Goal: Task Accomplishment & Management: Complete application form

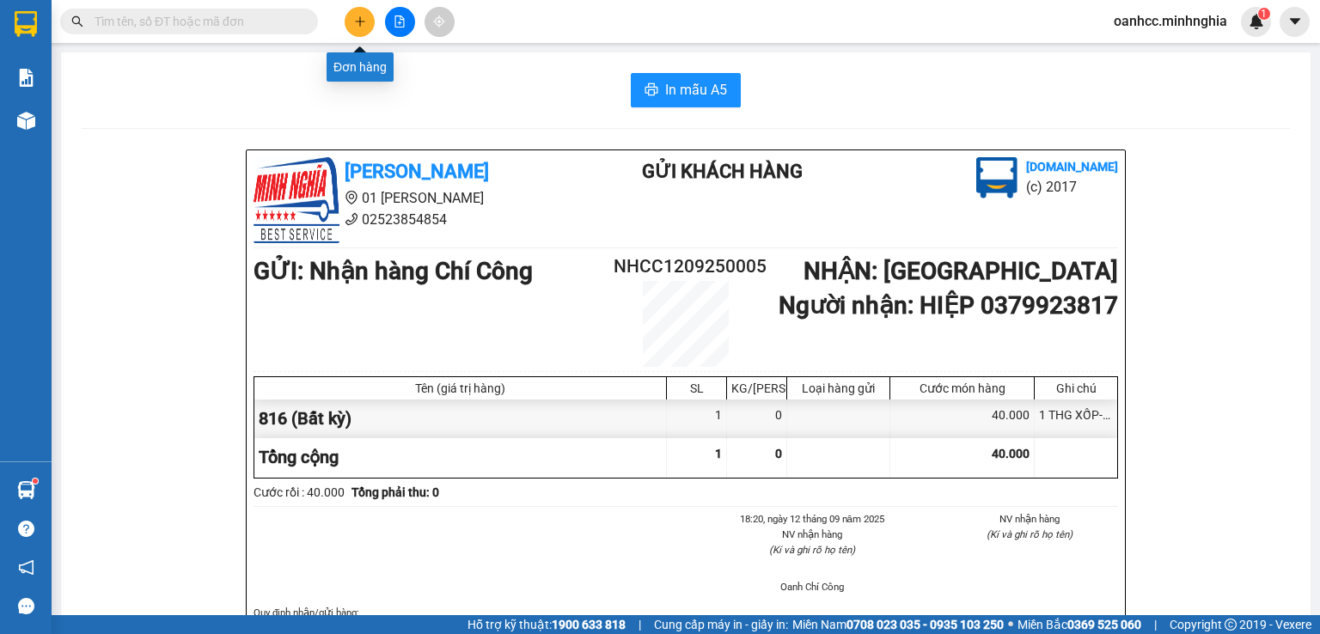
click at [360, 21] on icon "plus" at bounding box center [359, 20] width 1 height 9
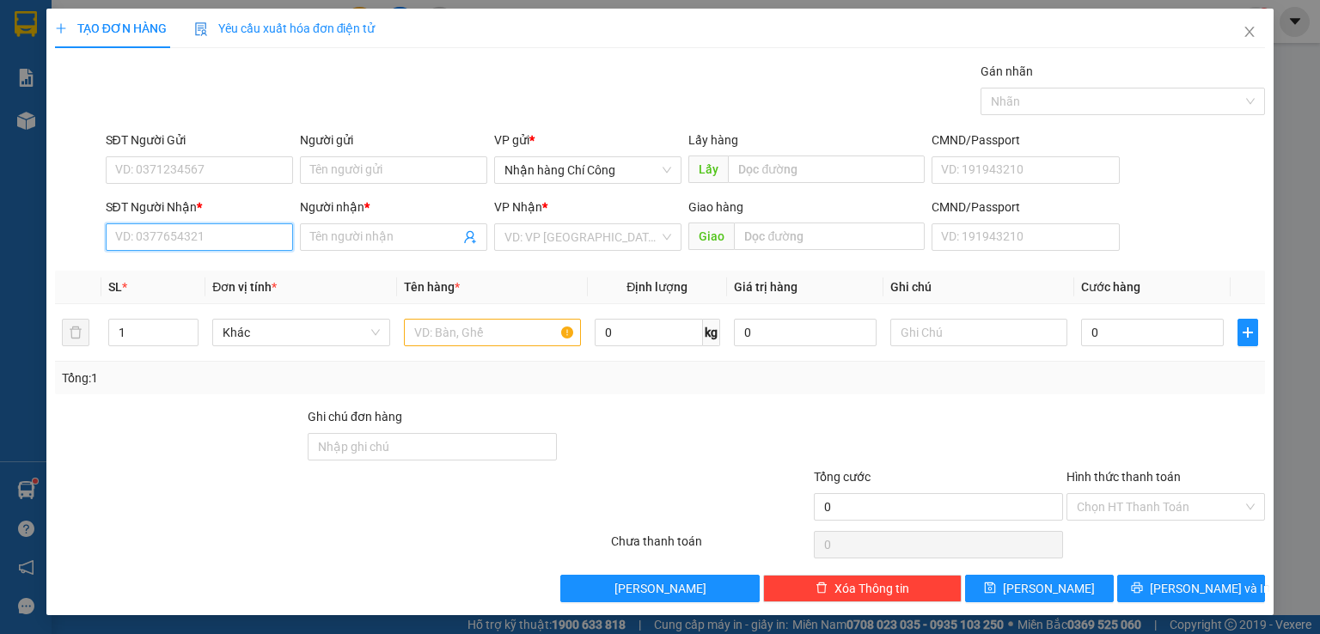
click at [172, 243] on input "SĐT Người Nhận *" at bounding box center [199, 236] width 187 height 27
click at [204, 271] on div "0975174431 - [PERSON_NAME]" at bounding box center [198, 270] width 169 height 19
type input "0975174431"
type input "[PERSON_NAME]"
type input "0975174431"
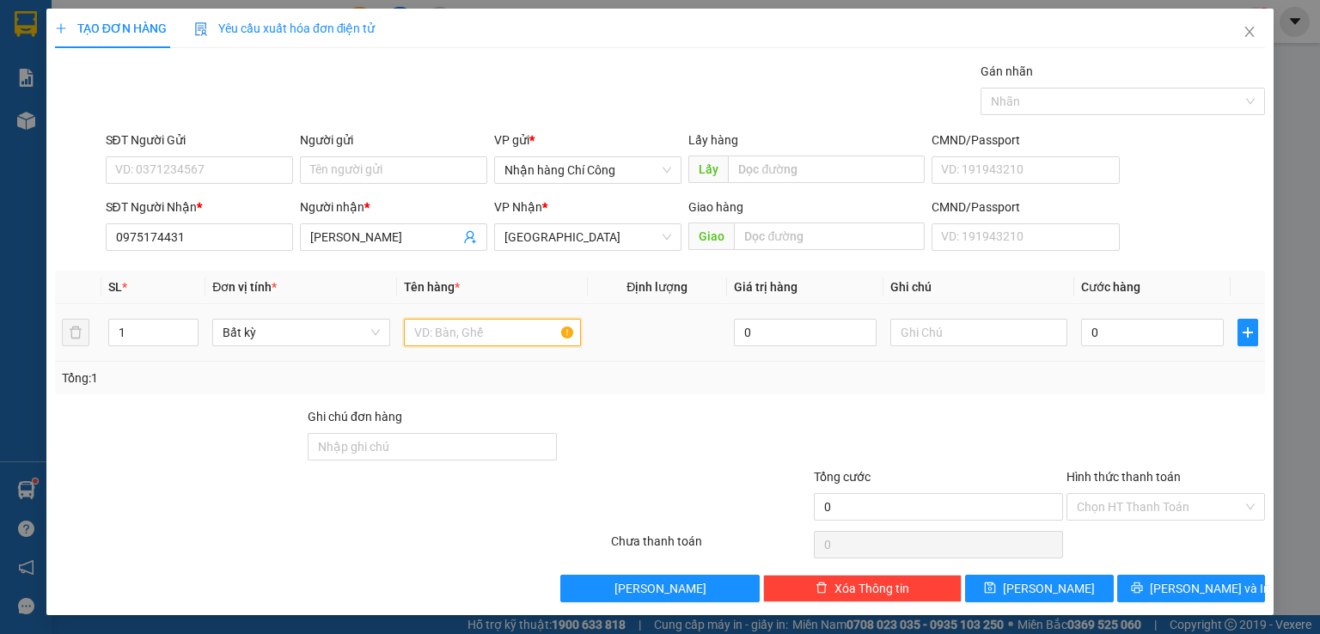
click at [481, 325] on input "text" at bounding box center [492, 332] width 177 height 27
type input "816"
click at [966, 335] on input "text" at bounding box center [978, 332] width 177 height 27
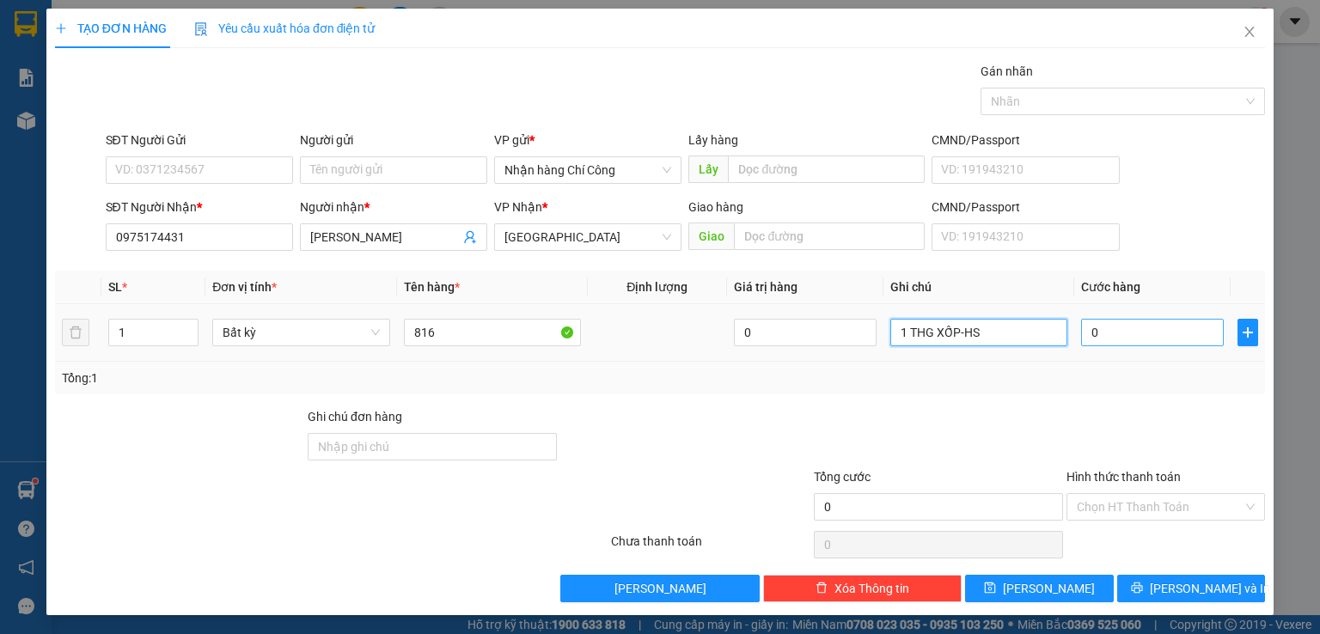
type input "1 THG XỐP-HS"
click at [1155, 341] on input "0" at bounding box center [1152, 332] width 143 height 27
type input "6"
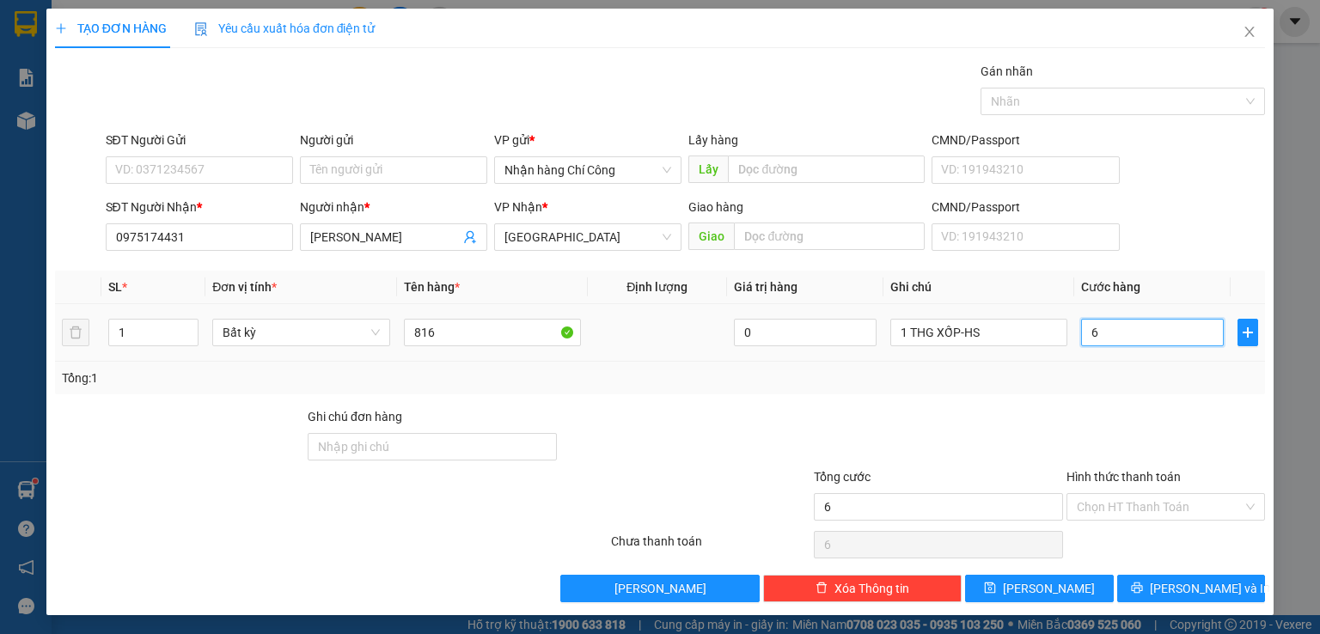
type input "60"
type input "60.000"
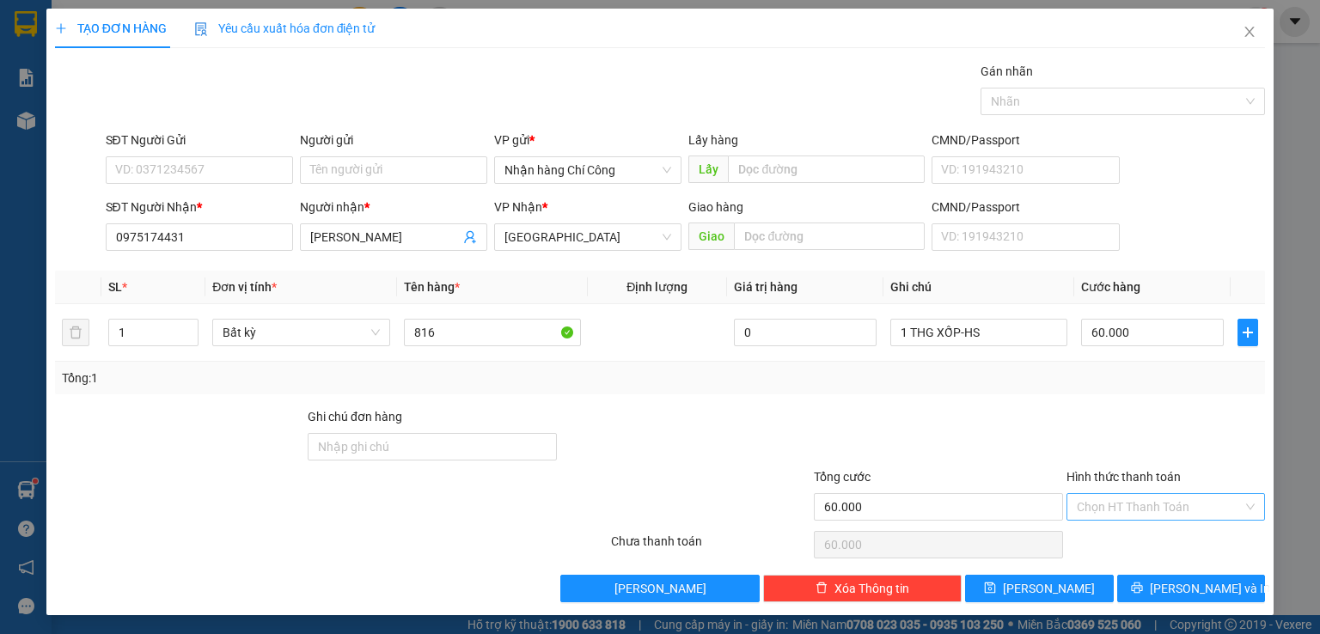
click at [1142, 506] on input "Hình thức thanh toán" at bounding box center [1160, 507] width 166 height 26
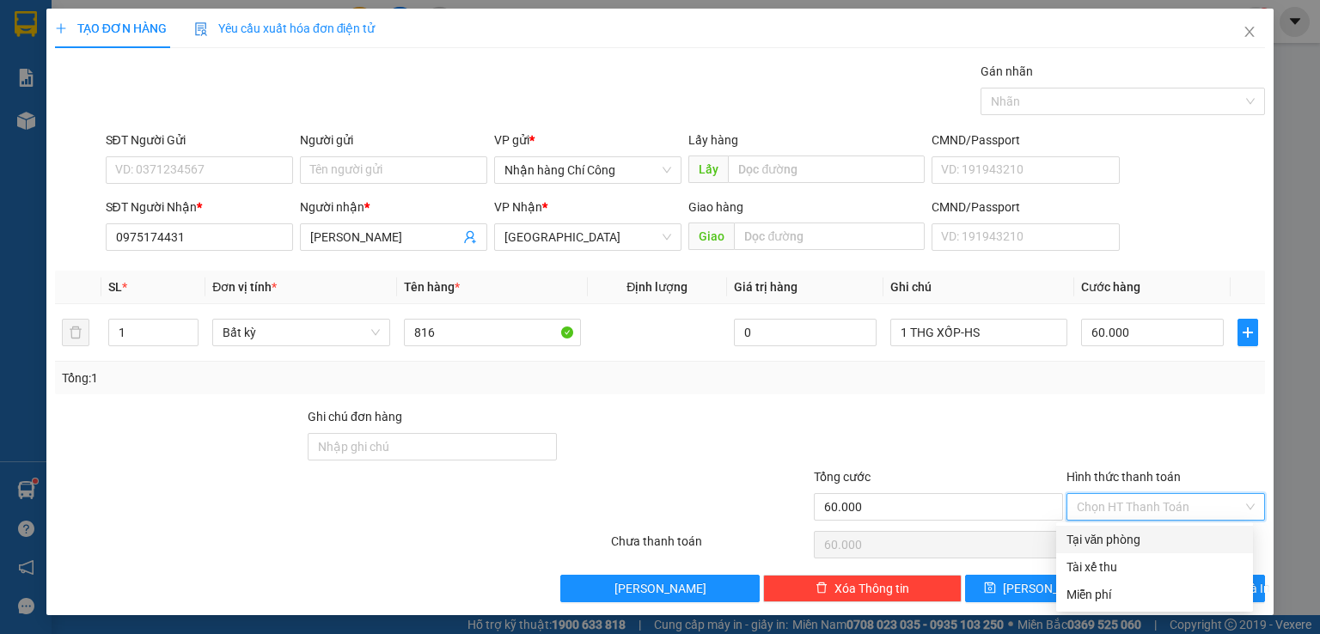
click at [1123, 547] on div "Tại văn phòng" at bounding box center [1154, 539] width 176 height 19
type input "0"
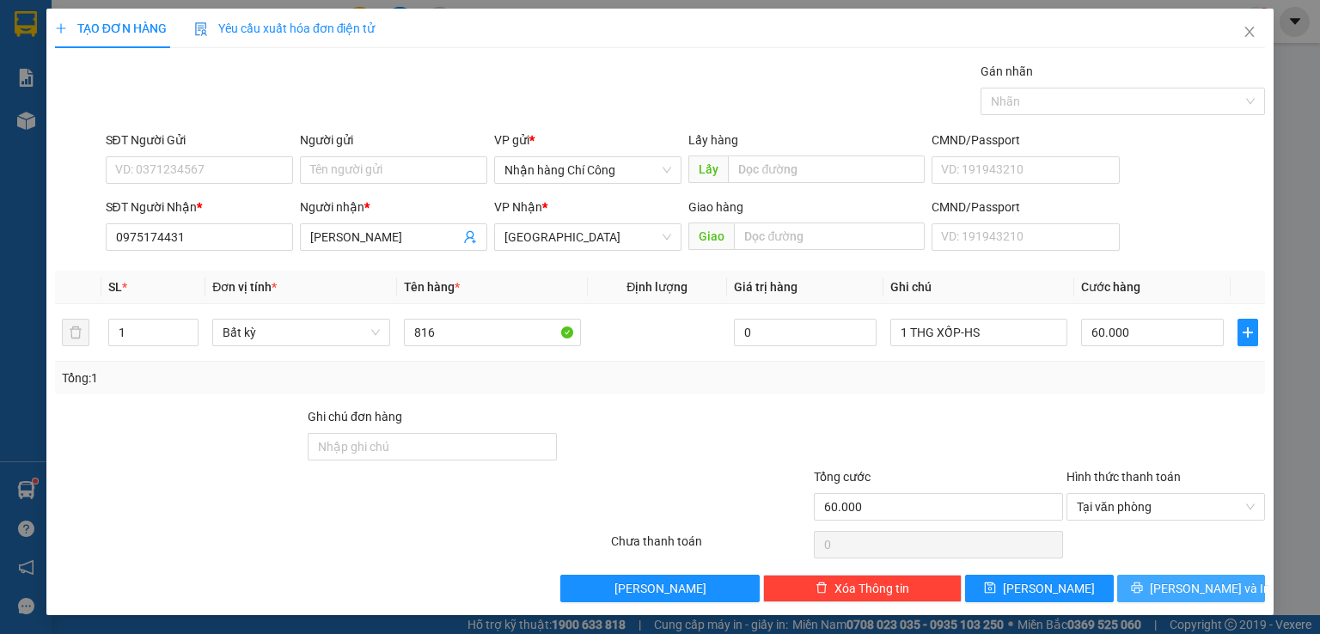
click at [1201, 592] on span "[PERSON_NAME] và In" at bounding box center [1210, 588] width 120 height 19
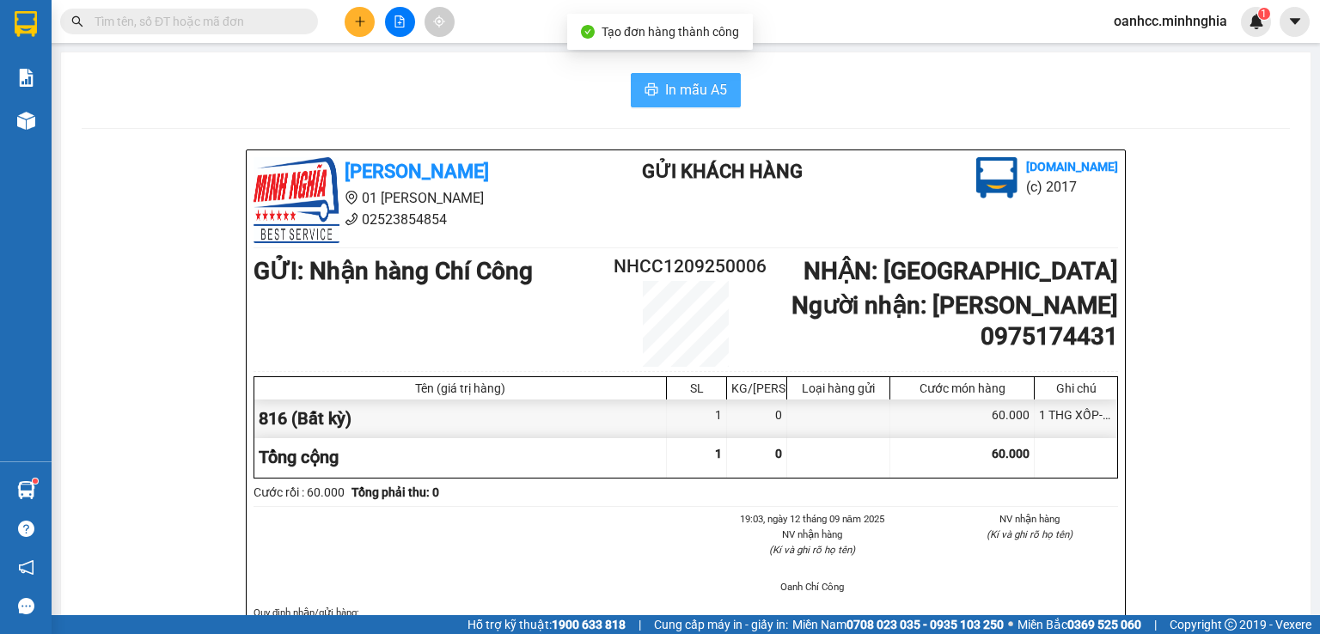
click at [684, 89] on span "In mẫu A5" at bounding box center [696, 89] width 62 height 21
drag, startPoint x: 968, startPoint y: 559, endPoint x: 176, endPoint y: 100, distance: 915.3
click at [176, 100] on div "In mẫu A5" at bounding box center [686, 90] width 1208 height 34
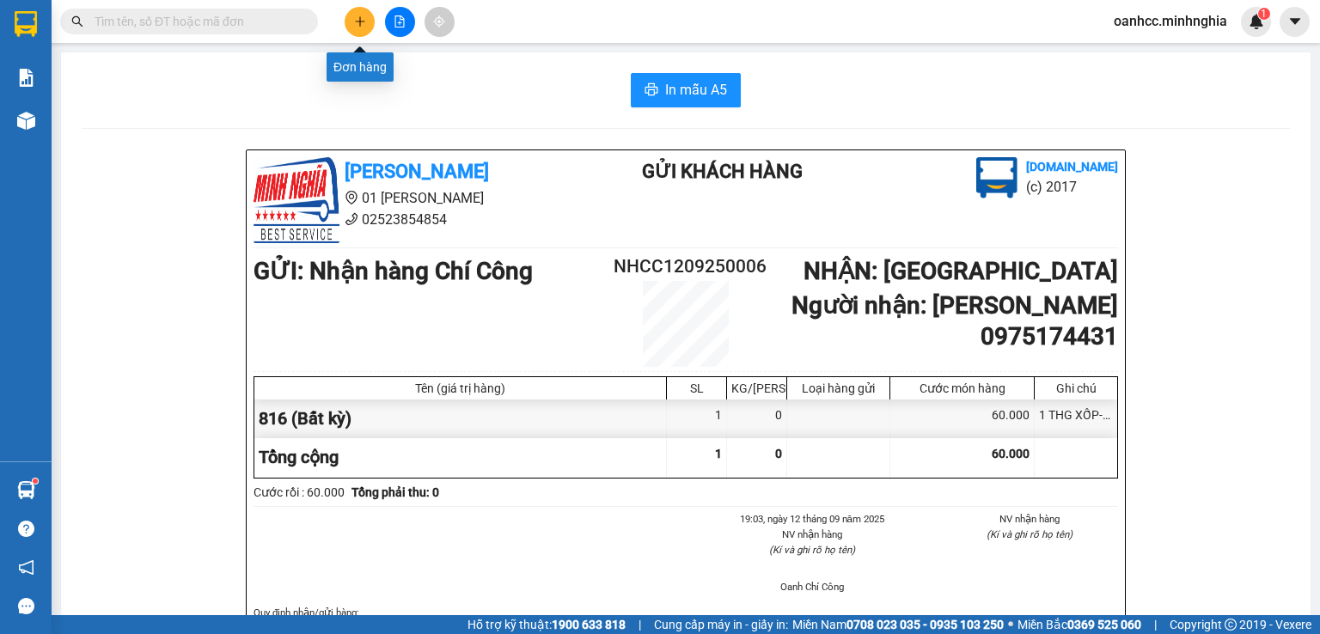
click at [363, 21] on icon "plus" at bounding box center [360, 21] width 12 height 12
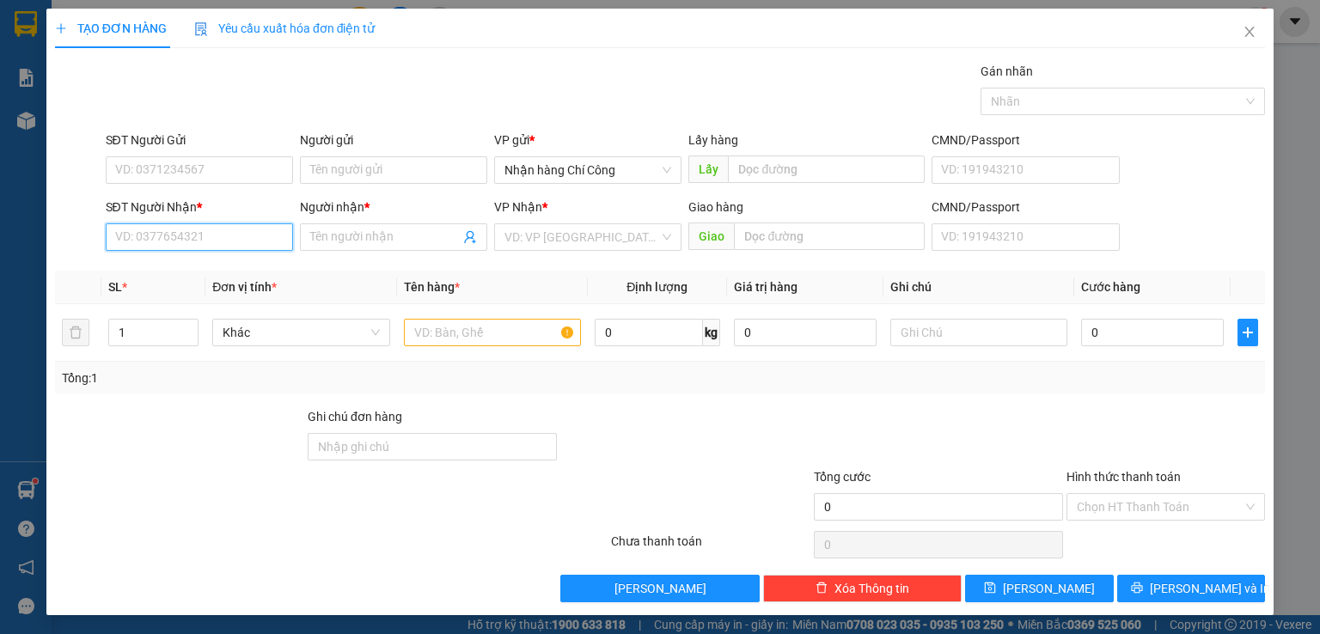
click at [213, 246] on input "SĐT Người Nhận *" at bounding box center [199, 236] width 187 height 27
click at [225, 270] on div "0766640186 - [PERSON_NAME]" at bounding box center [198, 270] width 169 height 19
type input "0766640186"
type input "[PERSON_NAME]"
type input "0766640186"
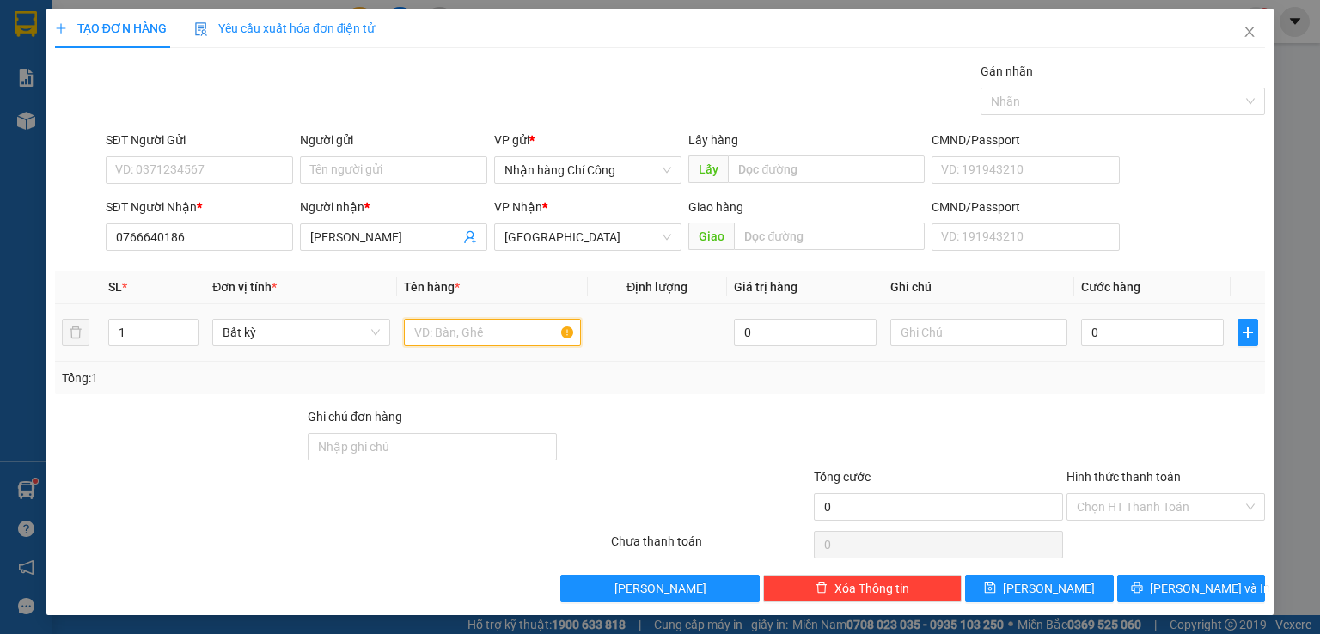
click at [467, 334] on input "text" at bounding box center [492, 332] width 177 height 27
type input "816"
click at [958, 322] on input "text" at bounding box center [978, 332] width 177 height 27
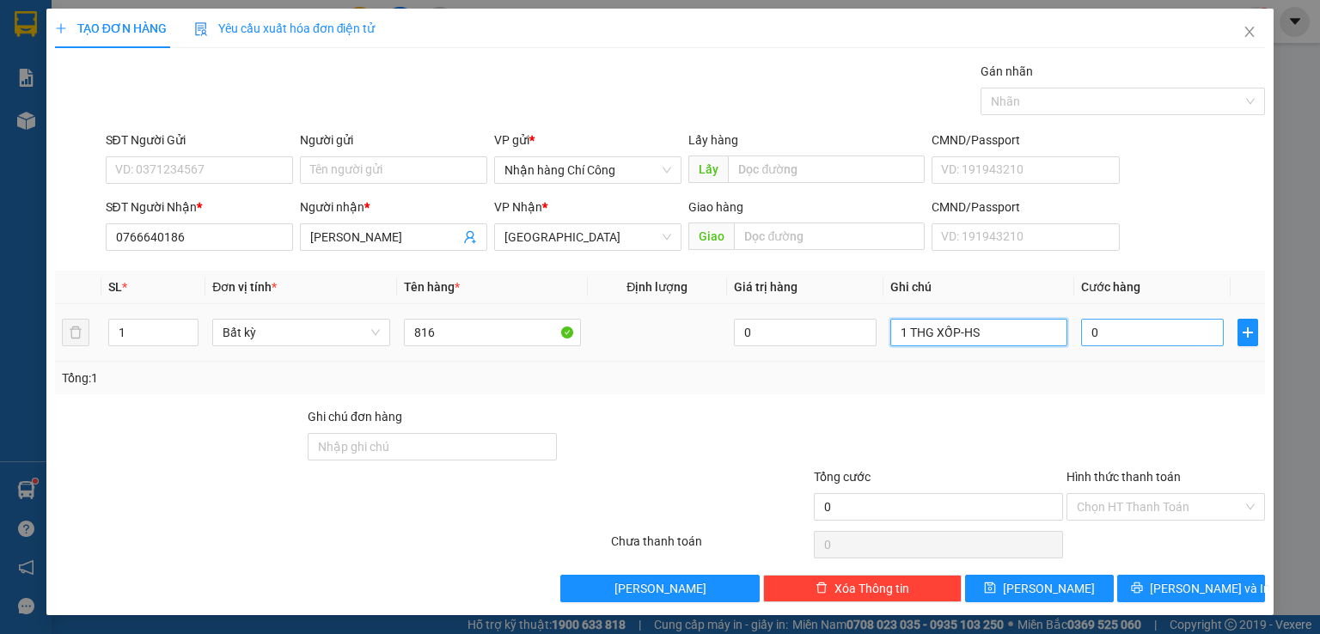
type input "1 THG XỐP-HS"
click at [1131, 329] on input "0" at bounding box center [1152, 332] width 143 height 27
type input "6"
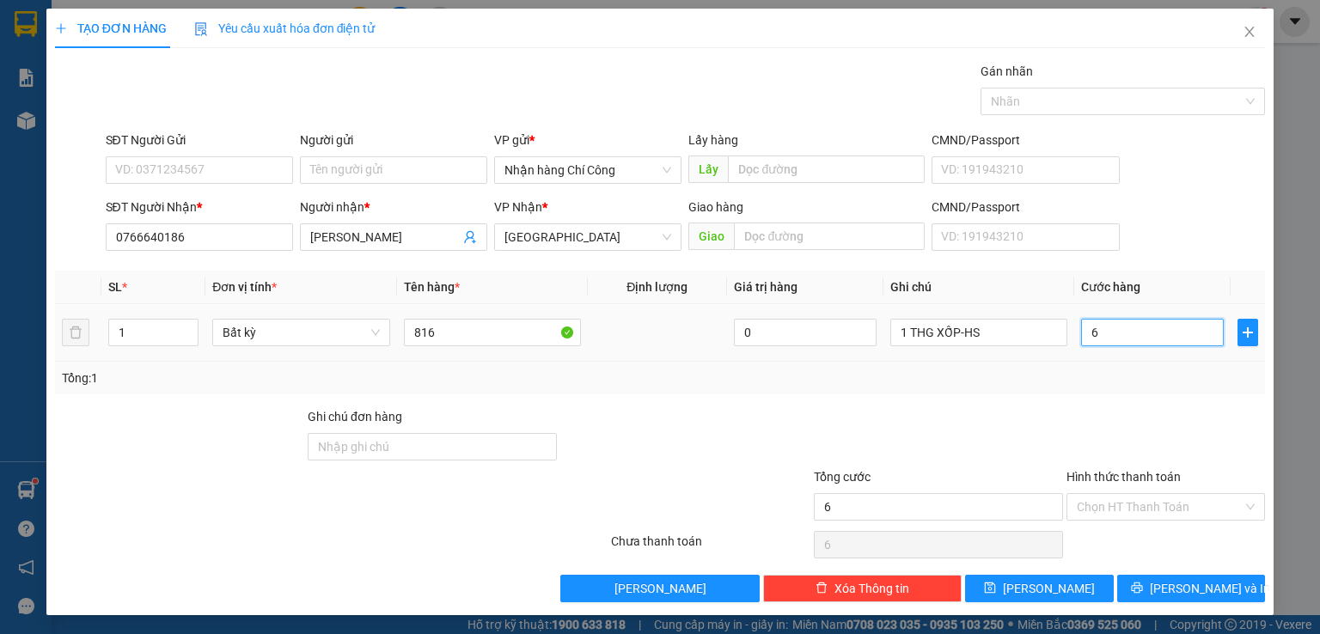
type input "60"
type input "60.000"
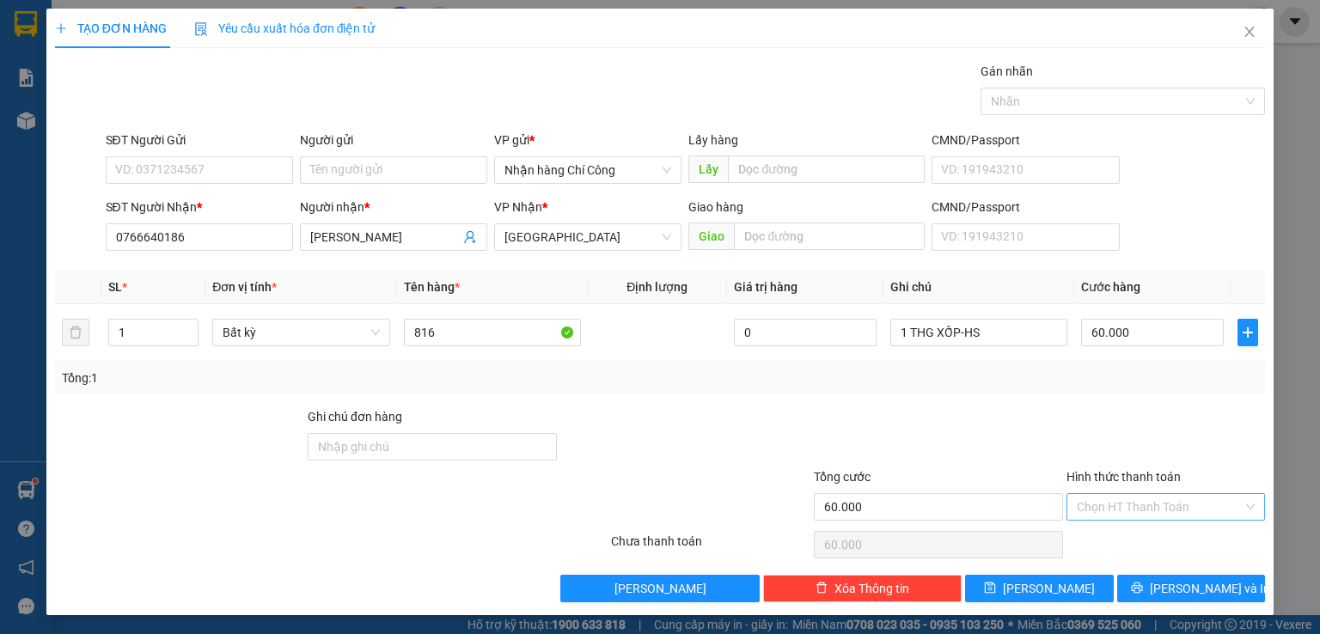
click at [1134, 505] on input "Hình thức thanh toán" at bounding box center [1160, 507] width 166 height 26
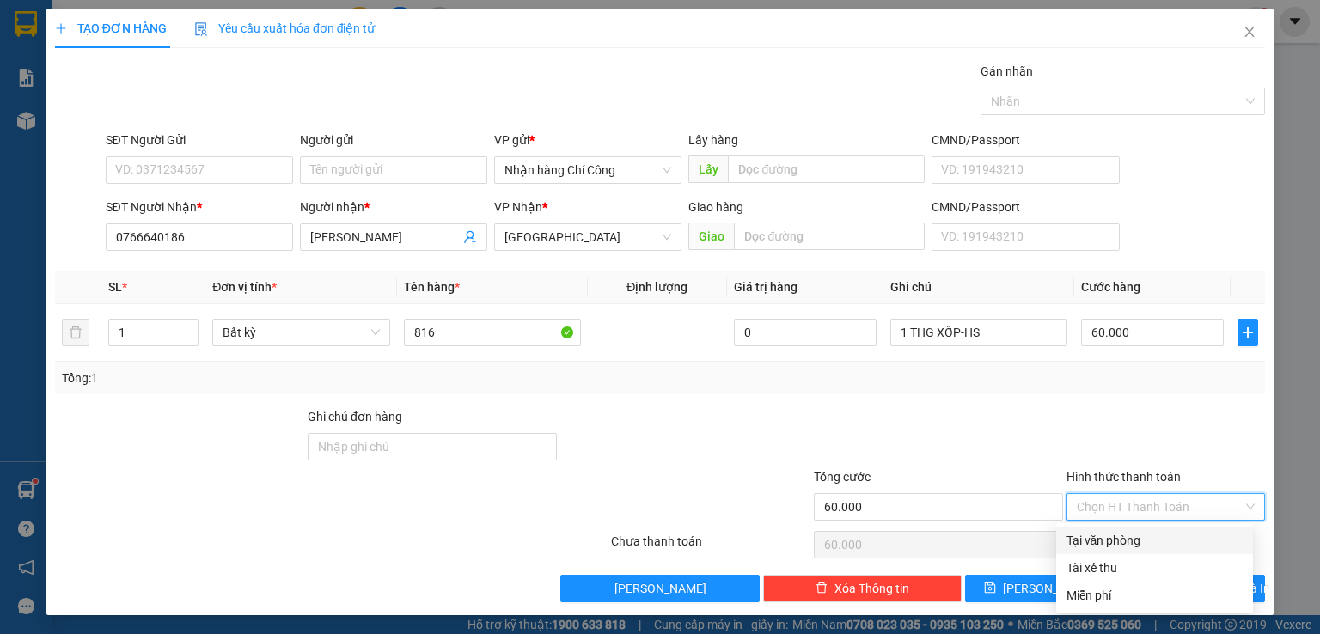
click at [1120, 544] on div "Tại văn phòng" at bounding box center [1154, 540] width 176 height 19
type input "0"
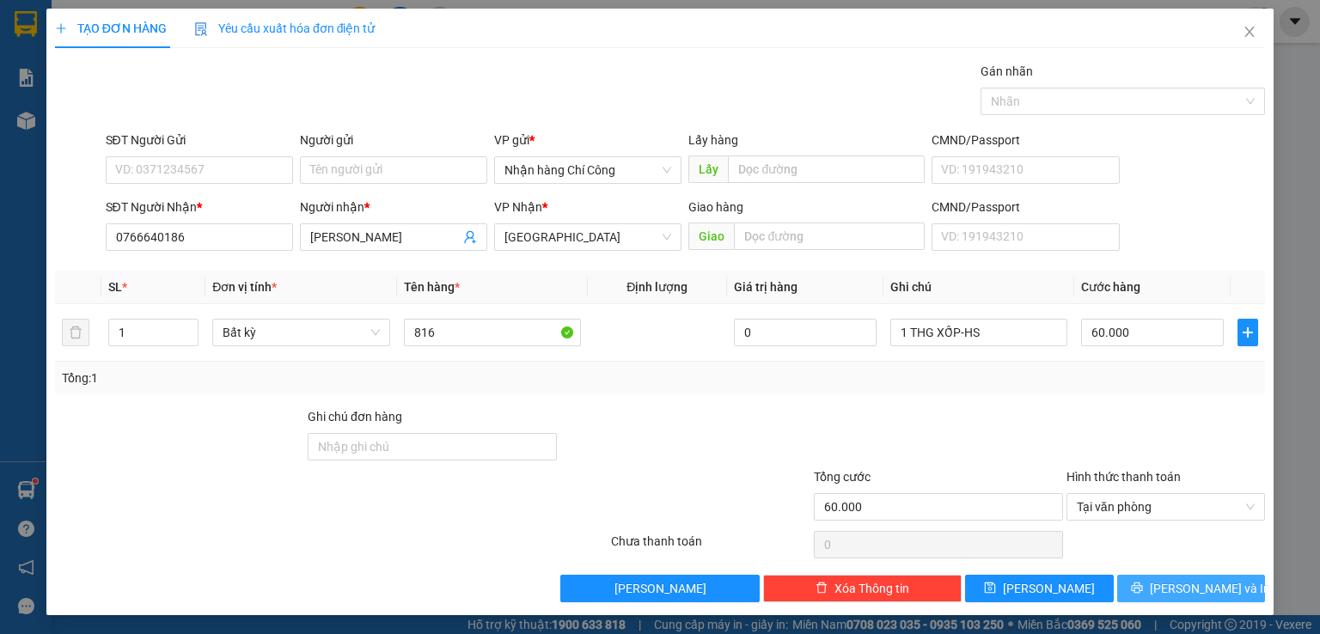
click at [1173, 589] on span "[PERSON_NAME] và In" at bounding box center [1210, 588] width 120 height 19
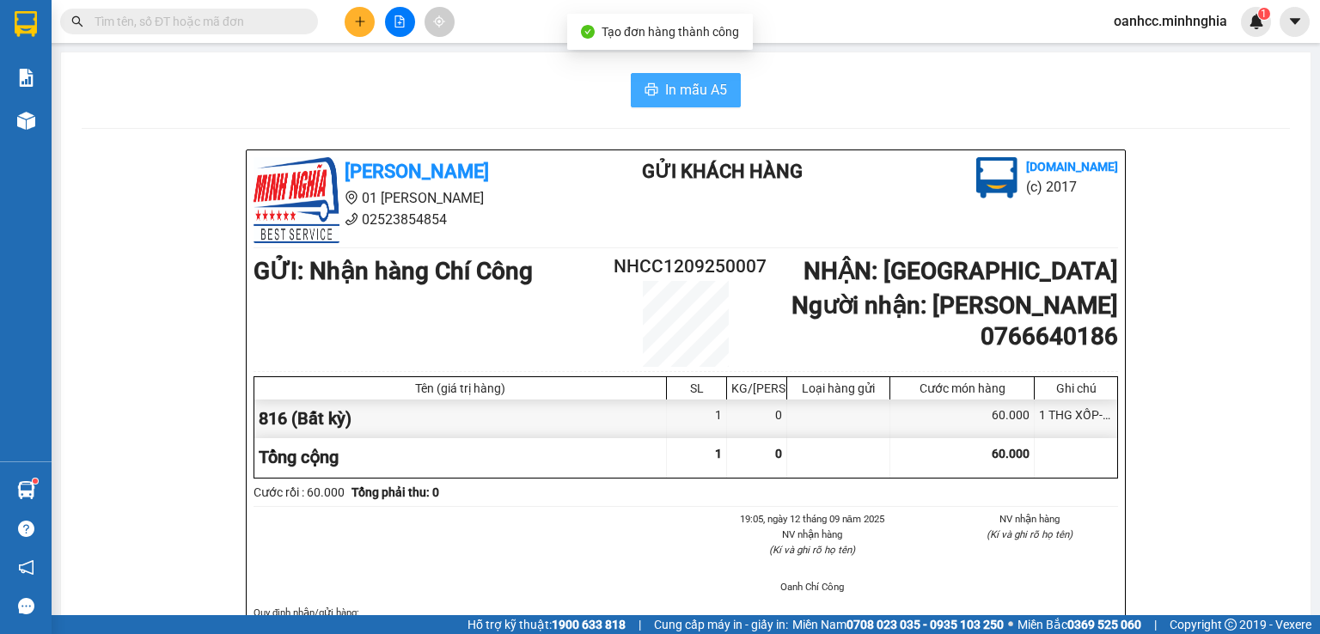
click at [657, 88] on button "In mẫu A5" at bounding box center [686, 90] width 110 height 34
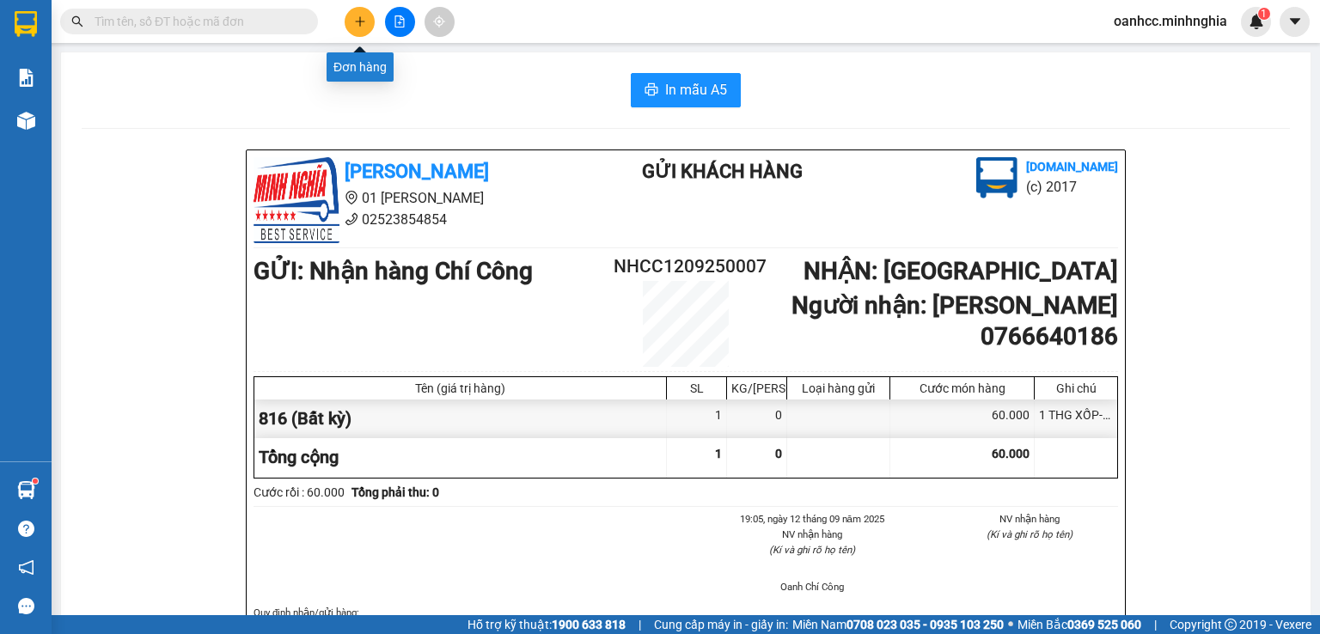
click at [354, 23] on button at bounding box center [360, 22] width 30 height 30
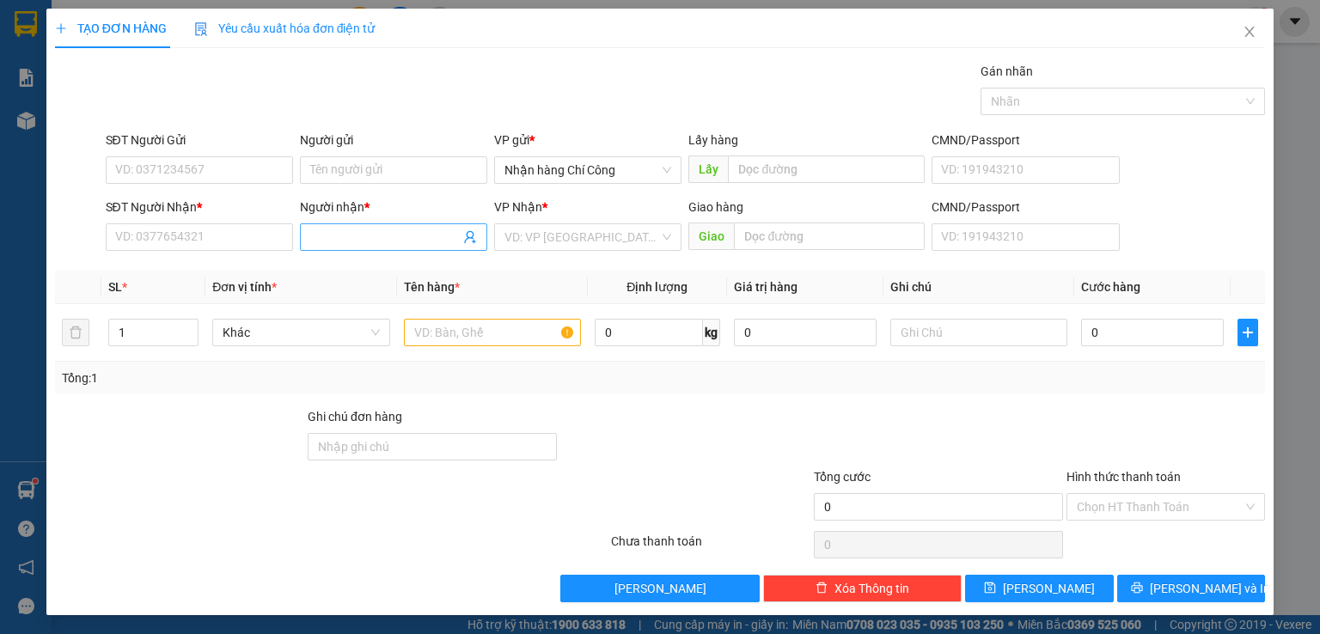
click at [323, 241] on input "Người nhận *" at bounding box center [385, 237] width 150 height 19
type input "TRỌNG HẬU"
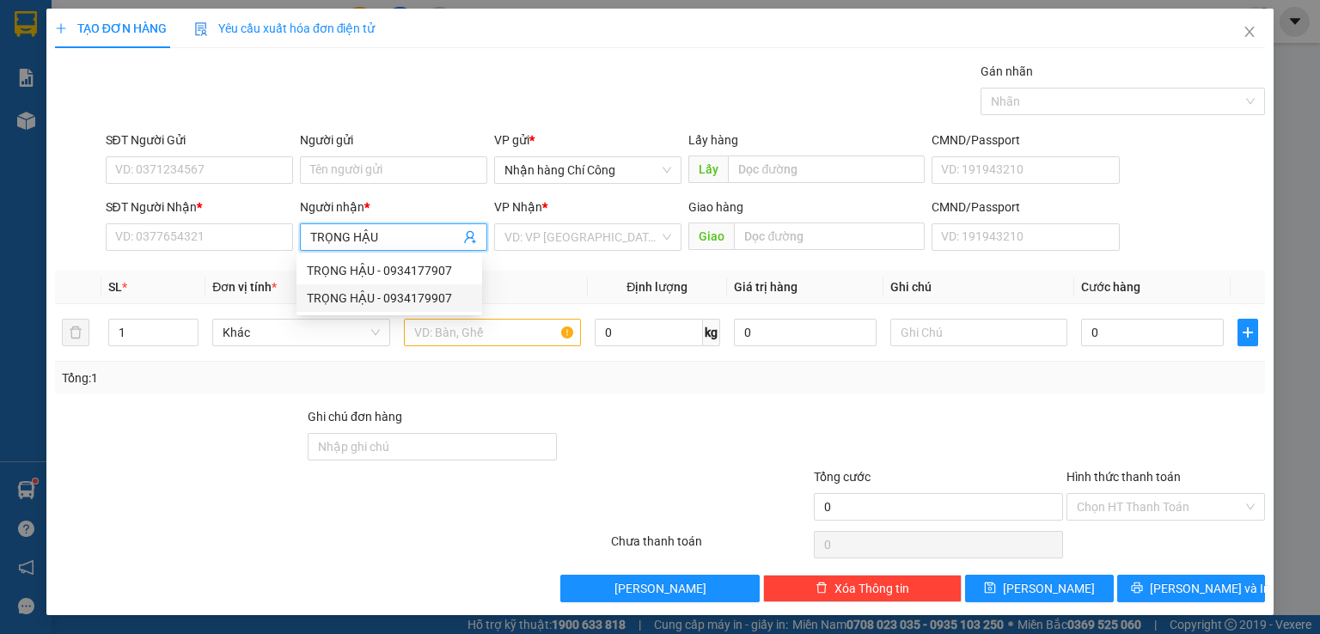
click at [429, 300] on div "TRỌNG HẬU - 0934179907" at bounding box center [389, 298] width 165 height 19
type input "0934179907"
type input "TRỌNG HẬU"
click at [571, 240] on input "search" at bounding box center [581, 237] width 155 height 26
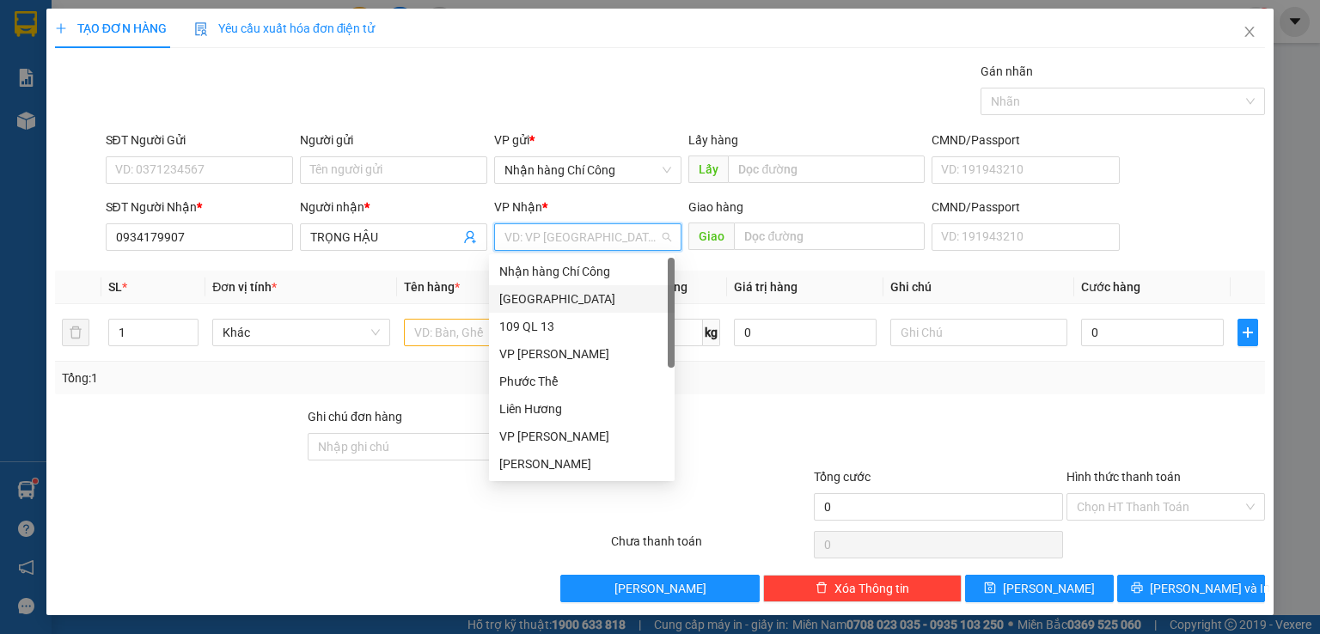
click at [532, 303] on div "[GEOGRAPHIC_DATA]" at bounding box center [581, 299] width 165 height 19
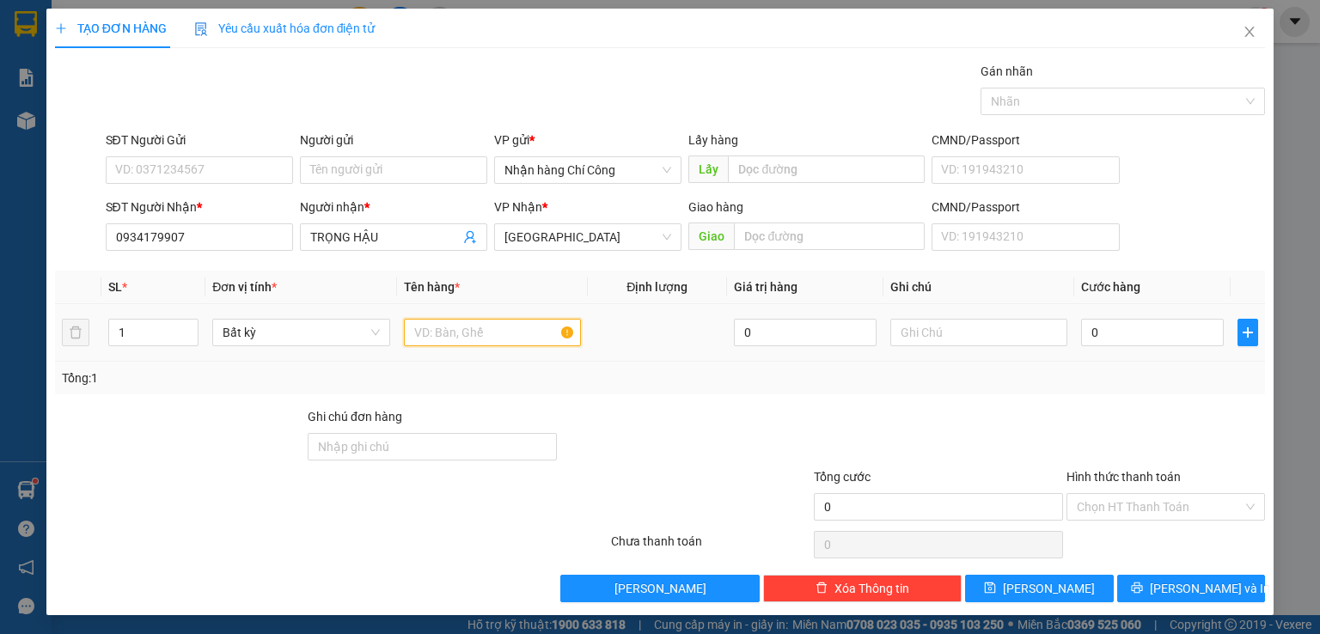
click at [467, 327] on input "text" at bounding box center [492, 332] width 177 height 27
type input "816"
click at [970, 326] on input "text" at bounding box center [978, 332] width 177 height 27
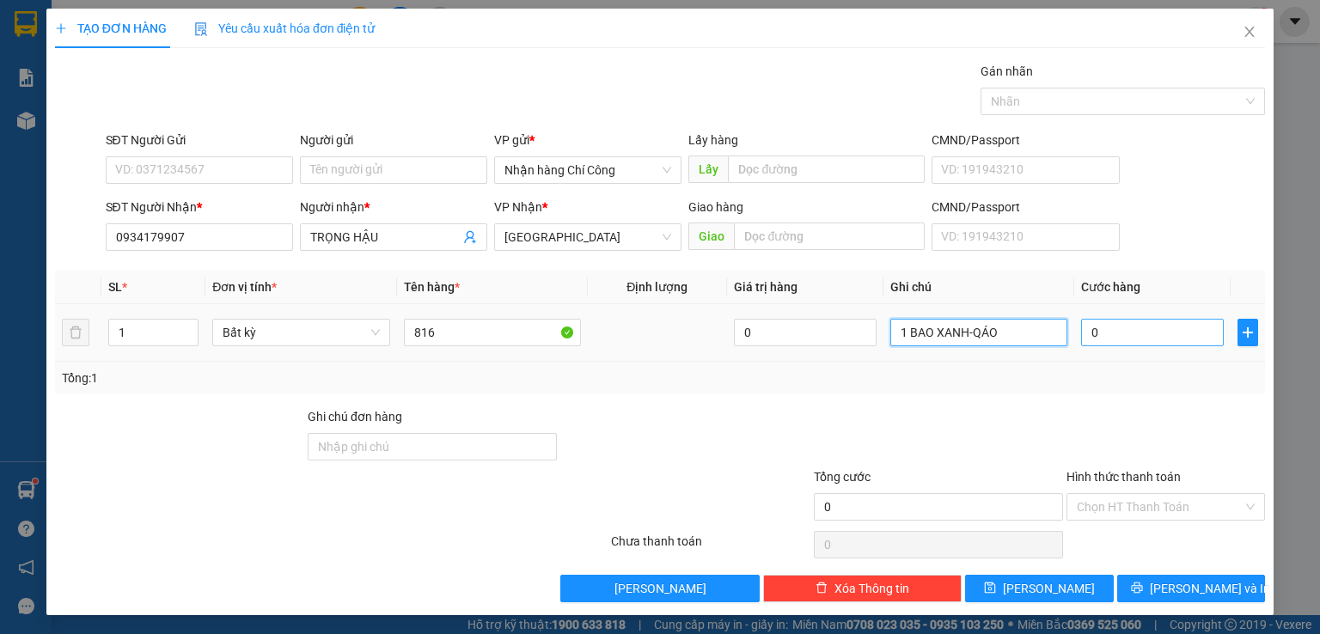
type input "1 BAO XANH-QÁO"
click at [1131, 329] on input "0" at bounding box center [1152, 332] width 143 height 27
type input "8"
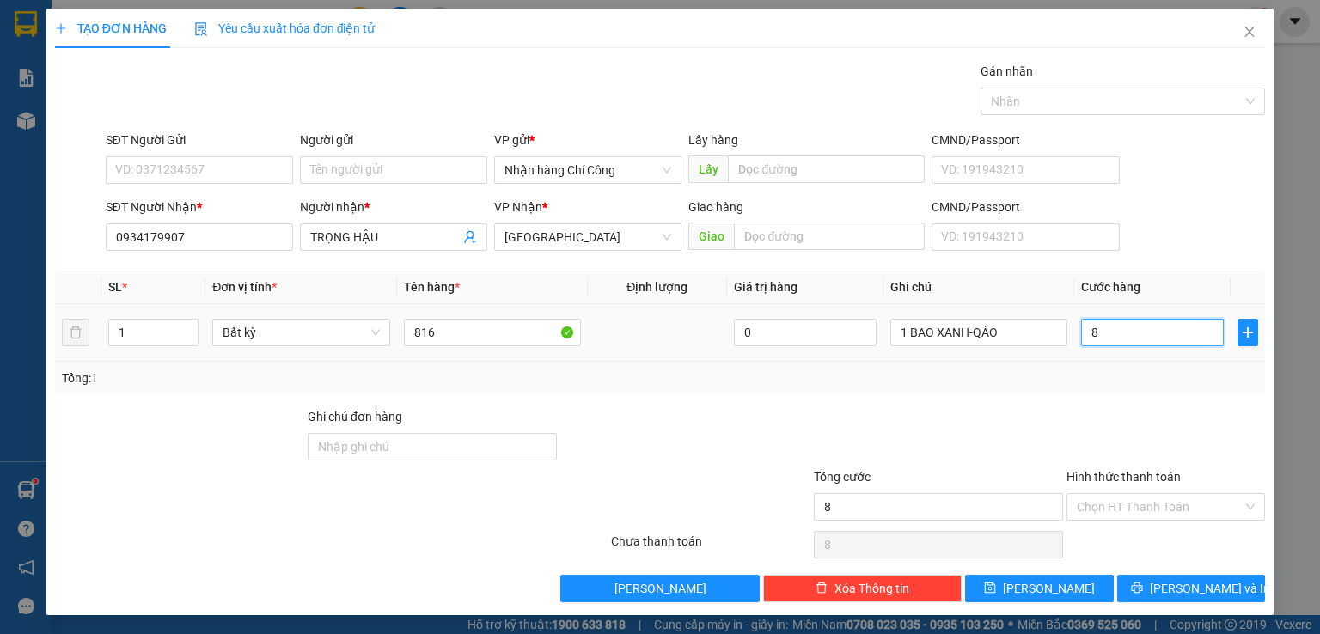
type input "80"
type input "80.000"
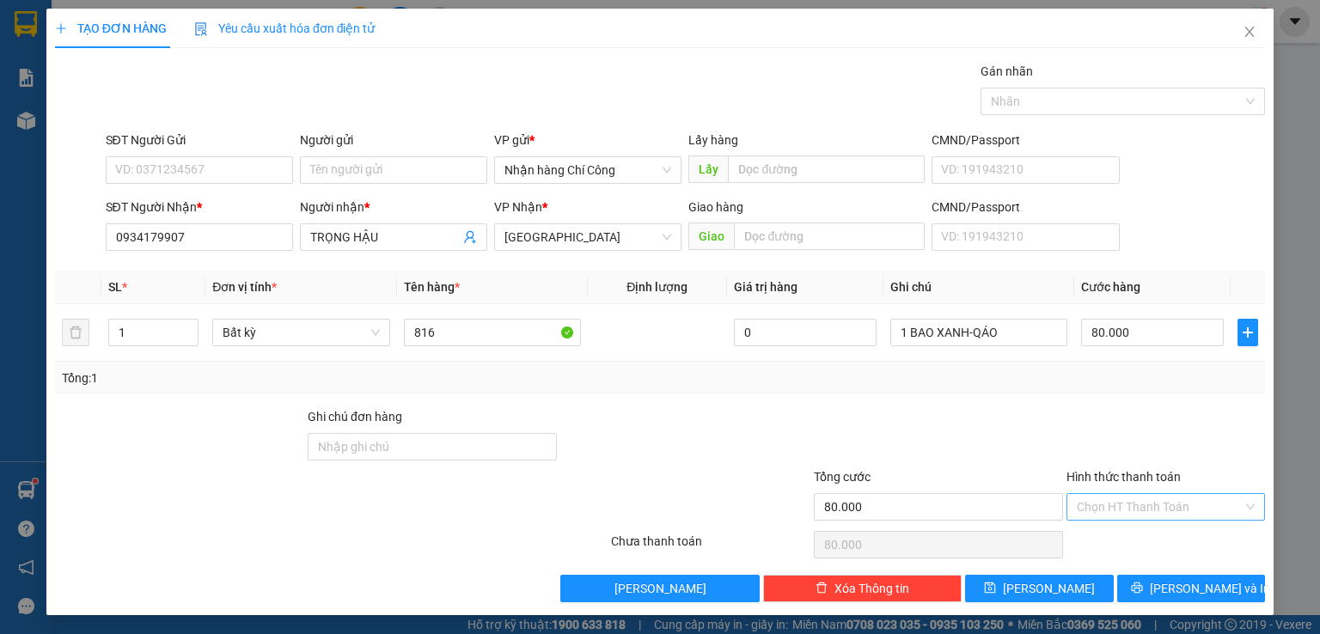
click at [1109, 500] on input "Hình thức thanh toán" at bounding box center [1160, 507] width 166 height 26
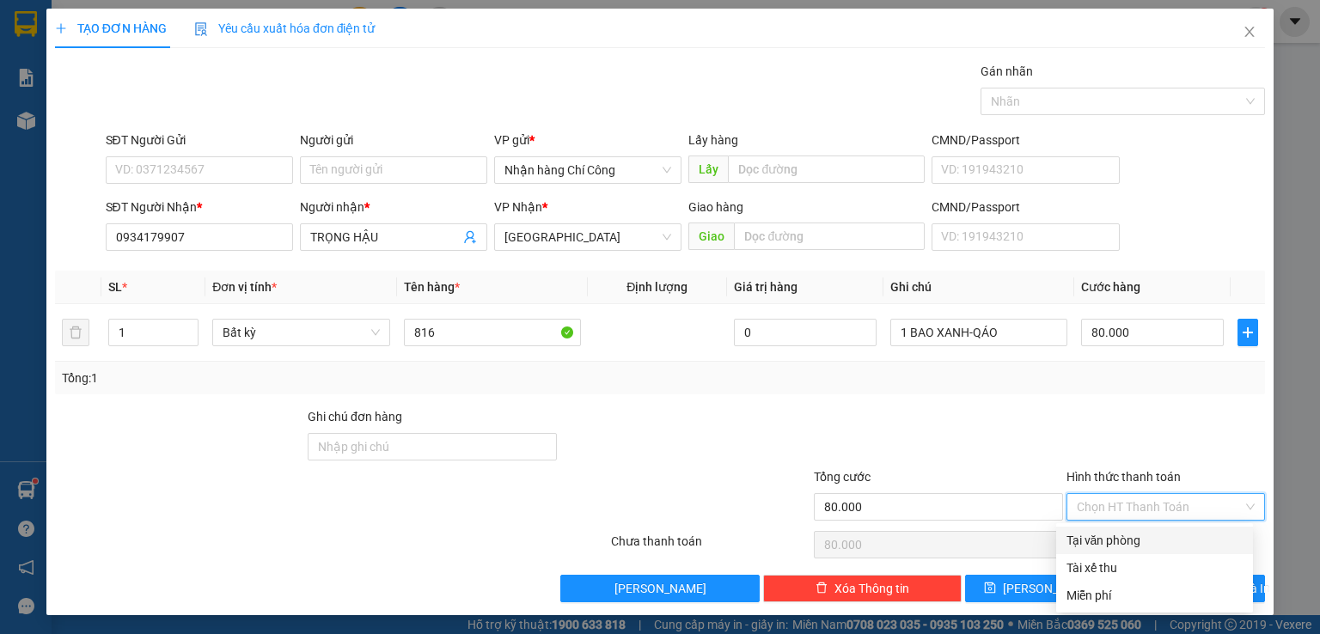
click at [1105, 539] on div "Tại văn phòng" at bounding box center [1154, 540] width 176 height 19
type input "0"
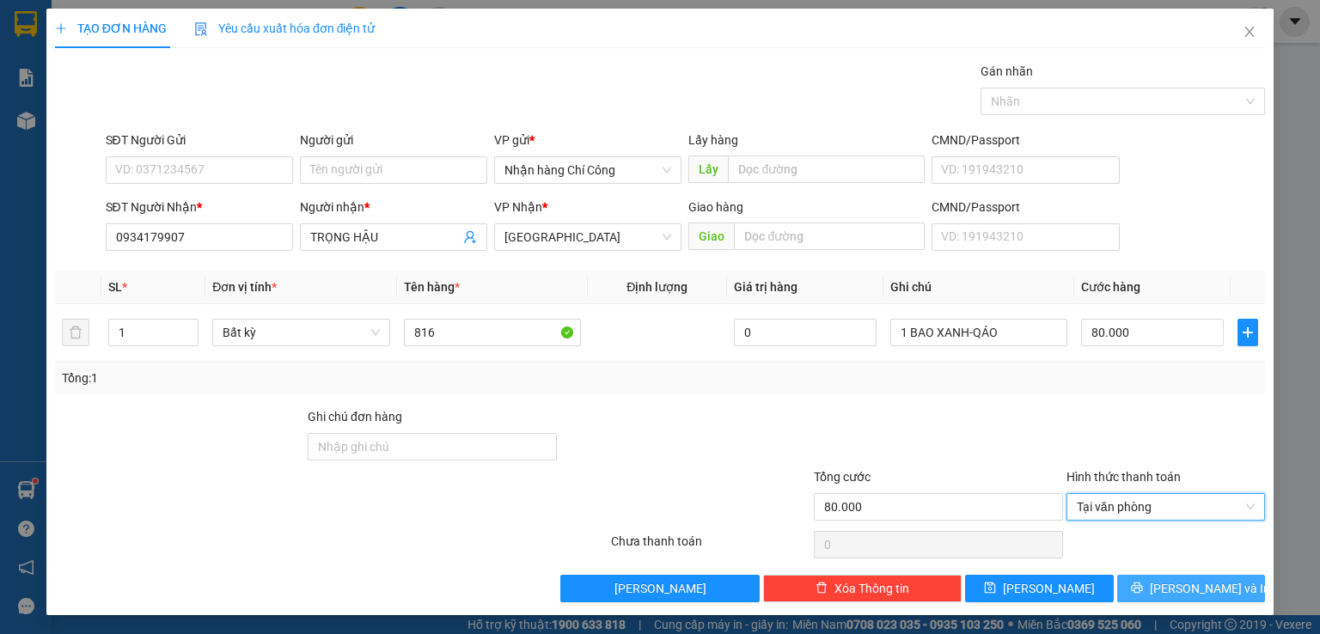
click at [1210, 585] on span "[PERSON_NAME] và In" at bounding box center [1210, 588] width 120 height 19
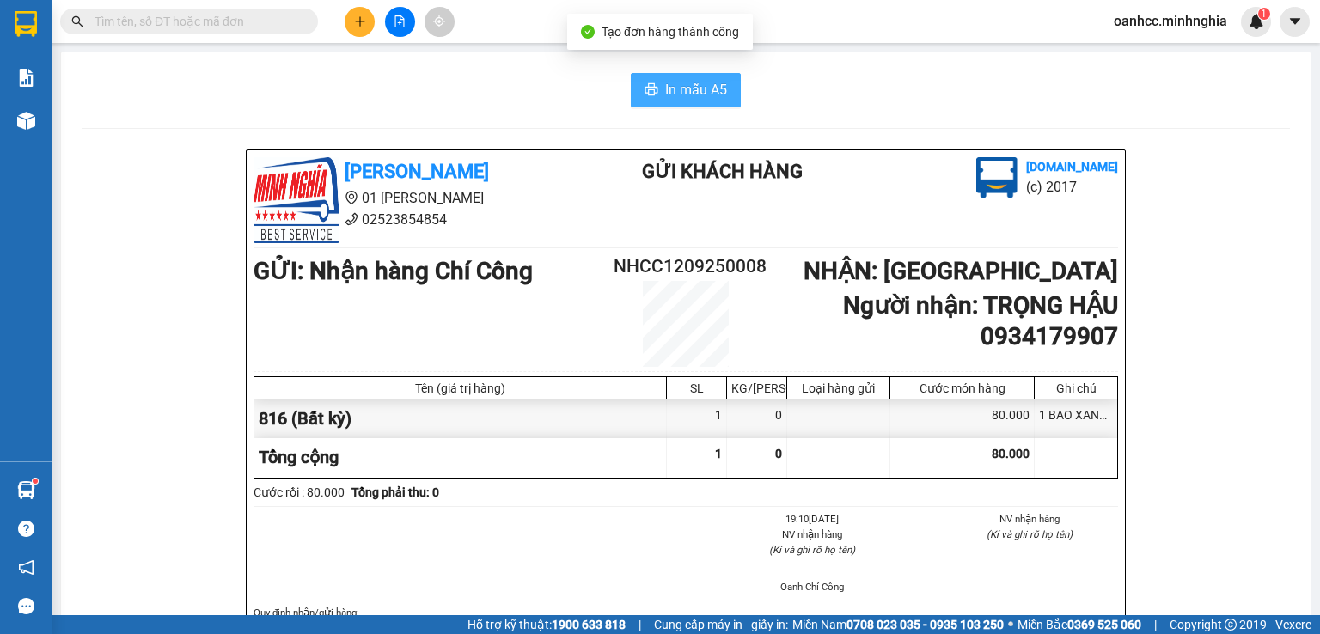
click at [672, 89] on span "In mẫu A5" at bounding box center [696, 89] width 62 height 21
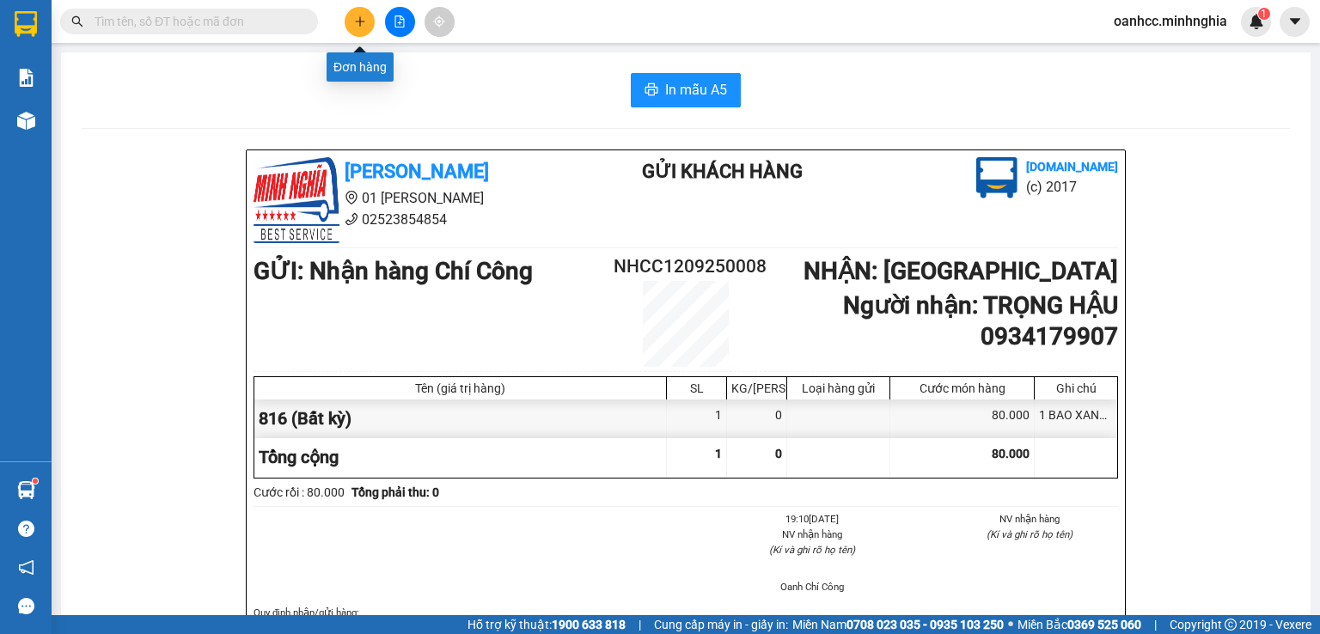
click at [354, 25] on icon "plus" at bounding box center [360, 21] width 12 height 12
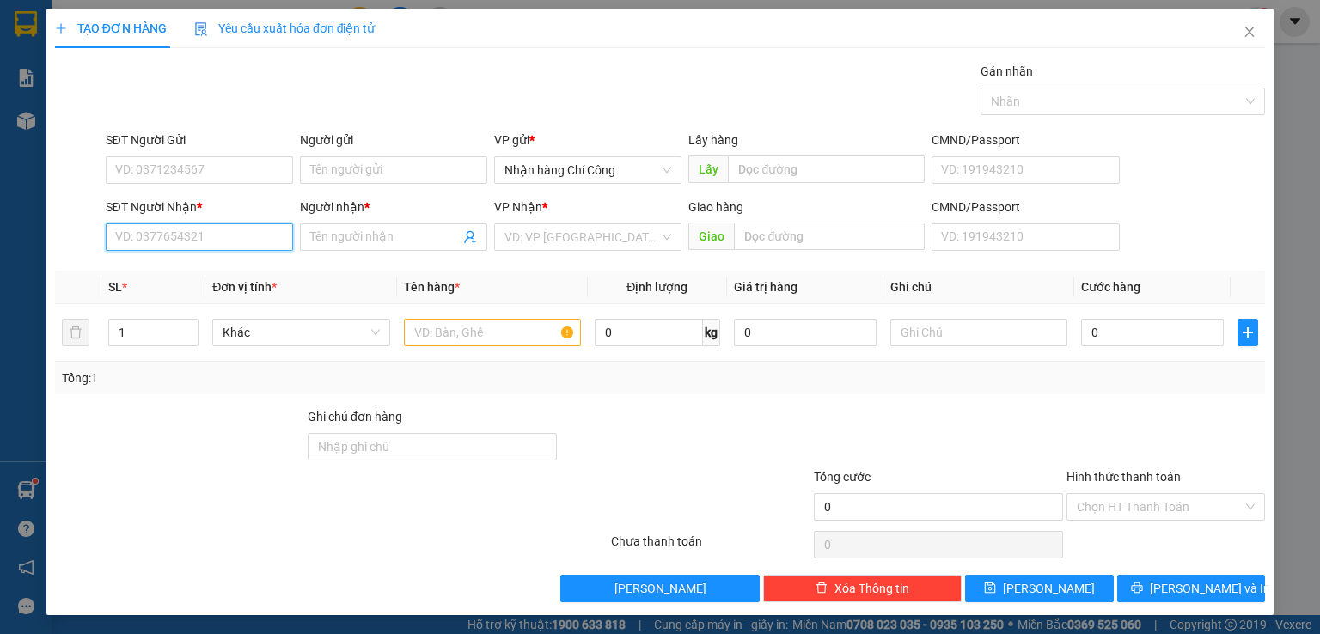
click at [224, 235] on input "SĐT Người Nhận *" at bounding box center [199, 236] width 187 height 27
click at [196, 267] on div "0339417016 - NGHĨA" at bounding box center [196, 270] width 165 height 19
type input "0339417016"
type input "NGHĨA"
type input "0339417016"
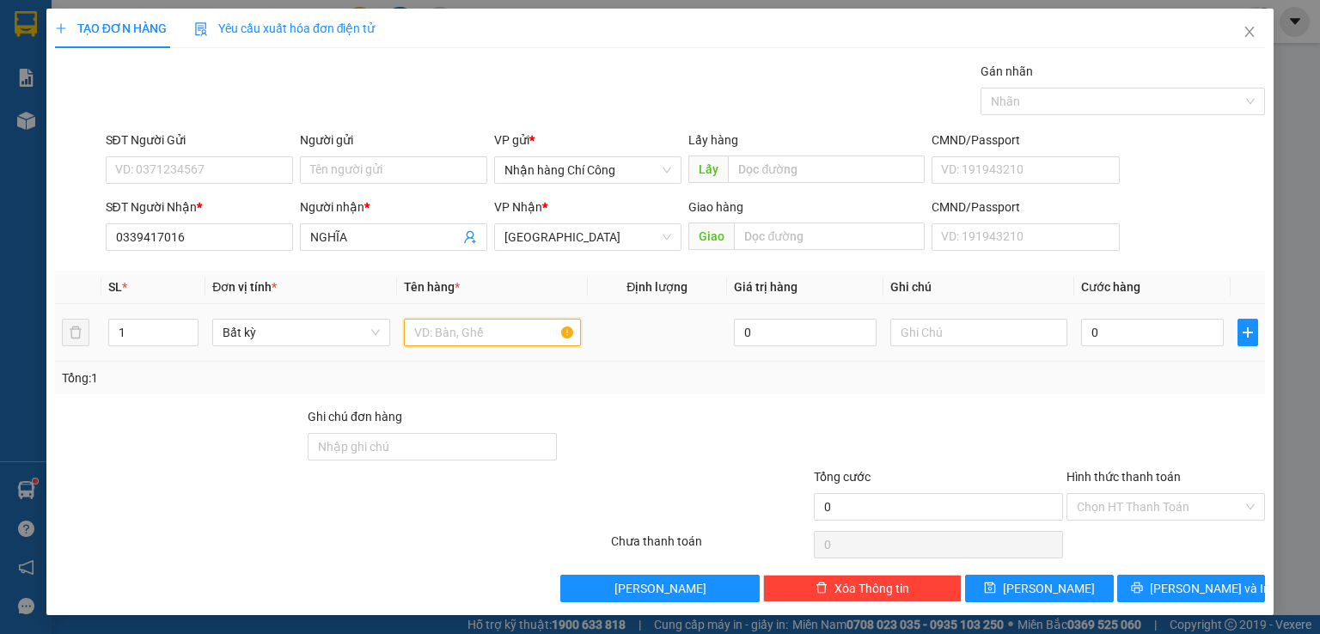
click at [479, 333] on input "text" at bounding box center [492, 332] width 177 height 27
type input "816"
click at [938, 338] on input "text" at bounding box center [978, 332] width 177 height 27
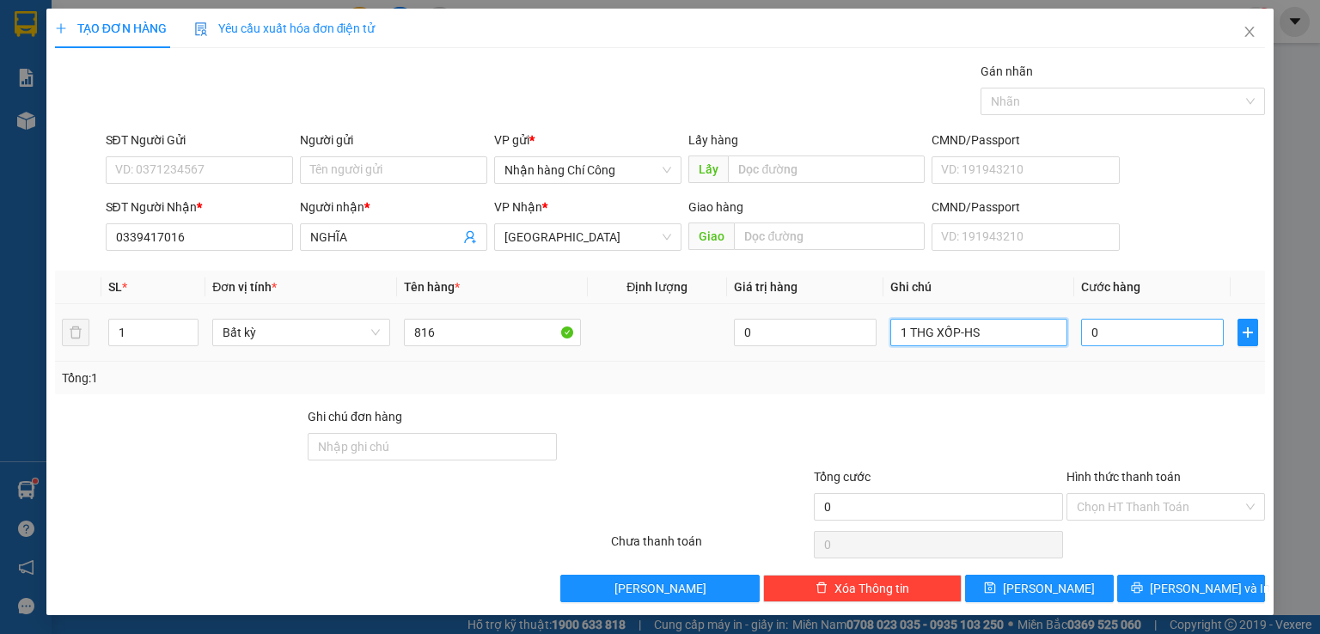
type input "1 THG XỐP-HS"
click at [1147, 321] on input "0" at bounding box center [1152, 332] width 143 height 27
type input "5"
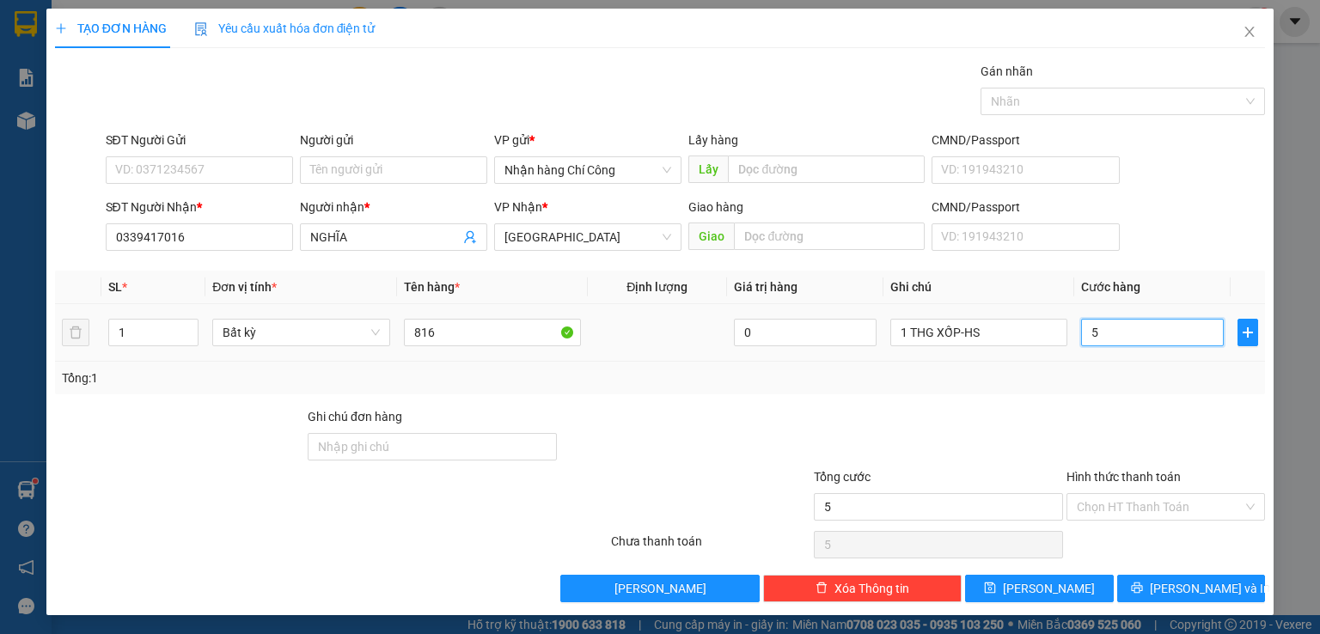
type input "50"
type input "50.000"
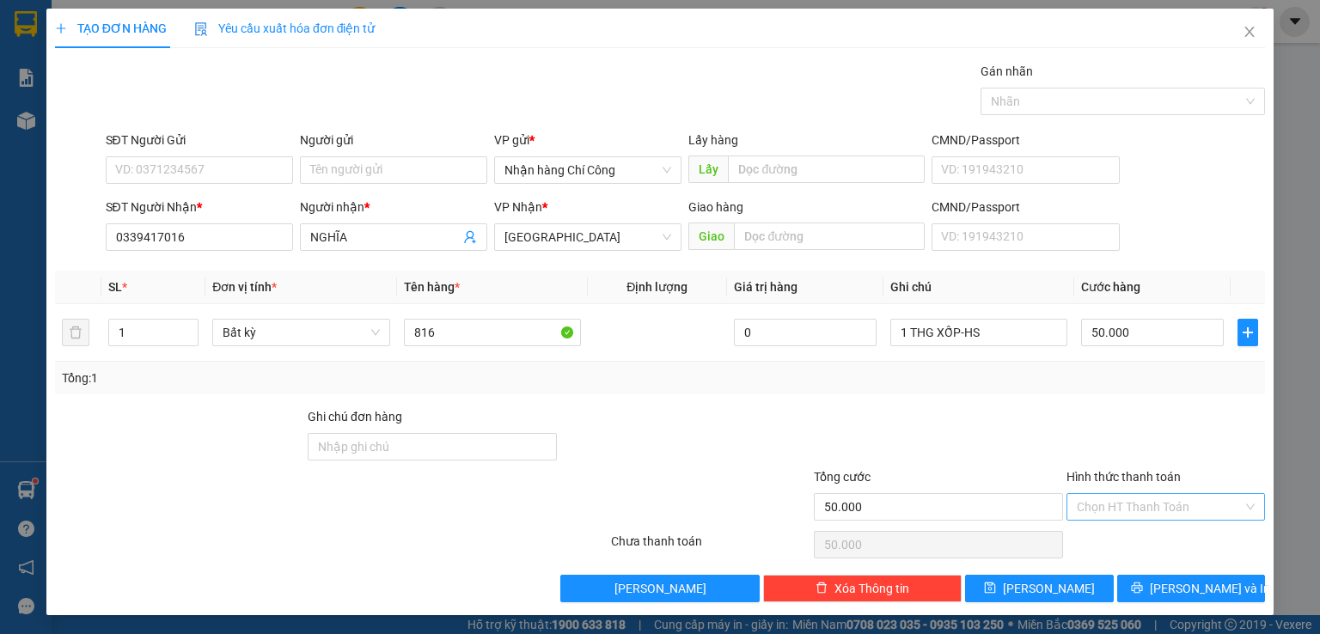
click at [1117, 499] on input "Hình thức thanh toán" at bounding box center [1160, 507] width 166 height 26
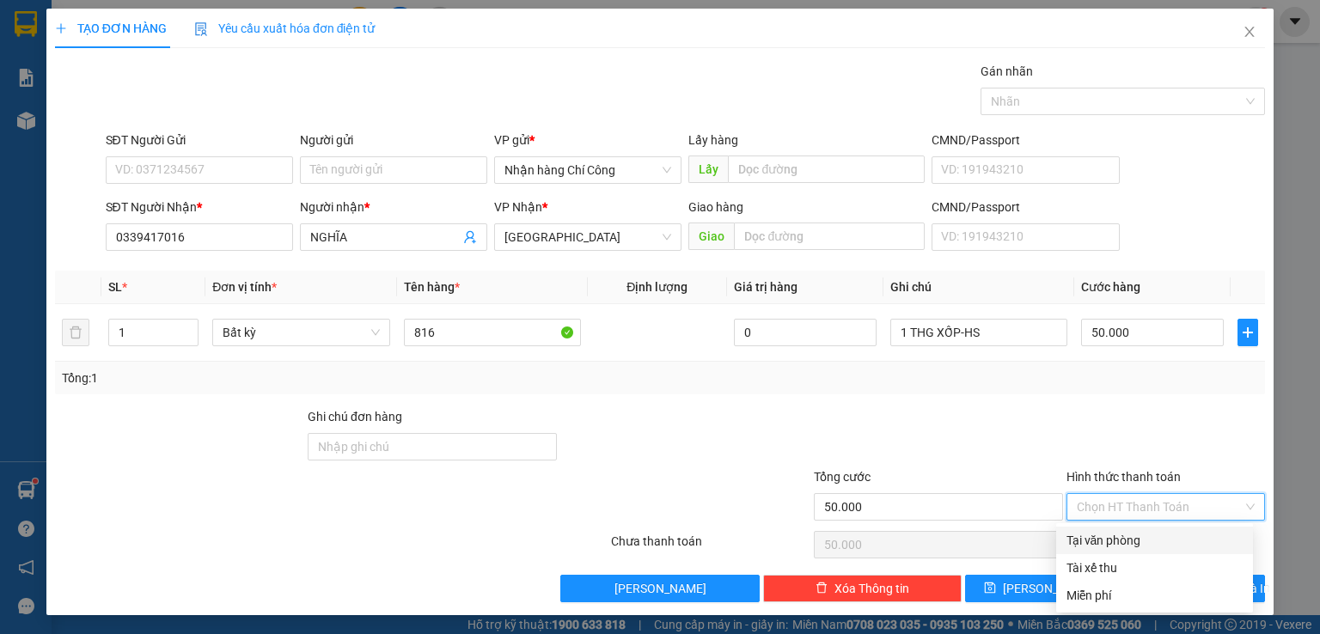
click at [1117, 540] on div "Tại văn phòng" at bounding box center [1154, 540] width 176 height 19
type input "0"
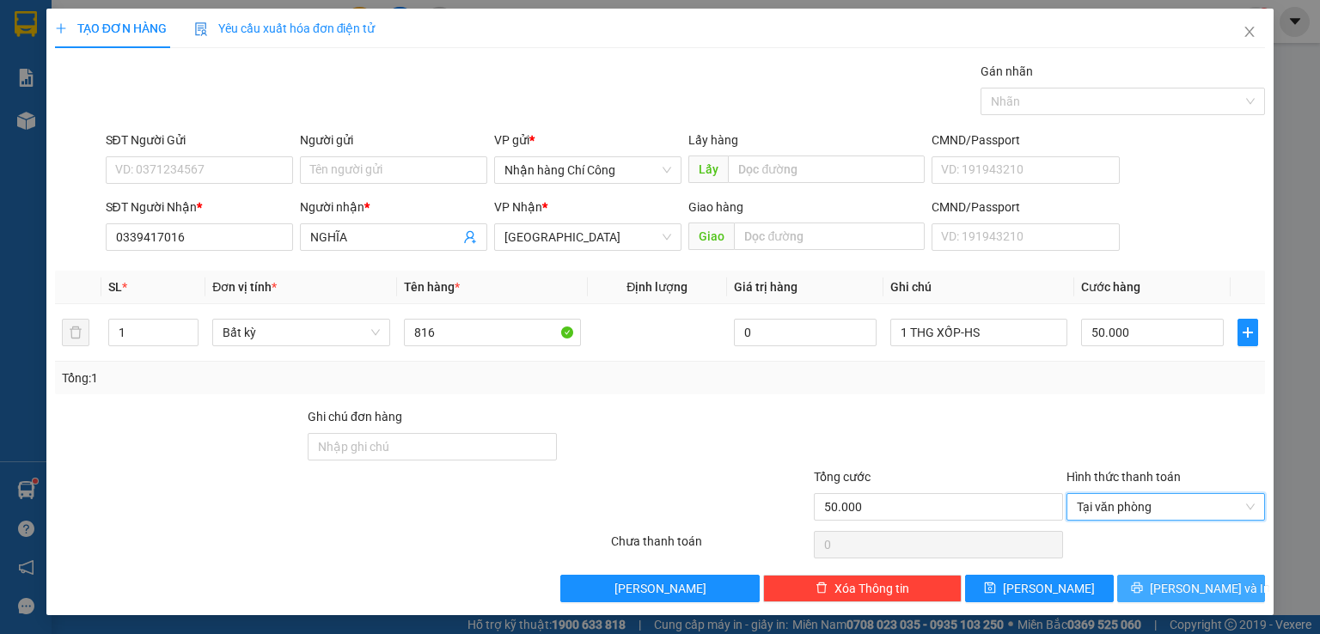
click at [1158, 588] on button "[PERSON_NAME] và In" at bounding box center [1191, 588] width 149 height 27
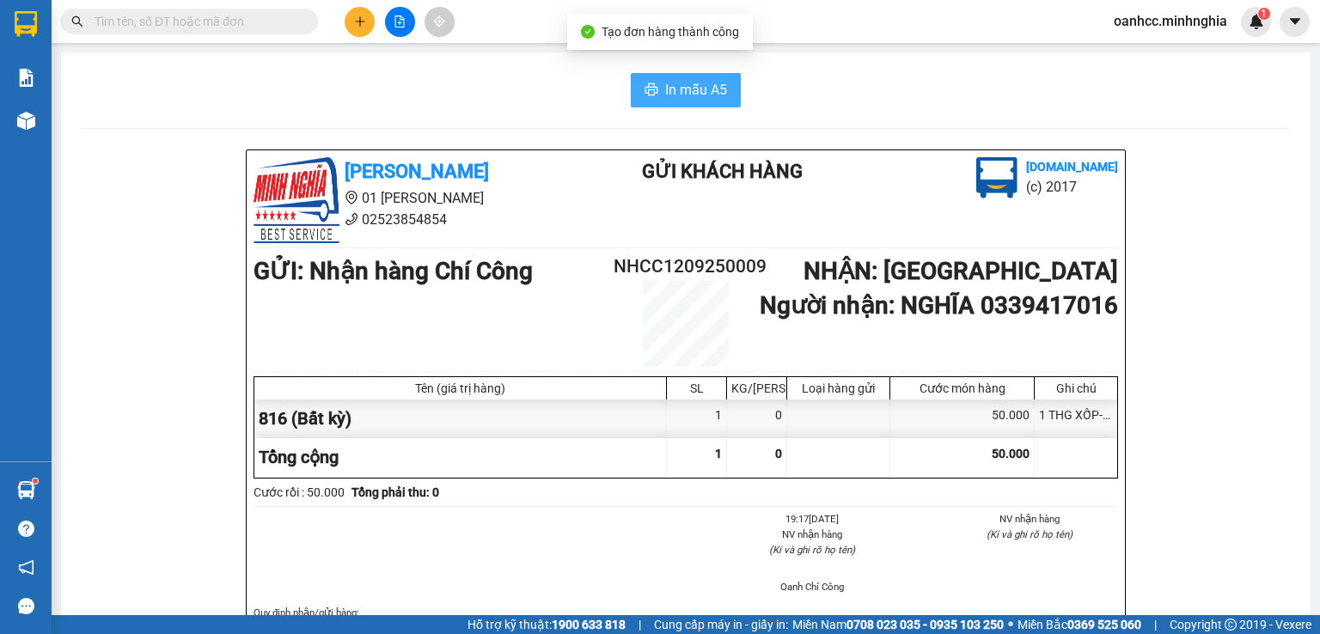
click at [666, 89] on span "In mẫu A5" at bounding box center [696, 89] width 62 height 21
click at [1018, 533] on icon "(Kí và ghi rõ họ tên)" at bounding box center [1030, 535] width 86 height 12
click at [842, 382] on div "Loại hàng gửi" at bounding box center [838, 389] width 94 height 14
click at [1038, 77] on div "In mẫu A5" at bounding box center [686, 90] width 1208 height 34
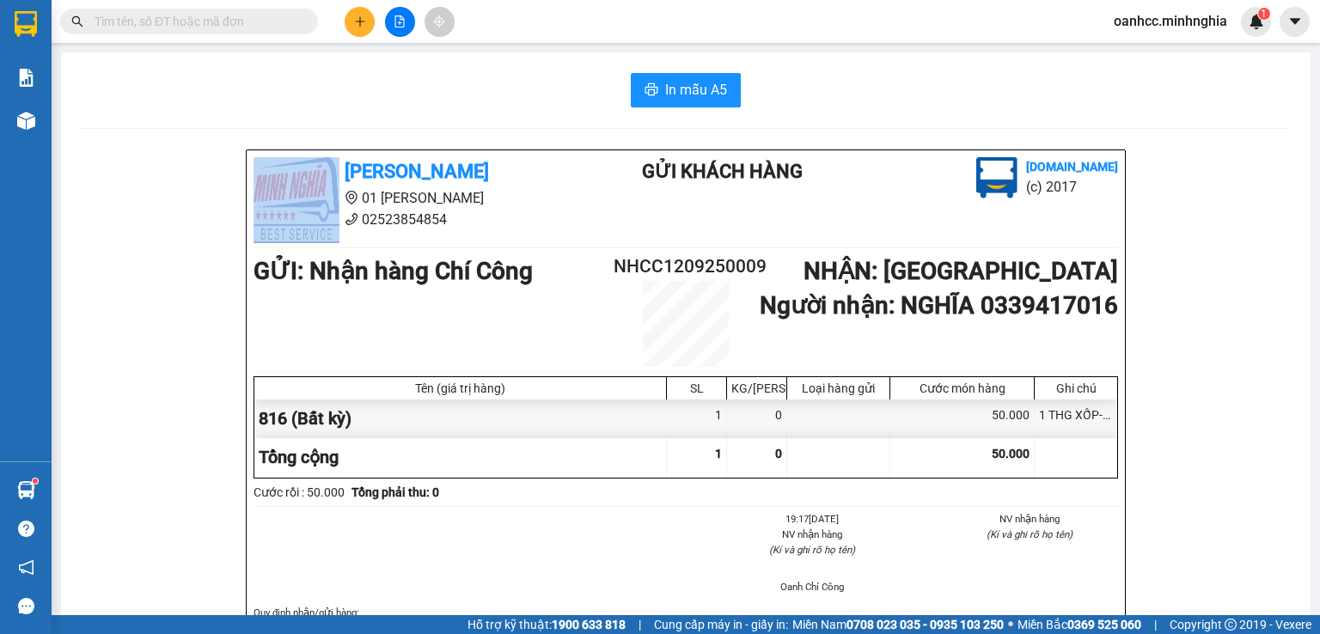
click at [1038, 77] on div "In mẫu A5" at bounding box center [686, 90] width 1208 height 34
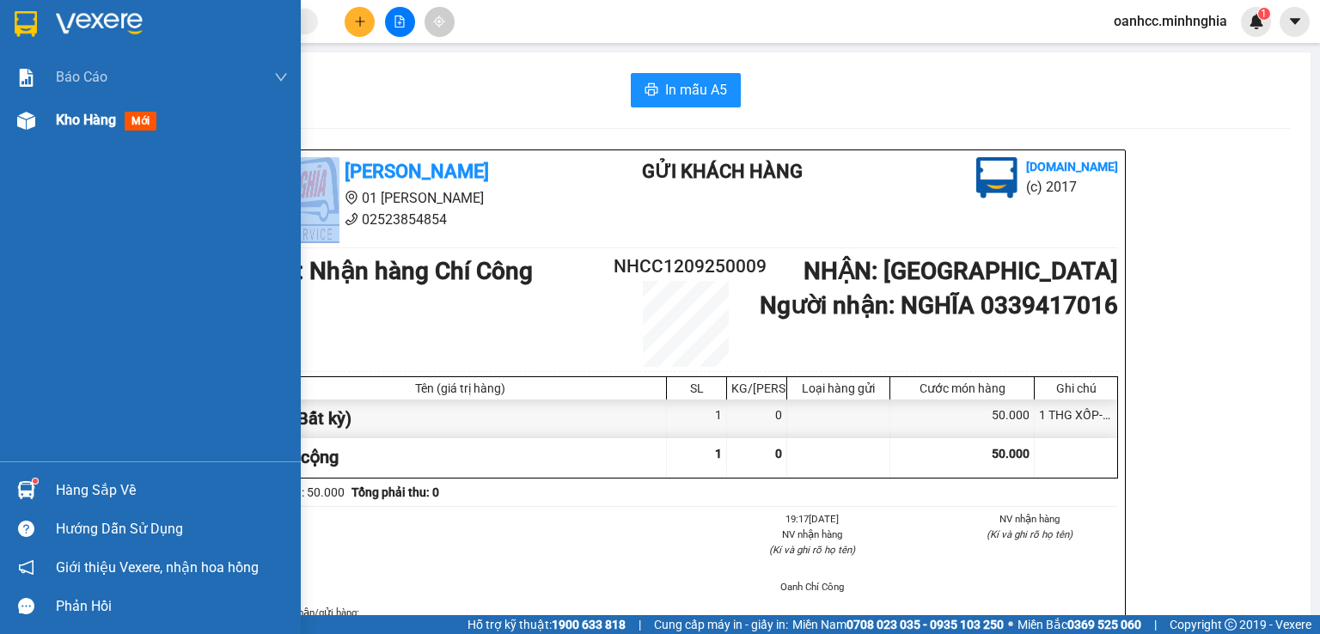
click at [76, 120] on span "Kho hàng" at bounding box center [86, 120] width 60 height 16
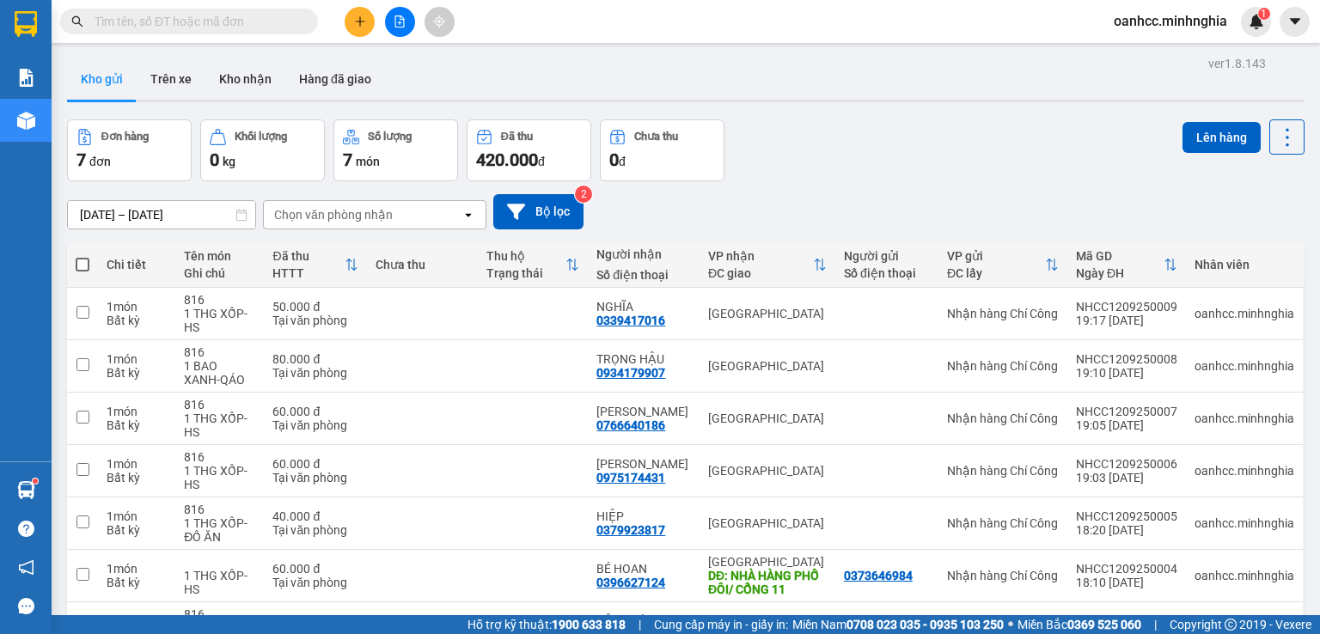
click at [82, 266] on span at bounding box center [83, 265] width 14 height 14
click at [82, 256] on input "checkbox" at bounding box center [82, 256] width 0 height 0
checkbox input "true"
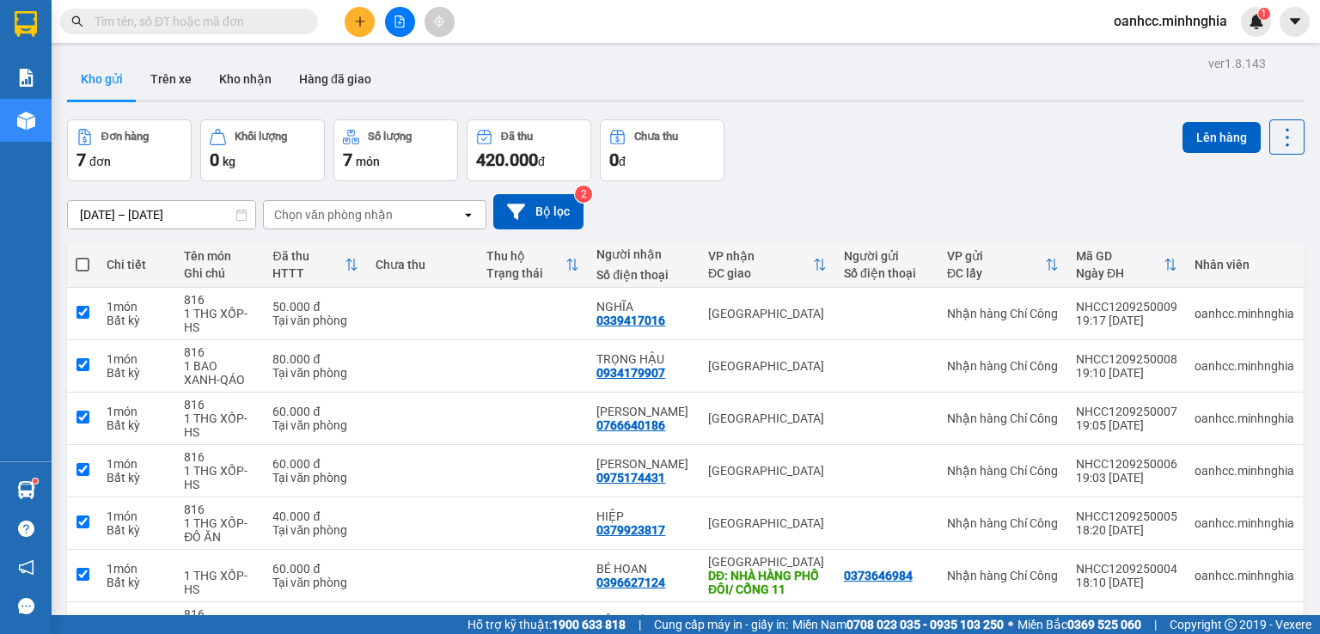
checkbox input "true"
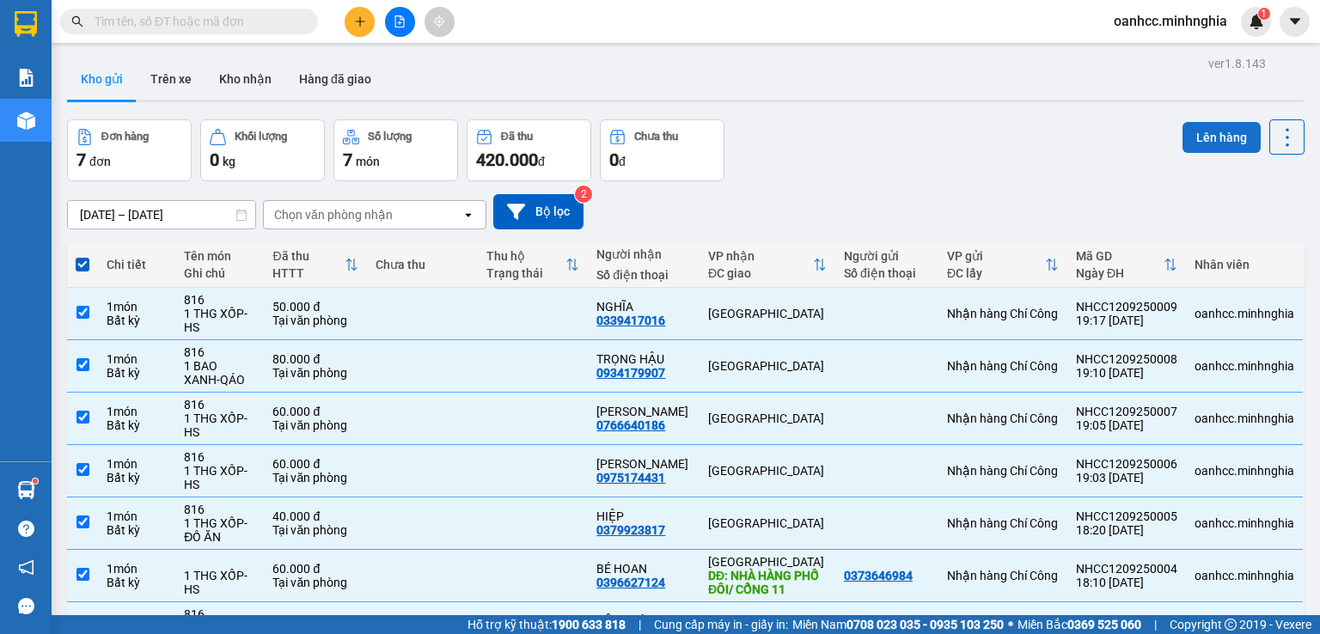
click at [1213, 135] on button "Lên hàng" at bounding box center [1221, 137] width 78 height 31
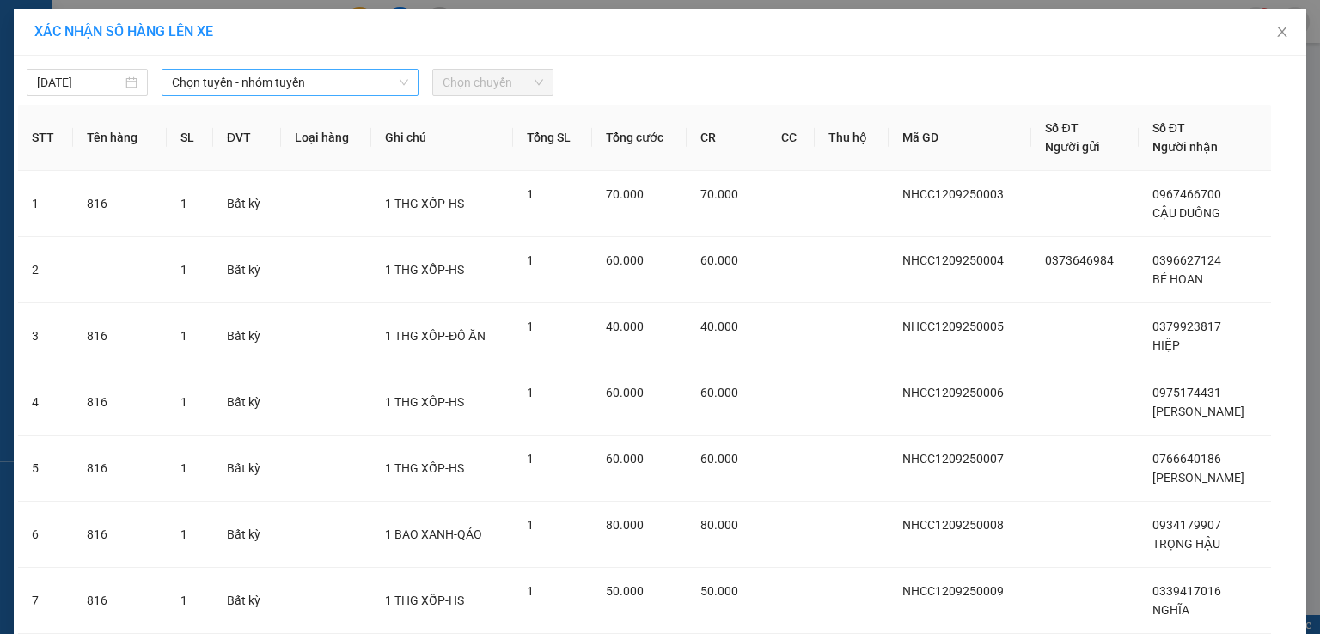
click at [304, 82] on span "Chọn tuyến - nhóm tuyến" at bounding box center [290, 83] width 236 height 26
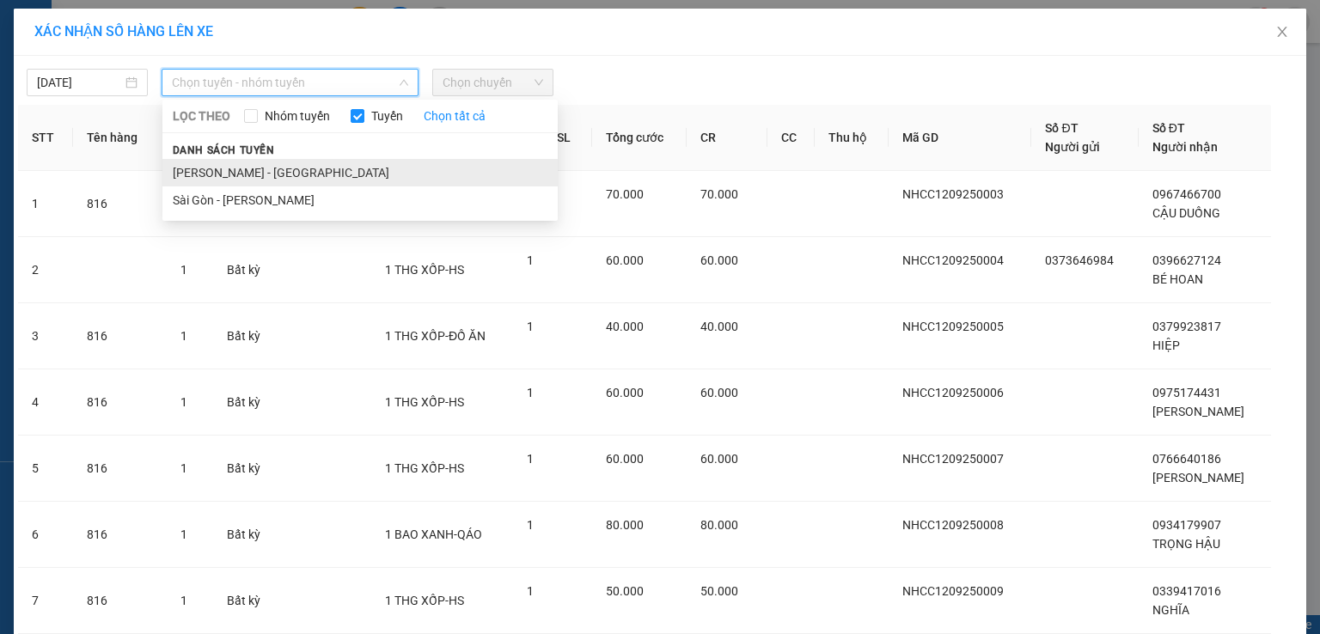
click at [237, 174] on li "[PERSON_NAME] - [GEOGRAPHIC_DATA]" at bounding box center [359, 172] width 395 height 27
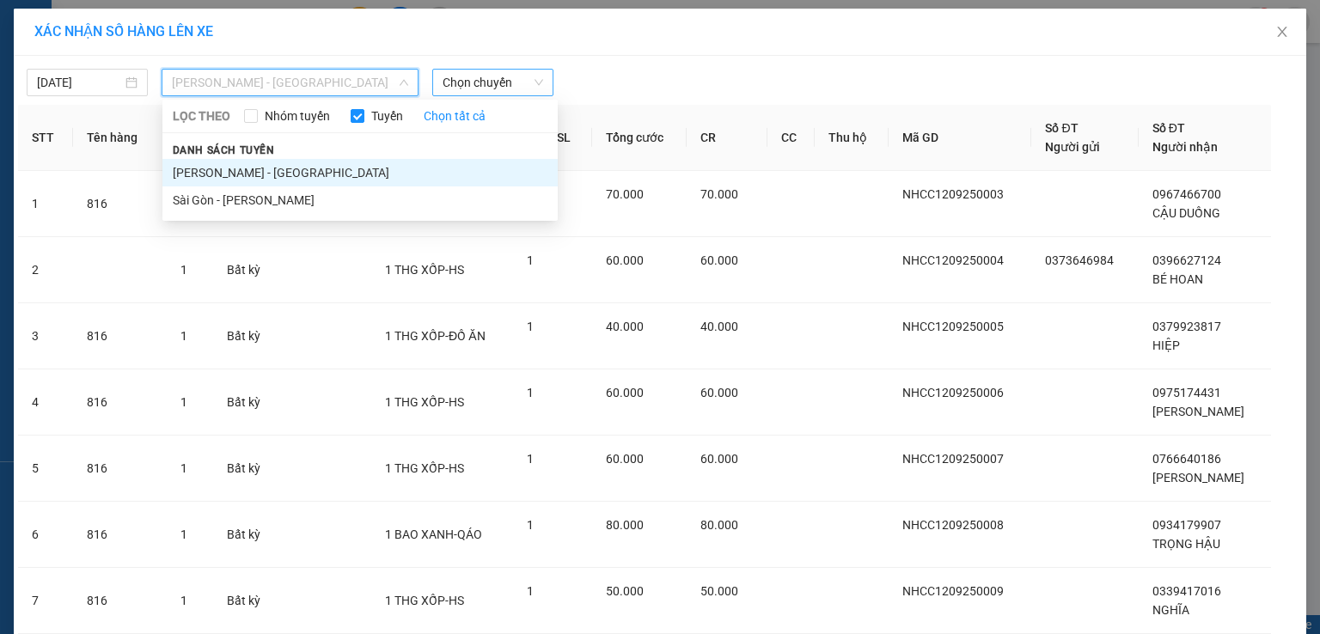
click at [490, 76] on span "Chọn chuyến" at bounding box center [493, 83] width 101 height 26
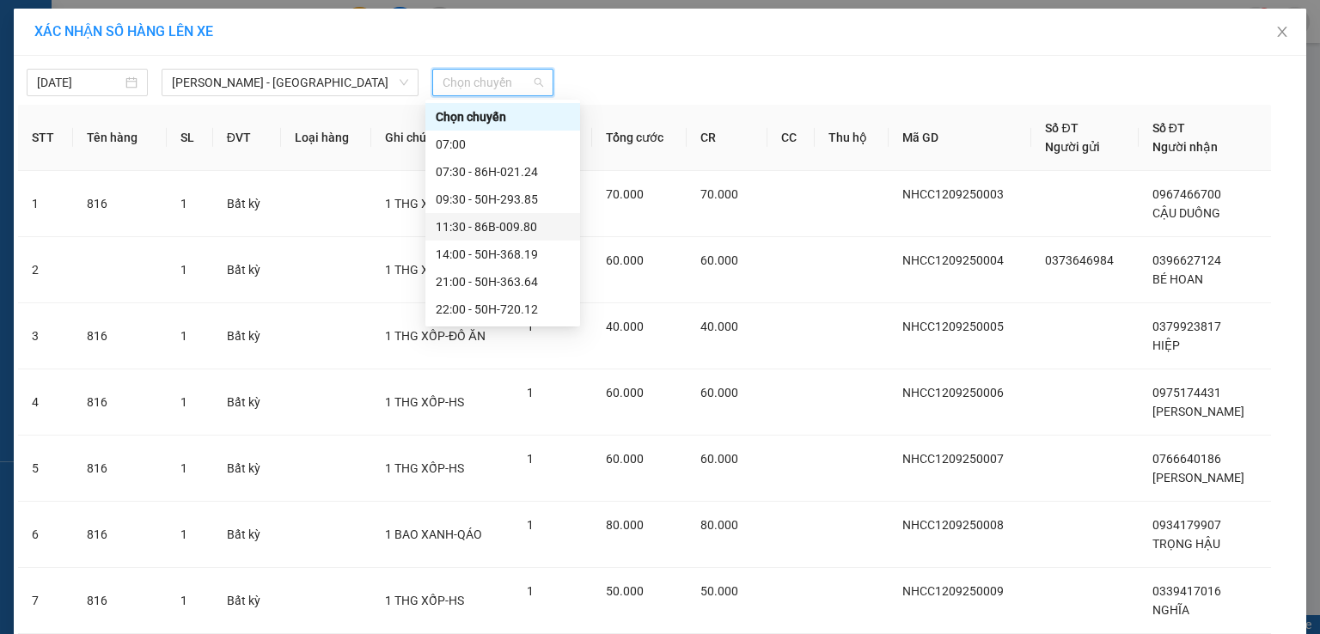
scroll to position [137, 0]
click at [486, 198] on div "22:30 - 50H-300.42" at bounding box center [503, 199] width 134 height 19
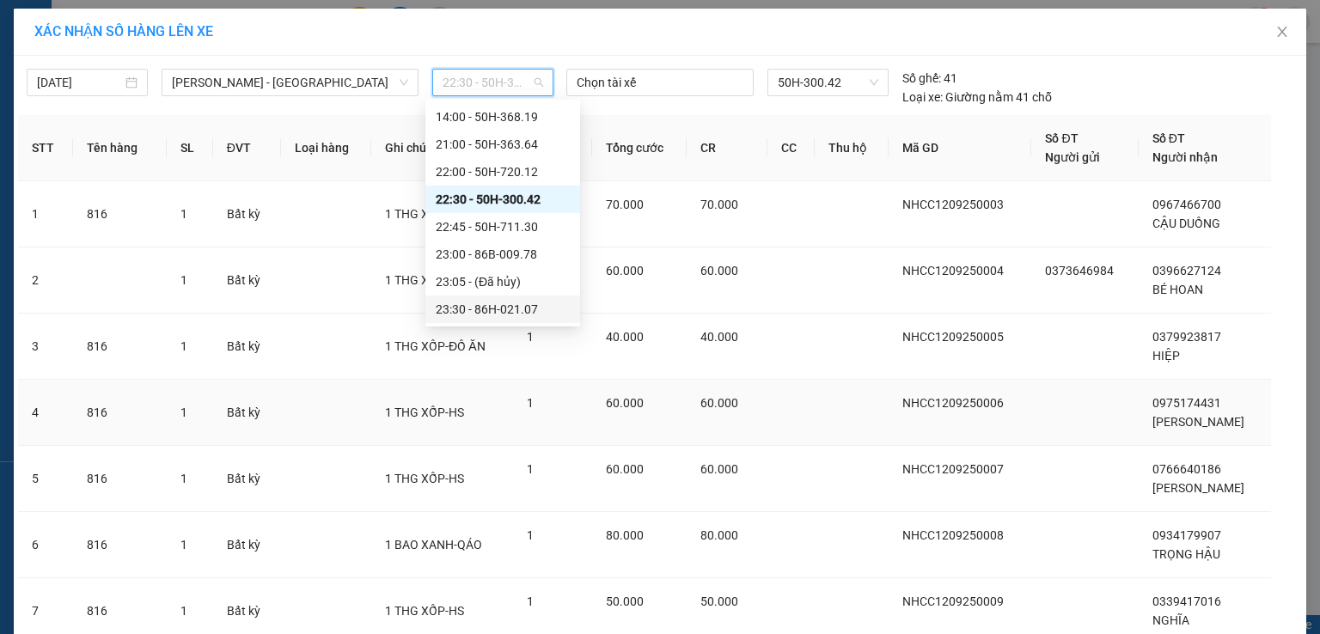
scroll to position [134, 0]
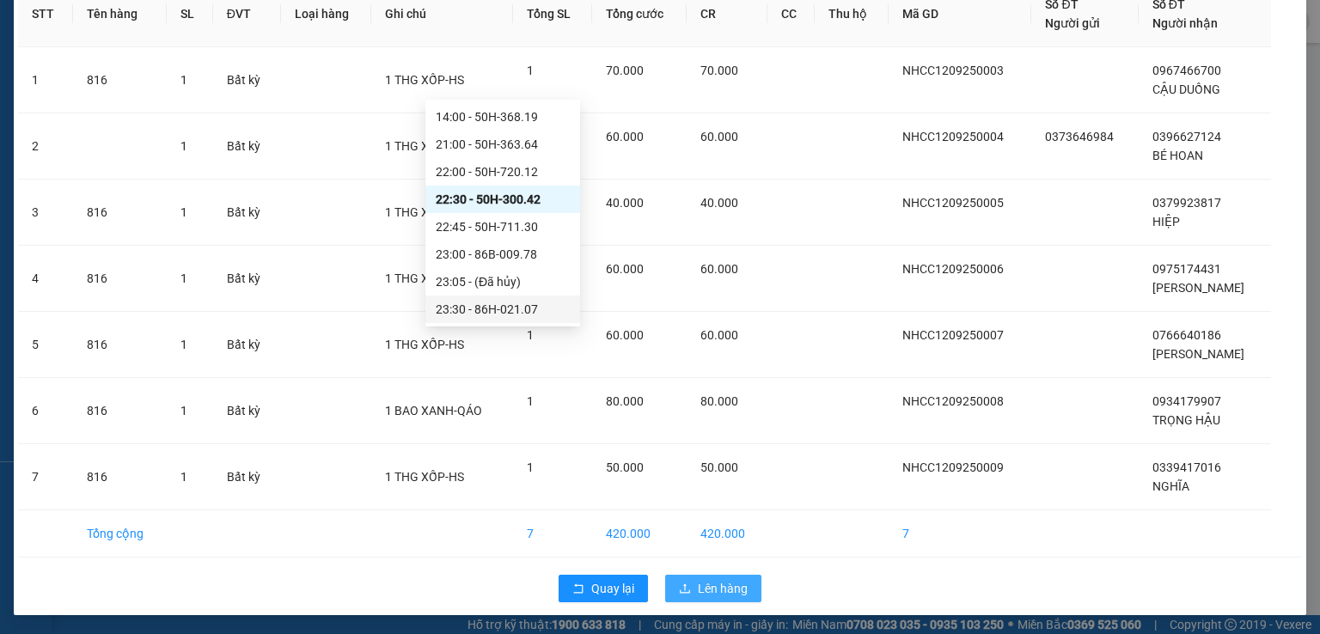
click at [715, 588] on span "Lên hàng" at bounding box center [723, 588] width 50 height 19
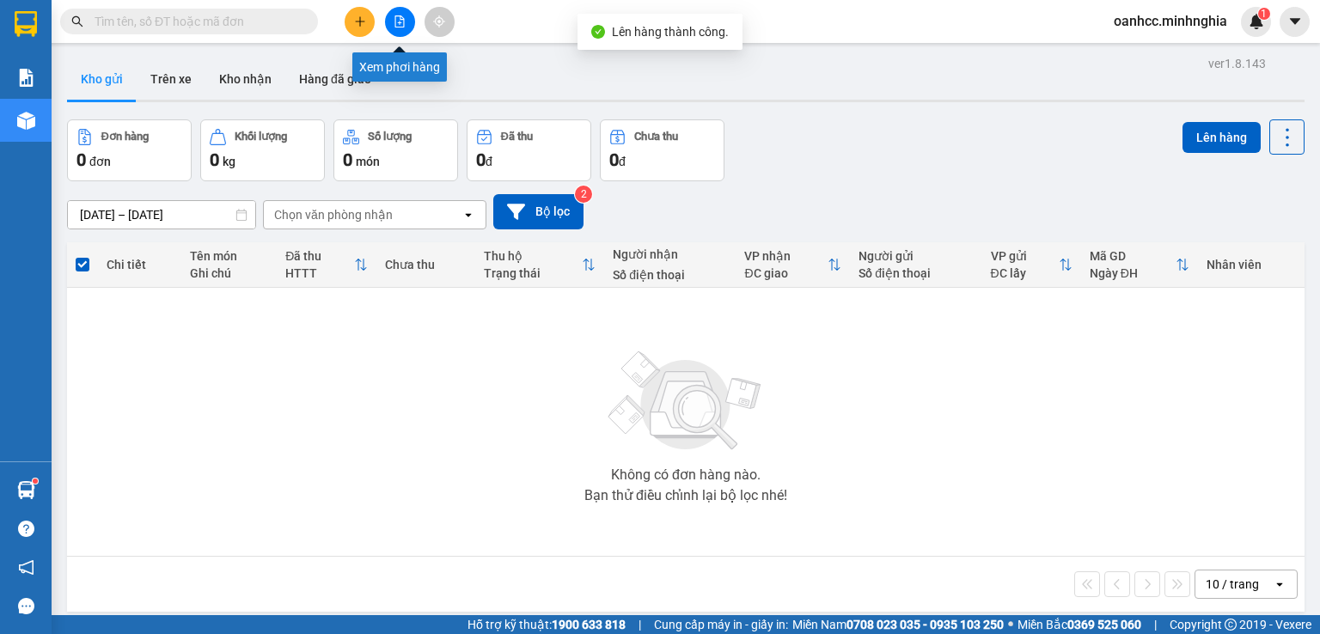
click at [402, 27] on button at bounding box center [400, 22] width 30 height 30
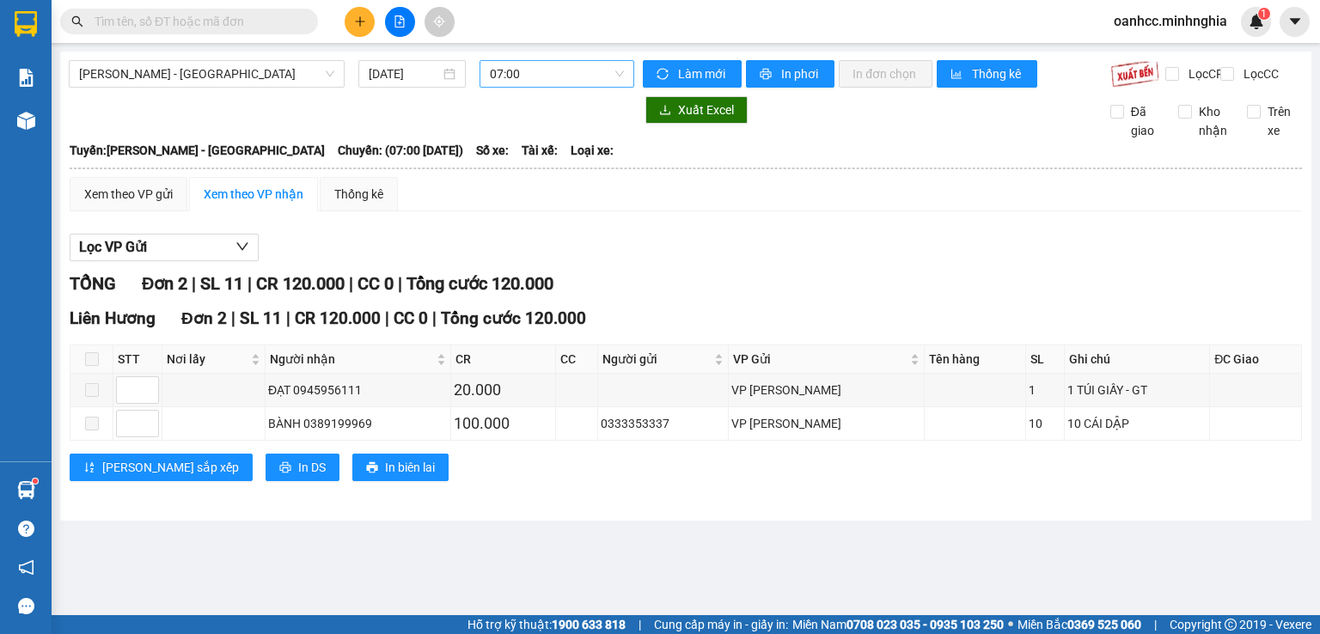
click at [559, 70] on span "07:00" at bounding box center [557, 74] width 135 height 26
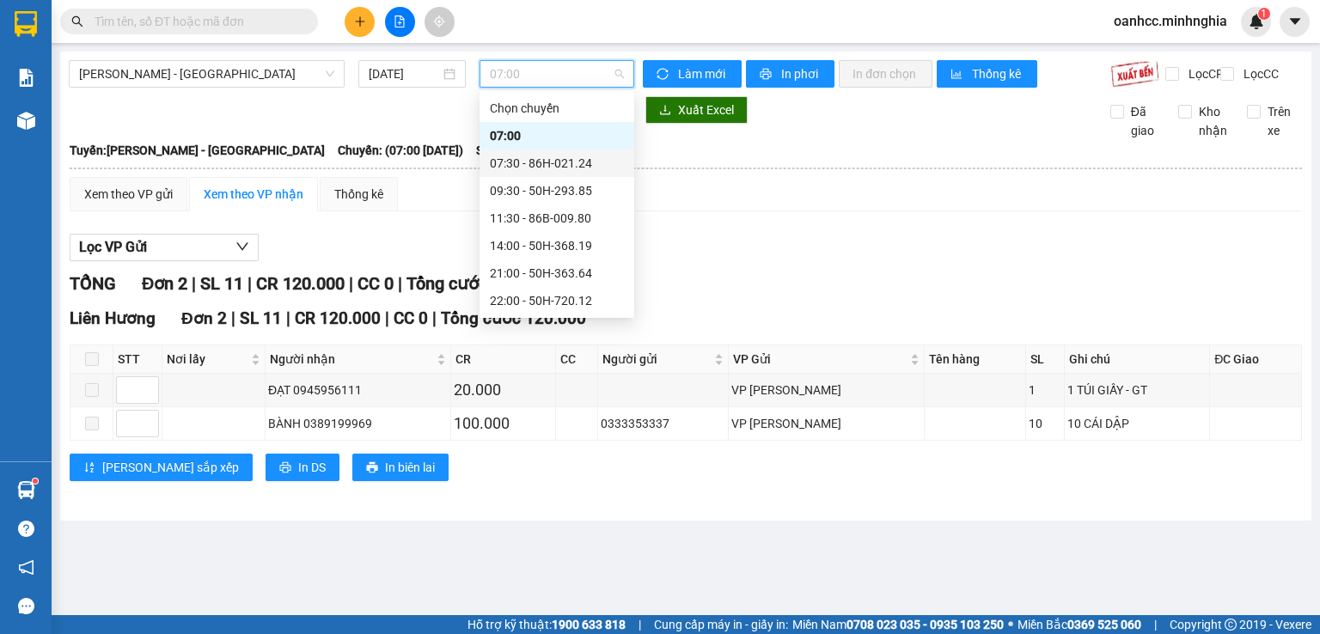
scroll to position [137, 0]
click at [527, 192] on div "22:30 - 50H-300.42" at bounding box center [557, 190] width 134 height 19
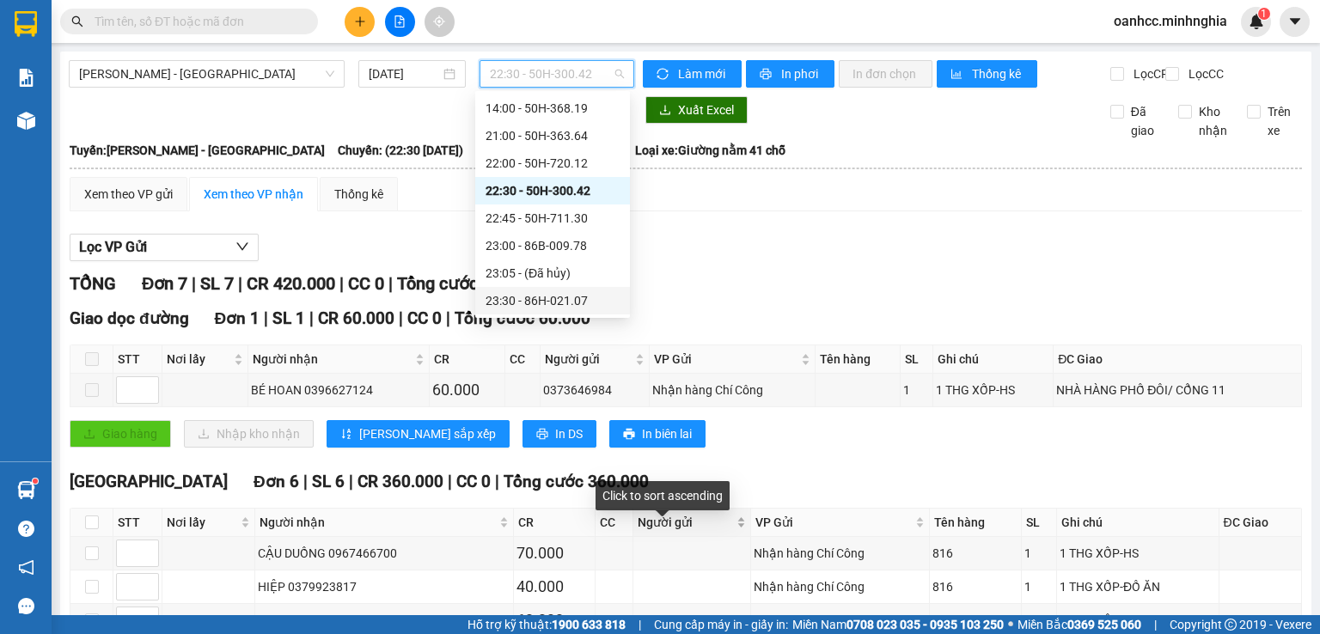
scroll to position [172, 0]
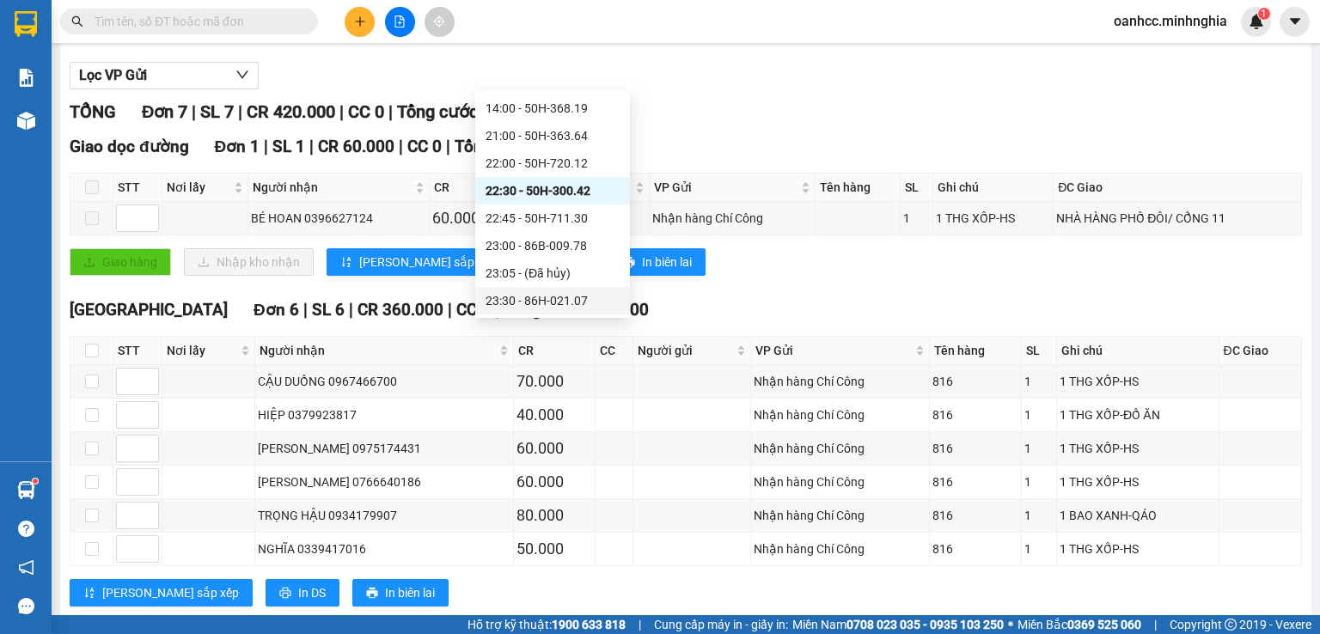
click at [770, 117] on div "TỔNG Đơn 7 | SL 7 | CR 420.000 | CC 0 | Tổng cước 420.000" at bounding box center [686, 112] width 1232 height 27
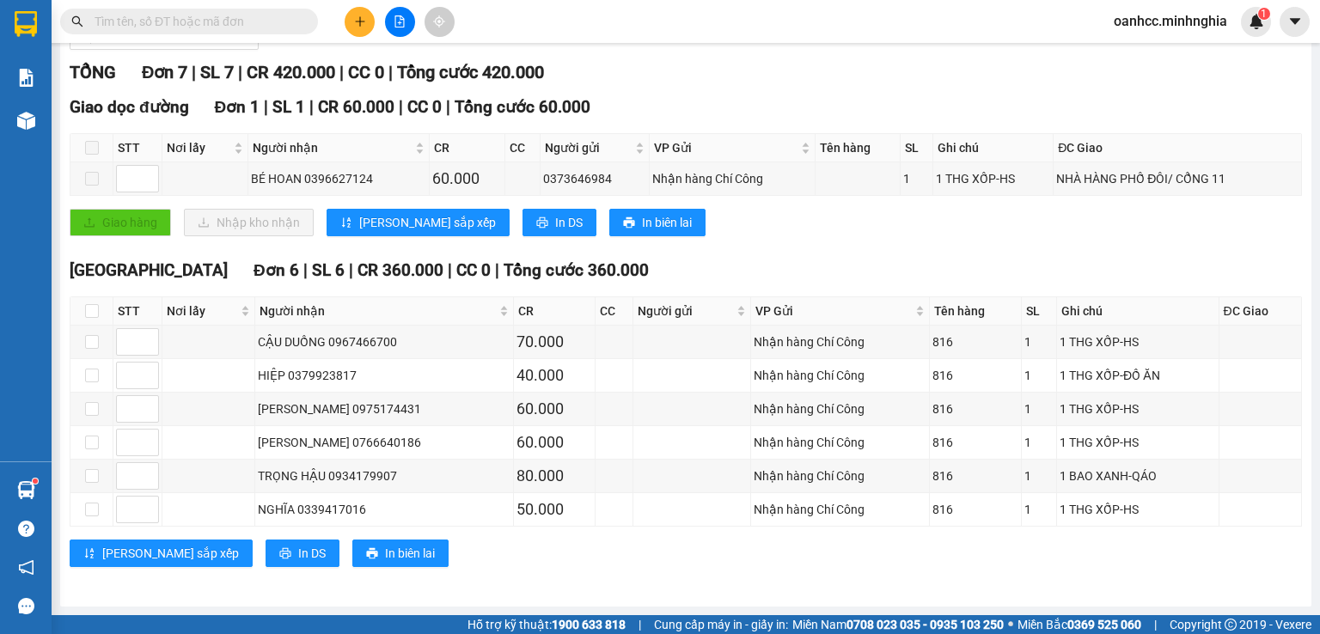
scroll to position [0, 0]
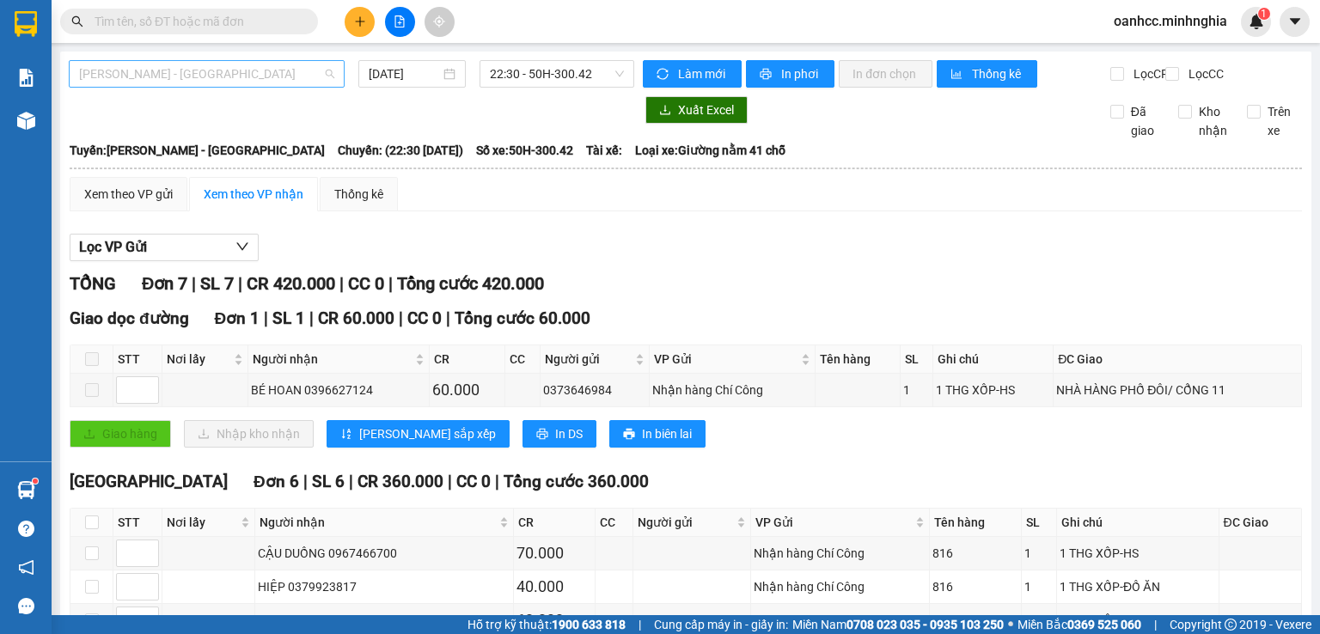
click at [195, 78] on span "[PERSON_NAME] - [GEOGRAPHIC_DATA]" at bounding box center [206, 74] width 255 height 26
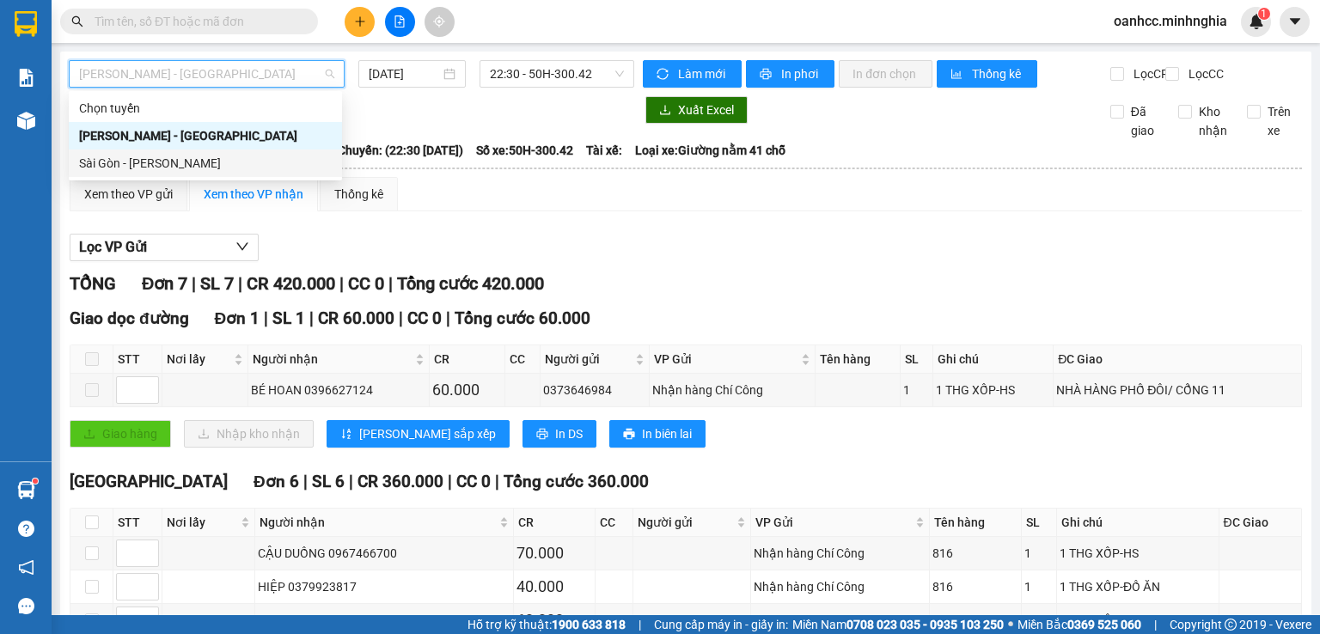
click at [144, 168] on div "Sài Gòn - [PERSON_NAME]" at bounding box center [205, 163] width 253 height 19
type input "[DATE]"
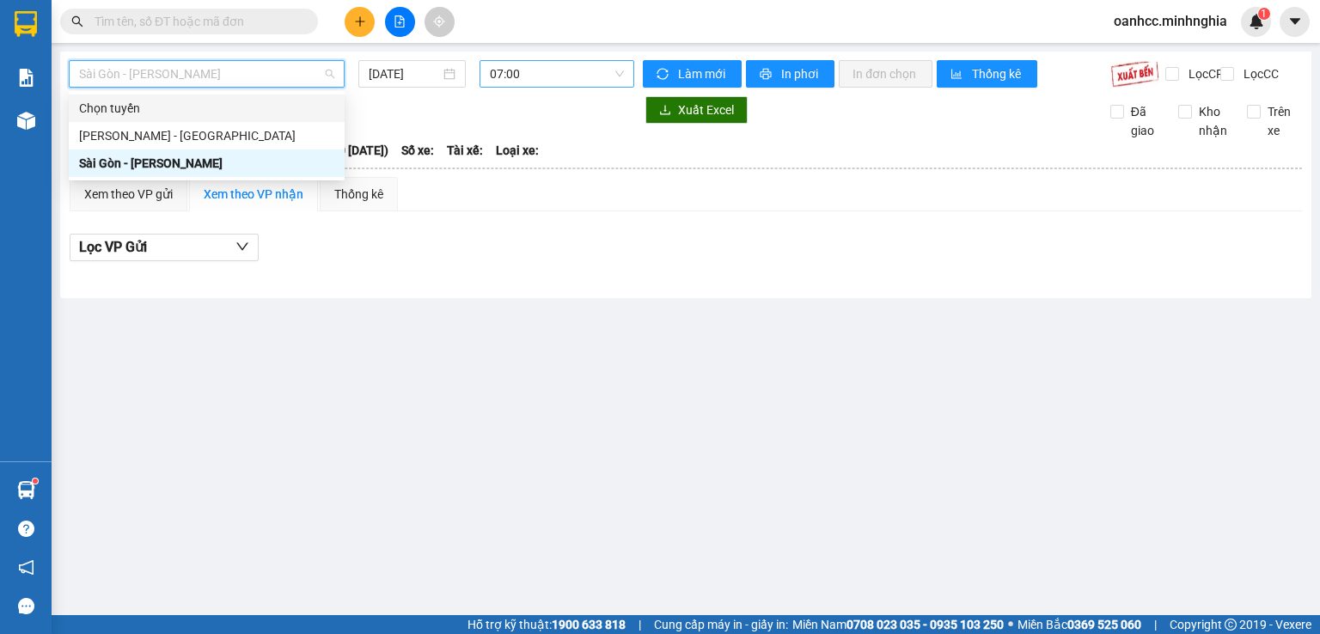
click at [522, 74] on span "07:00" at bounding box center [557, 74] width 135 height 26
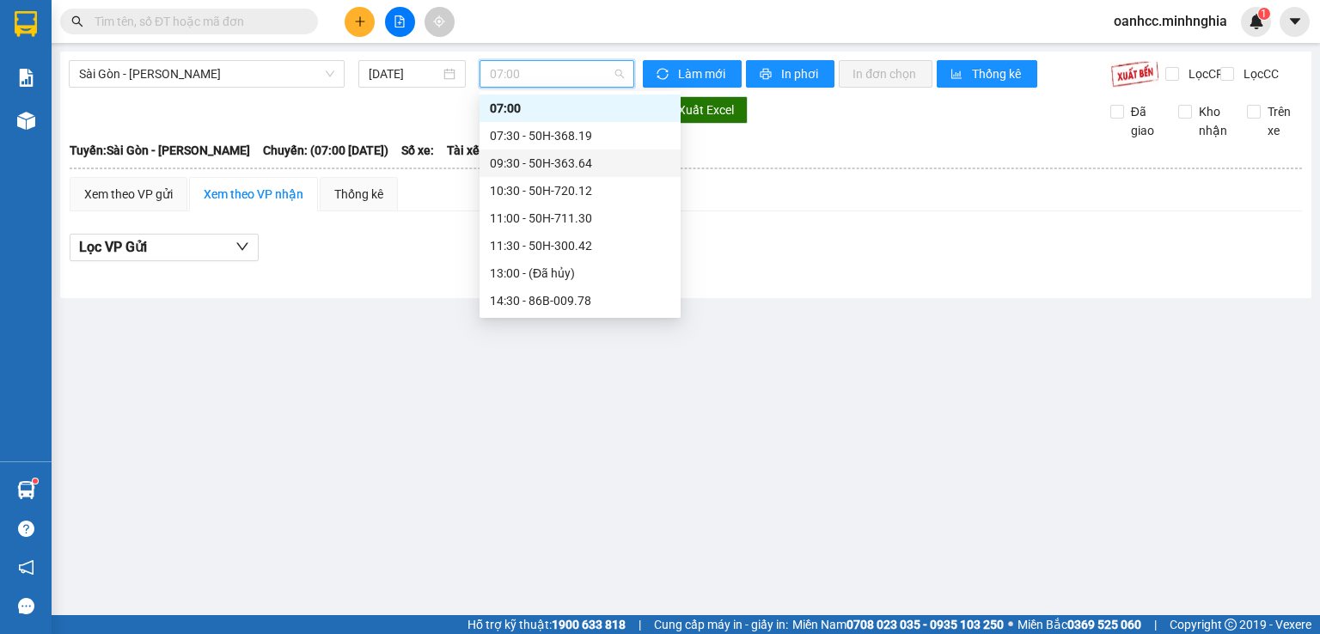
scroll to position [247, 0]
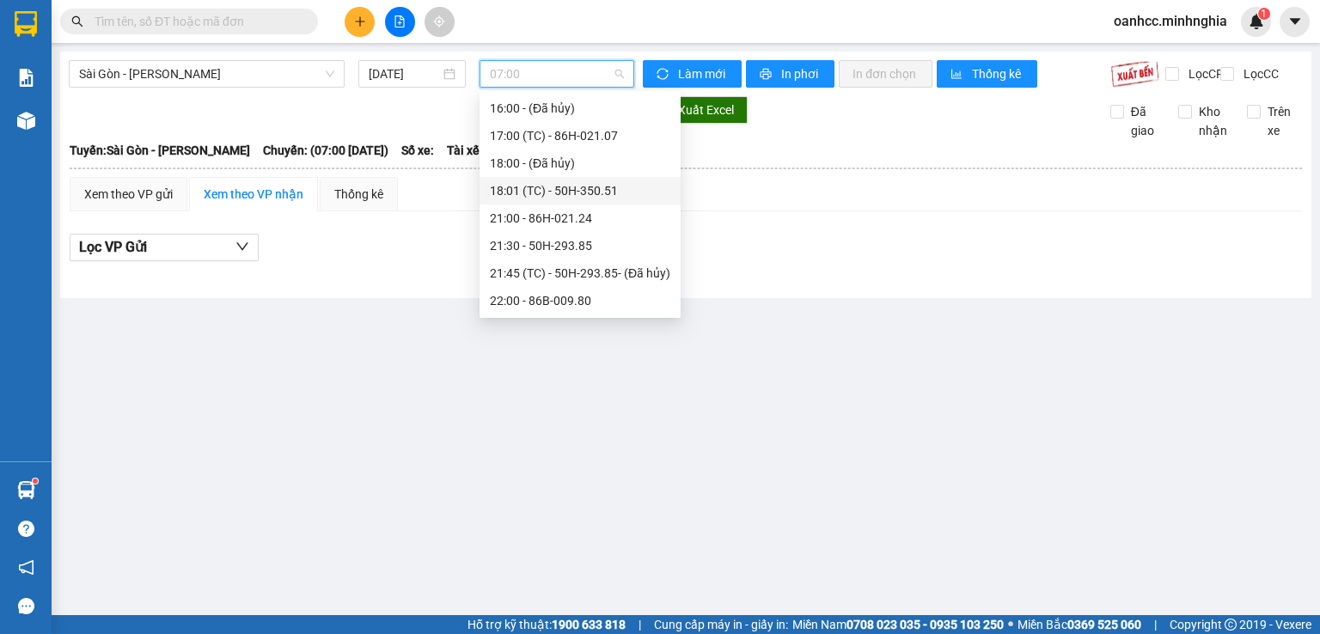
click at [540, 180] on div "18:01 (TC) - 50H-350.51" at bounding box center [580, 190] width 201 height 27
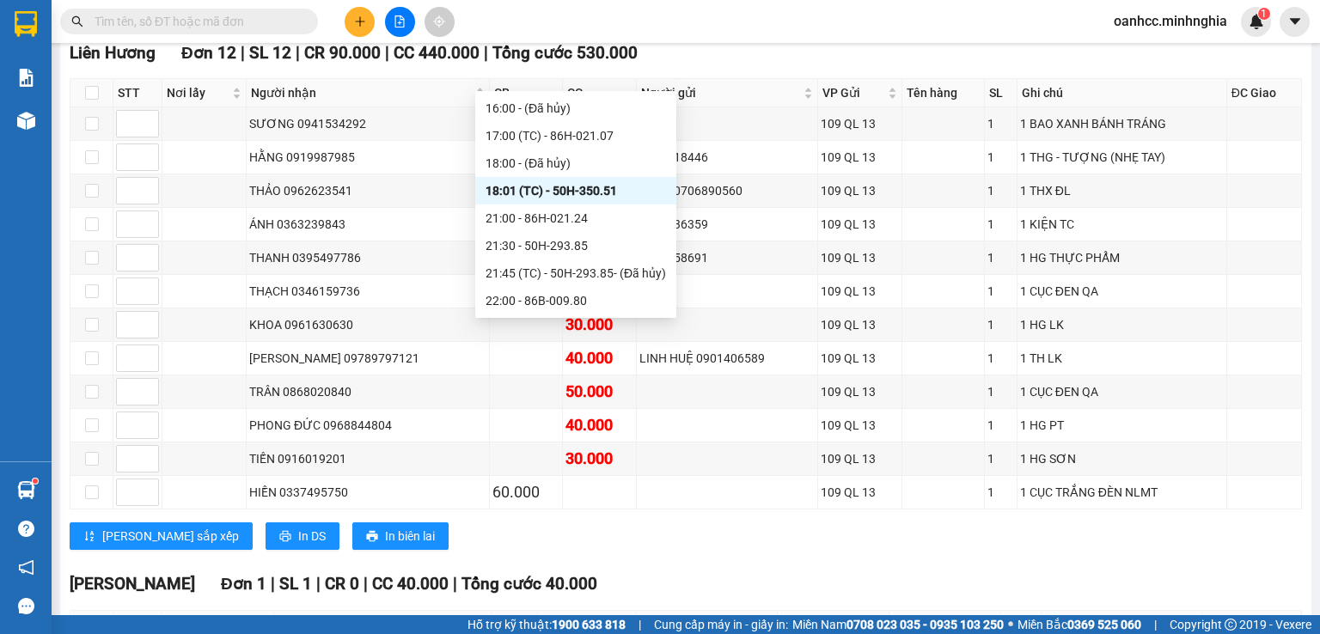
scroll to position [1857, 0]
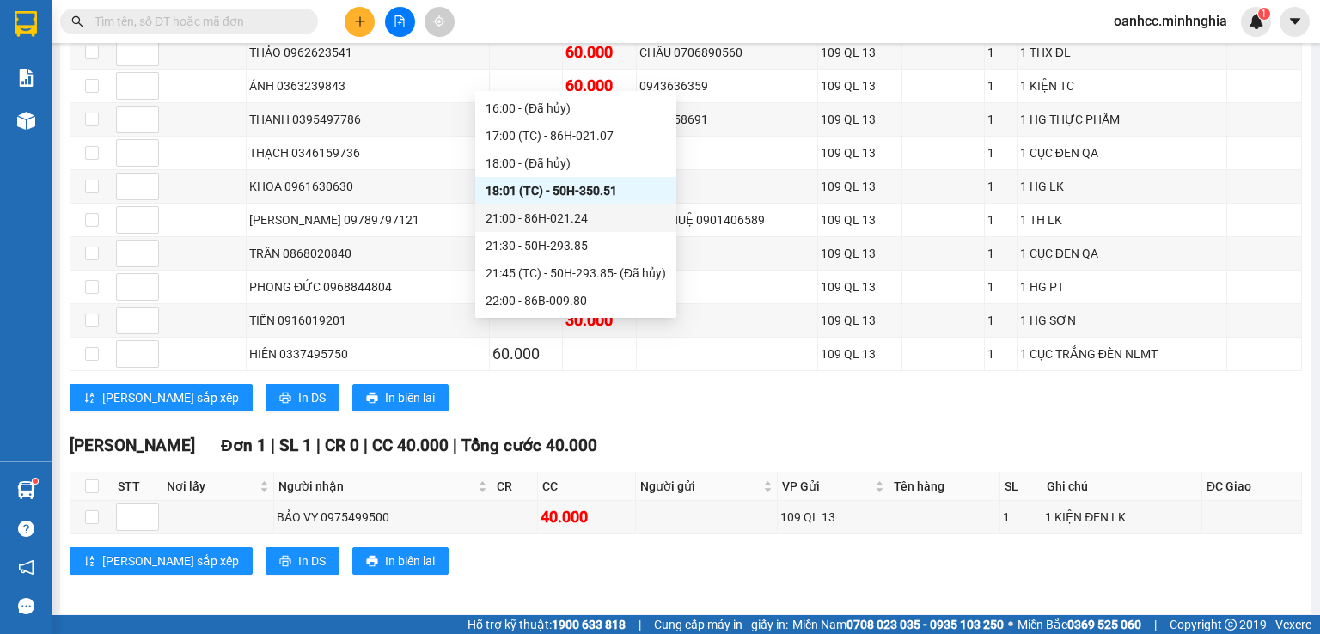
click at [545, 217] on div "21:00 - 86H-021.24" at bounding box center [576, 218] width 180 height 19
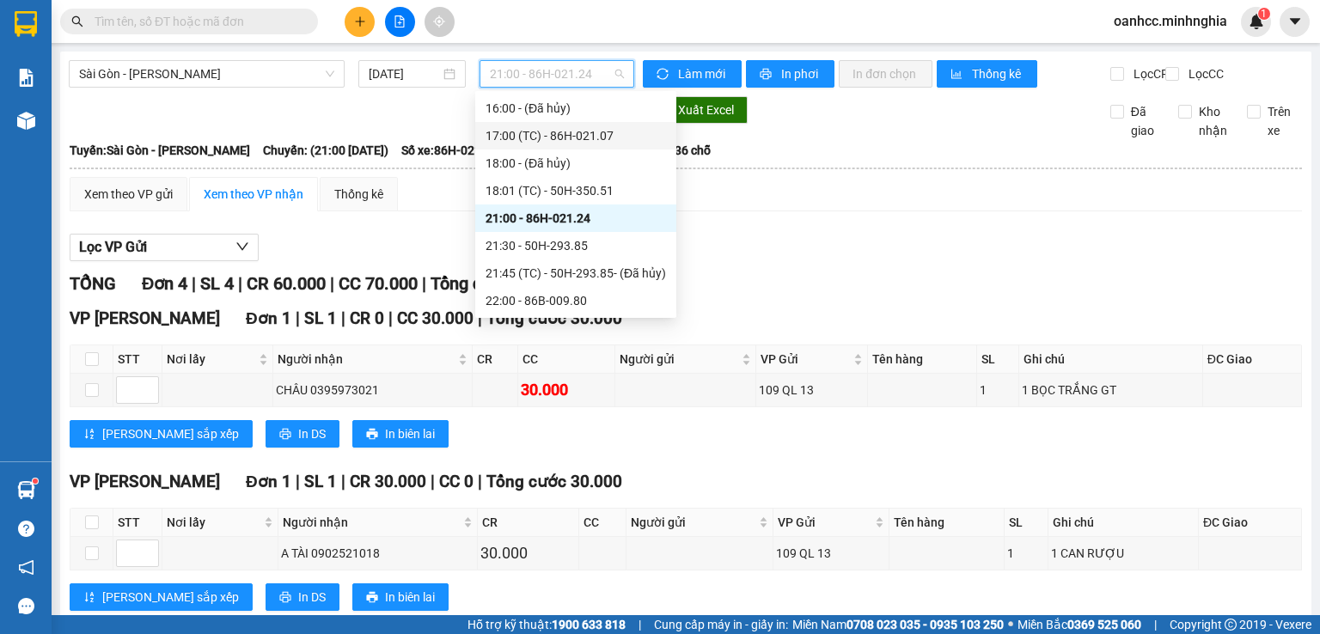
click at [533, 137] on div "17:00 (TC) - 86H-021.07" at bounding box center [576, 135] width 180 height 19
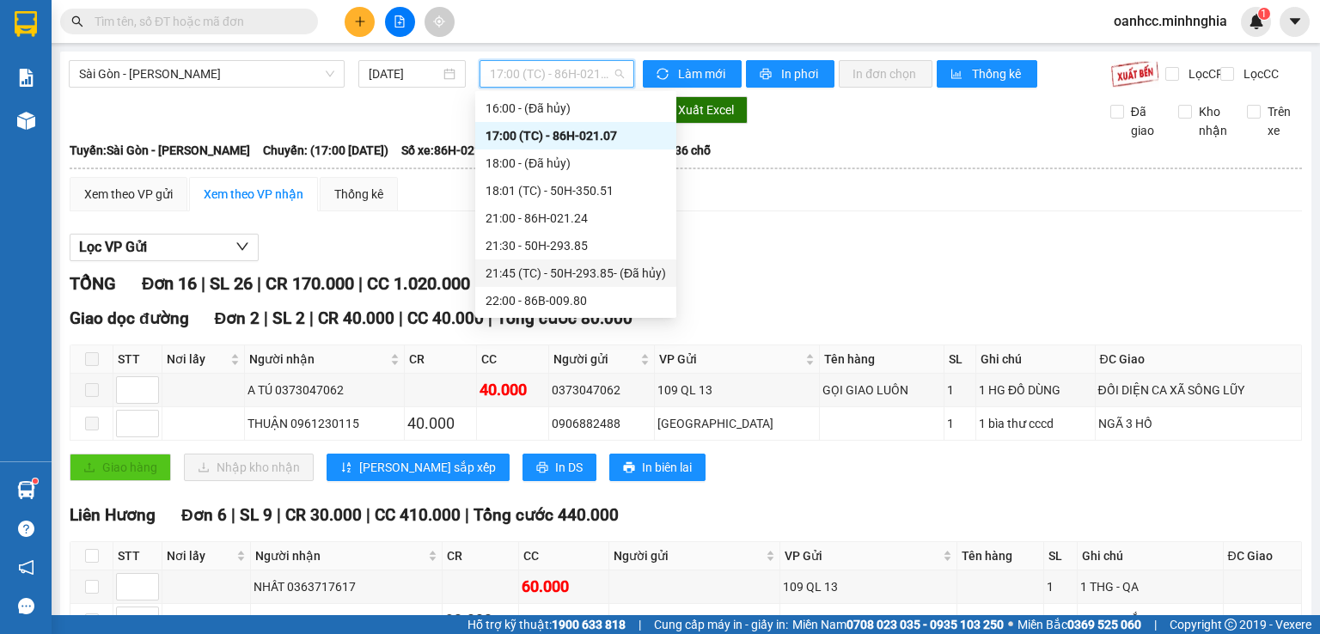
click at [944, 259] on div "Lọc VP Gửi" at bounding box center [686, 248] width 1232 height 28
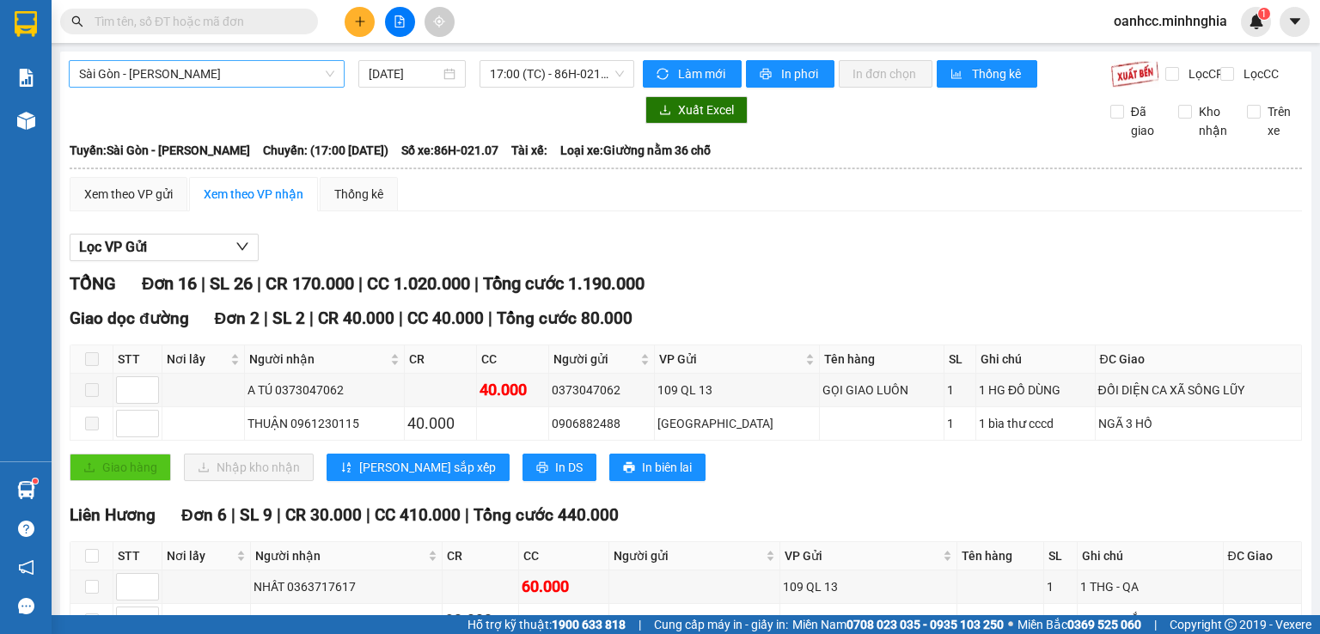
click at [222, 64] on span "Sài Gòn - [PERSON_NAME]" at bounding box center [206, 74] width 255 height 26
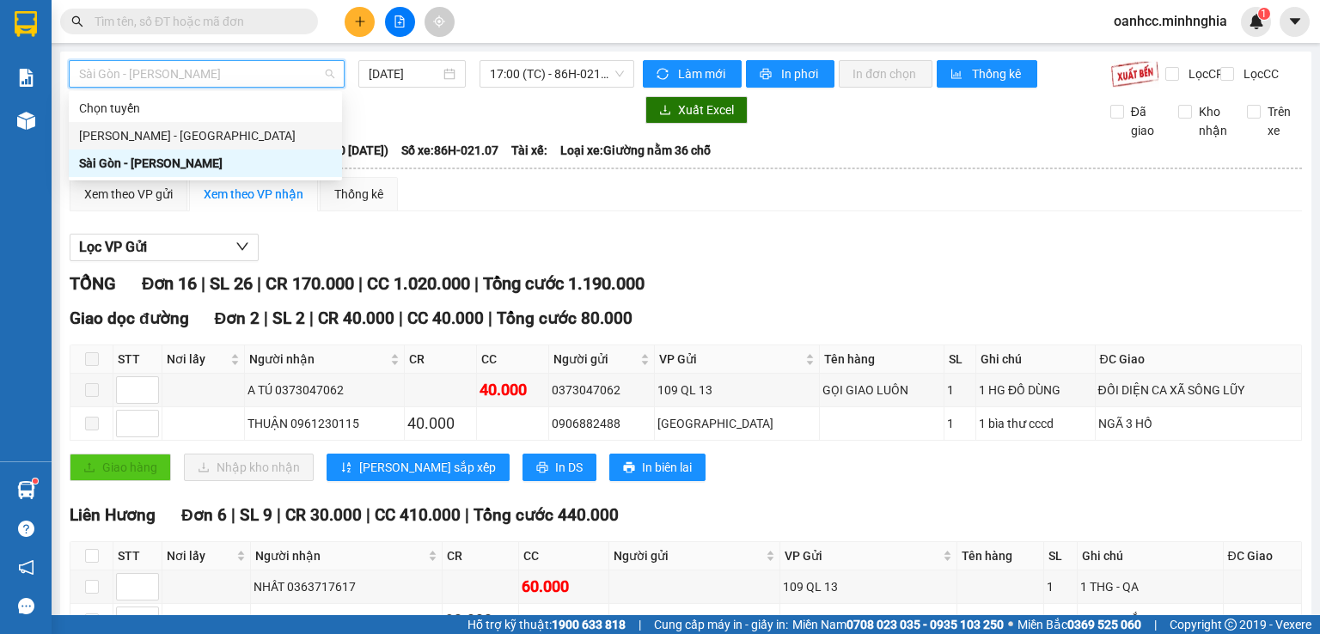
click at [151, 137] on div "[PERSON_NAME] - [GEOGRAPHIC_DATA]" at bounding box center [205, 135] width 253 height 19
type input "[DATE]"
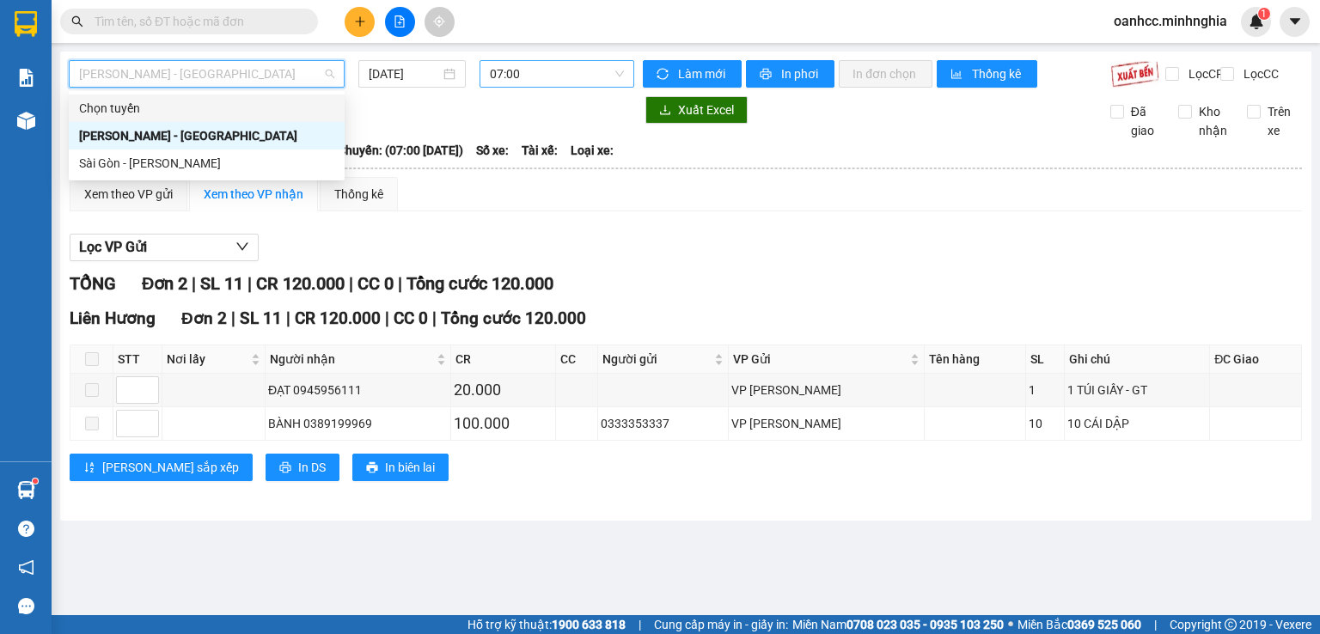
click at [543, 77] on span "07:00" at bounding box center [557, 74] width 135 height 26
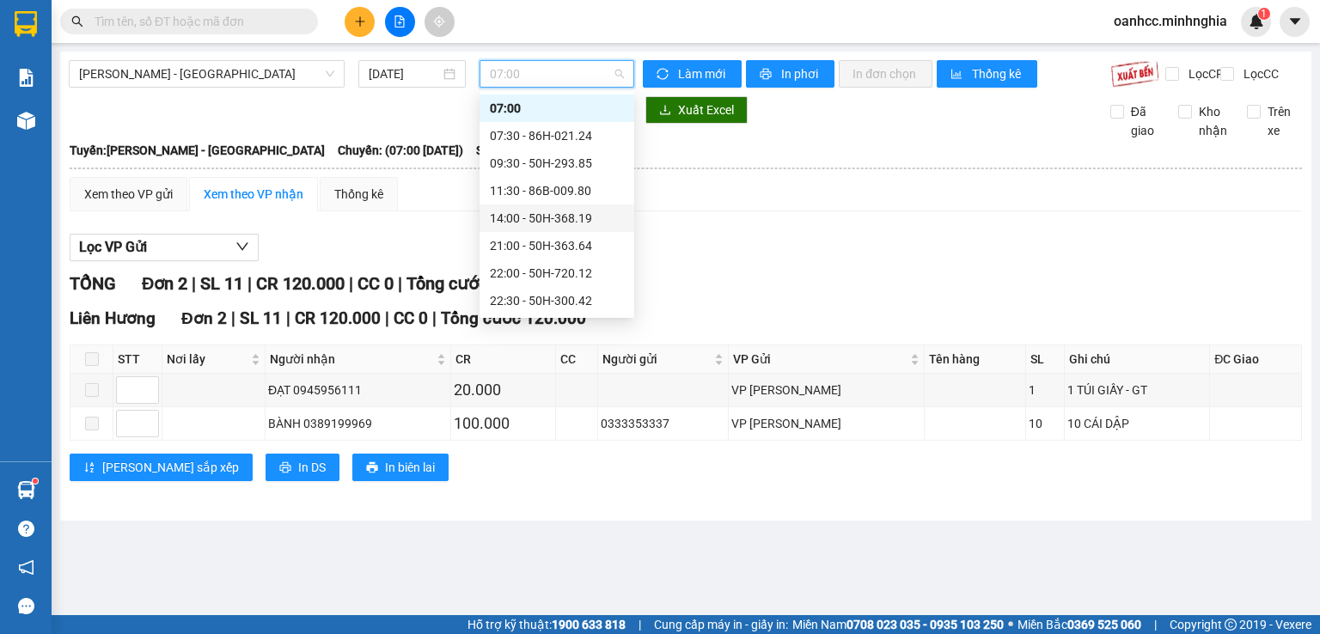
scroll to position [137, 0]
click at [530, 190] on div "22:30 - 50H-300.42" at bounding box center [557, 190] width 134 height 19
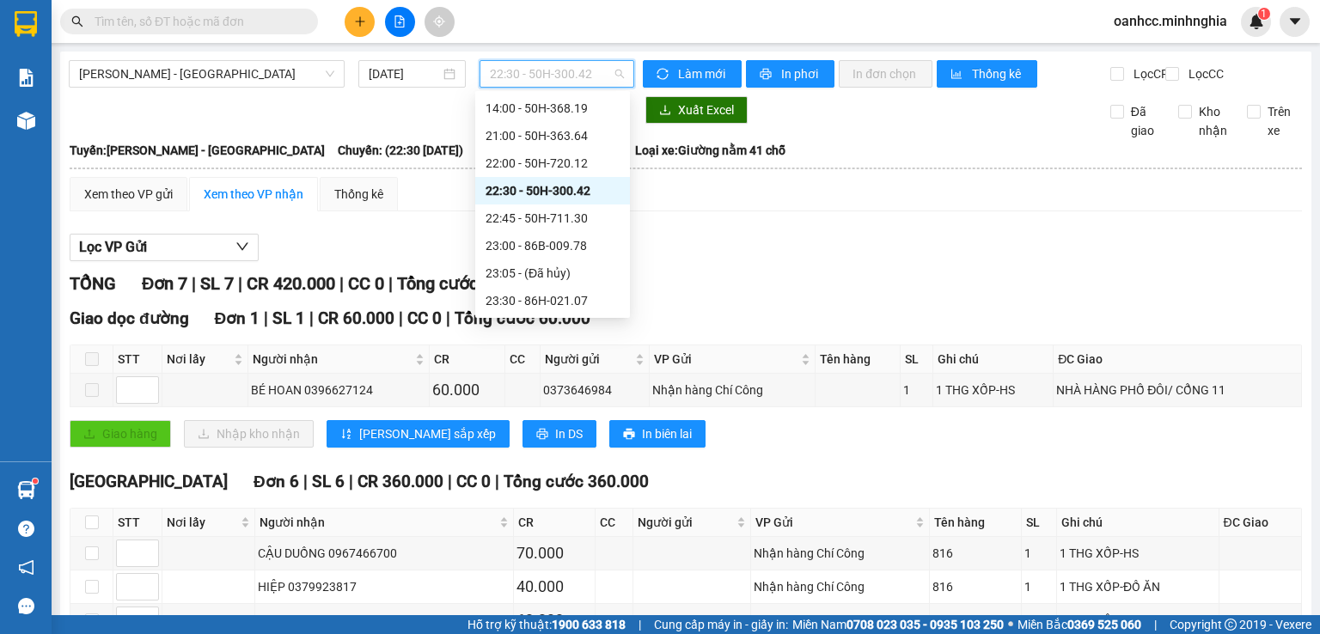
click at [901, 140] on div "Xuất Excel Đã giao Kho nhận Trên xe" at bounding box center [686, 118] width 1234 height 44
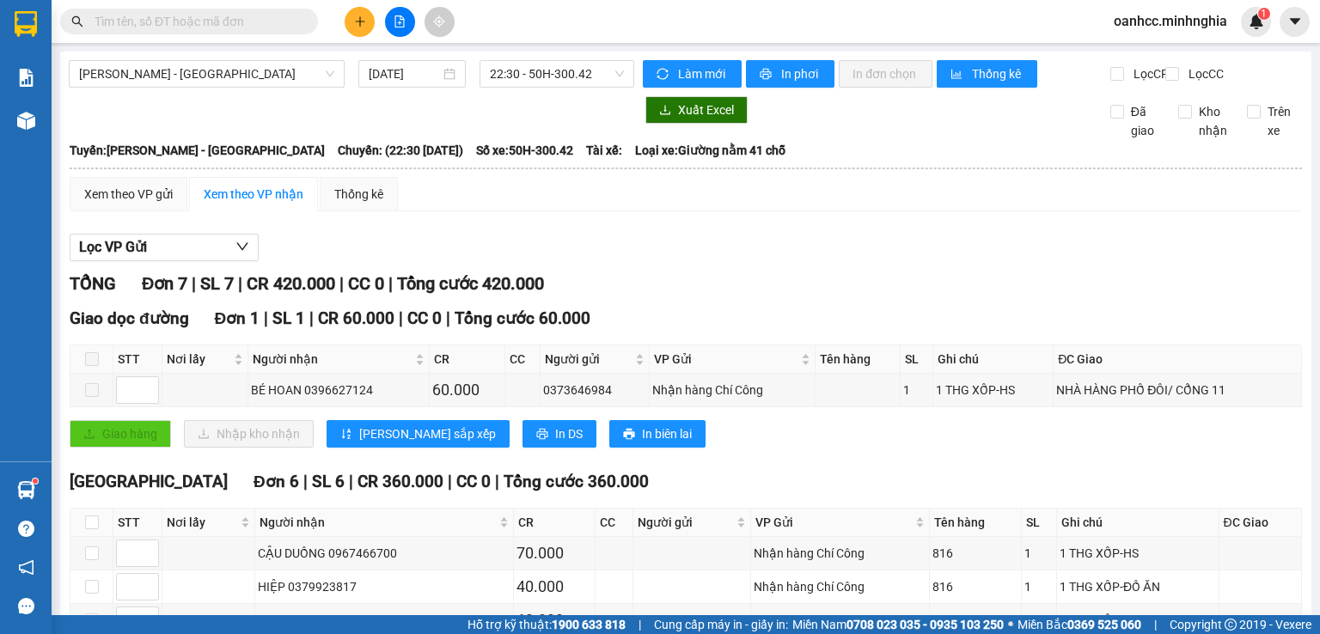
click at [1234, 297] on div "TỔNG Đơn 7 | SL 7 | CR 420.000 | CC 0 | Tổng cước 420.000" at bounding box center [686, 284] width 1232 height 27
click at [345, 21] on button at bounding box center [360, 22] width 30 height 30
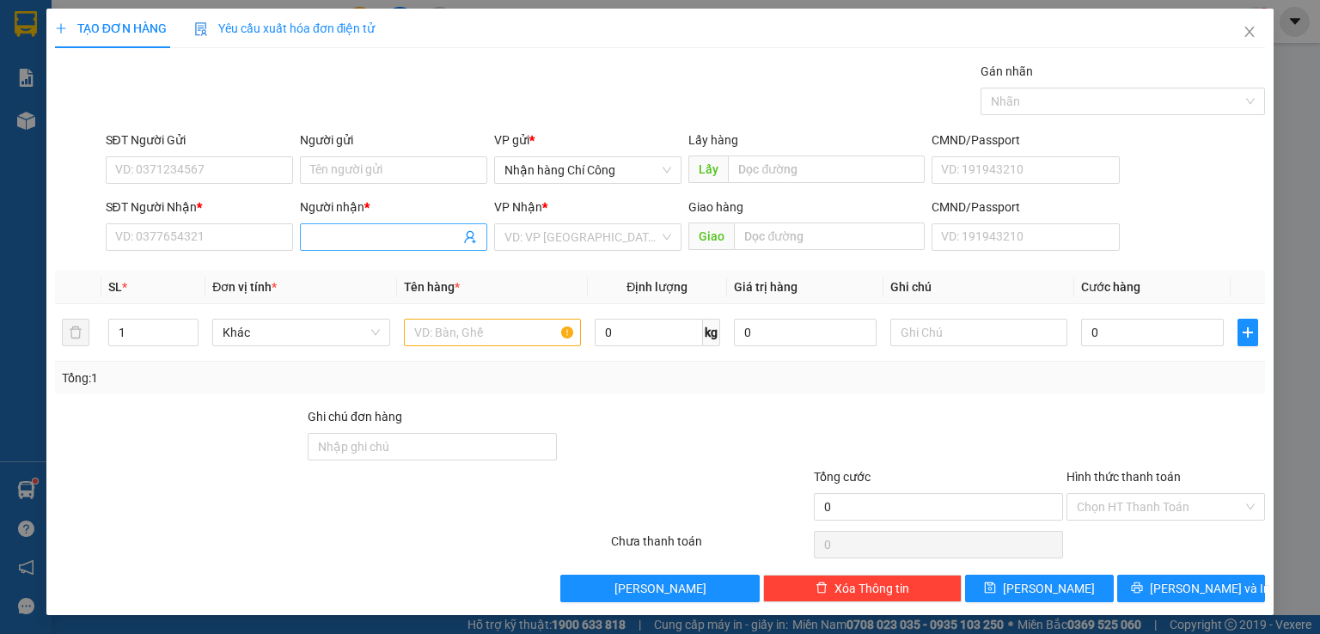
click at [355, 234] on input "Người nhận *" at bounding box center [385, 237] width 150 height 19
type input "GÁI [PERSON_NAME]"
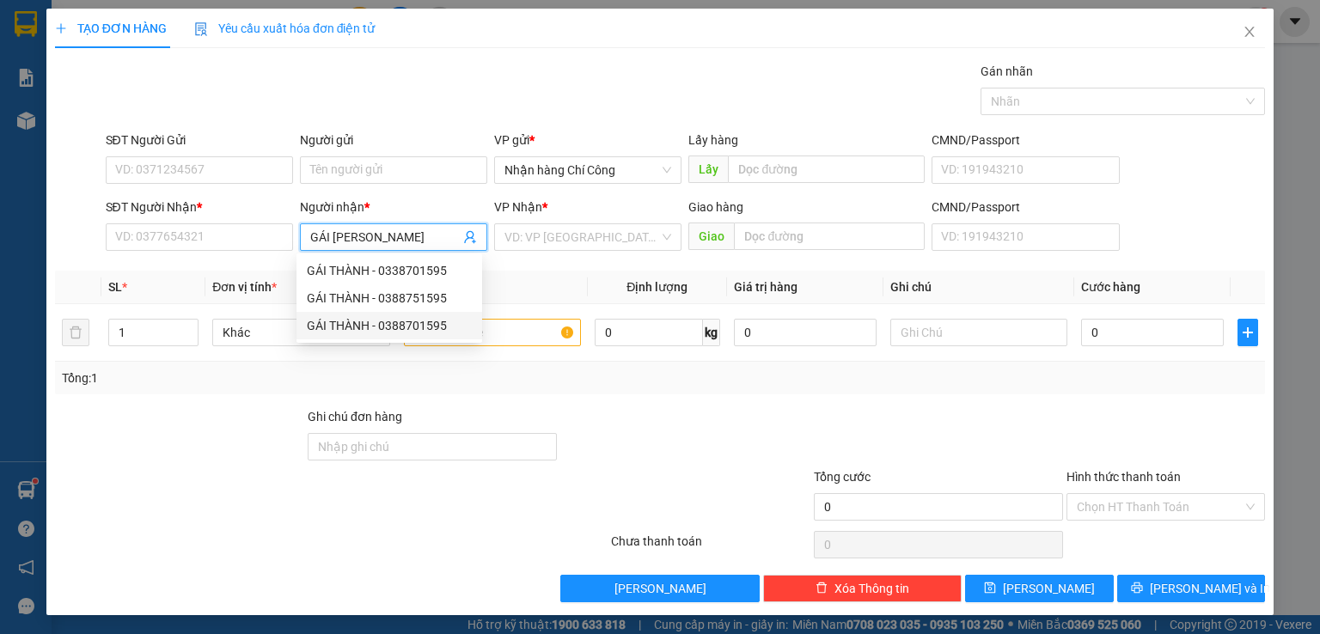
click at [400, 324] on div "GÁI THÀNH - 0388701595" at bounding box center [389, 325] width 165 height 19
type input "0388701595"
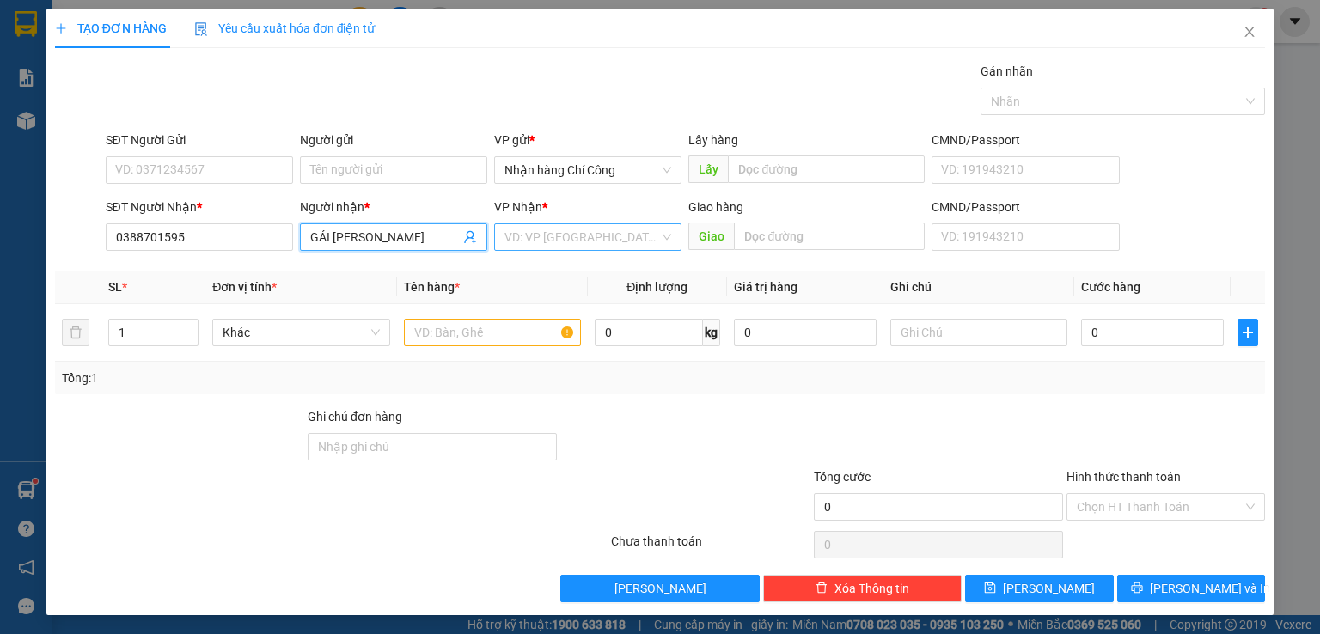
type input "GÁI [PERSON_NAME]"
click at [549, 241] on input "search" at bounding box center [581, 237] width 155 height 26
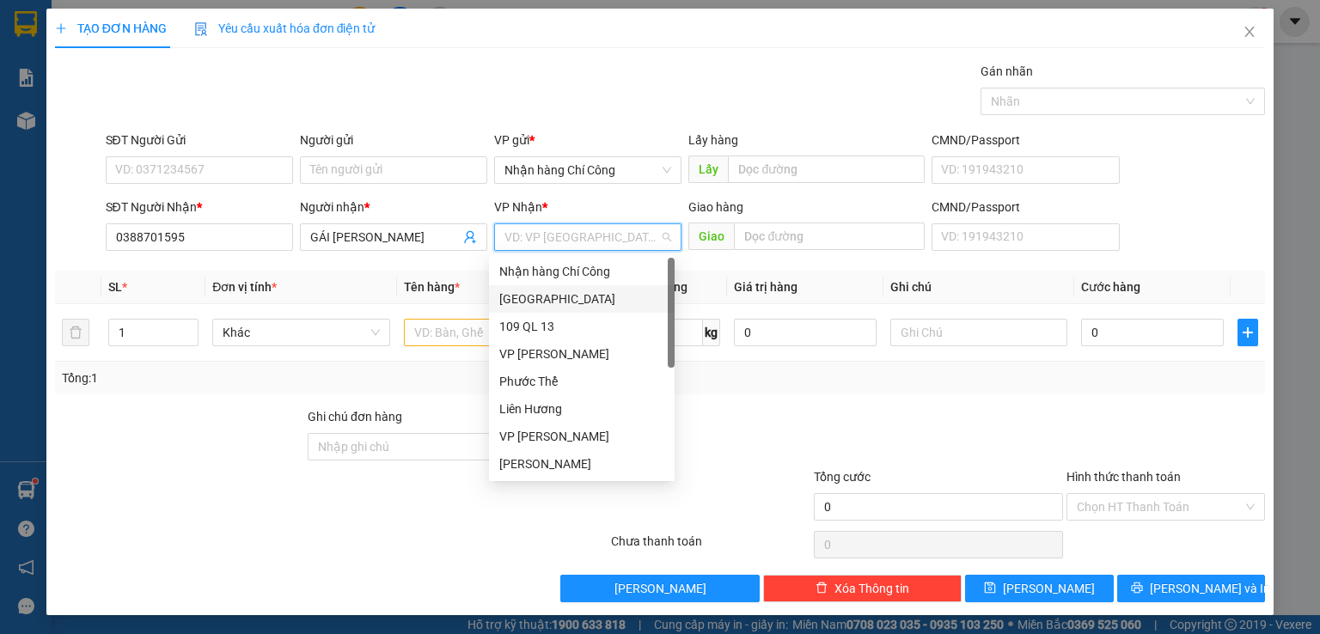
click at [526, 297] on div "[GEOGRAPHIC_DATA]" at bounding box center [581, 299] width 165 height 19
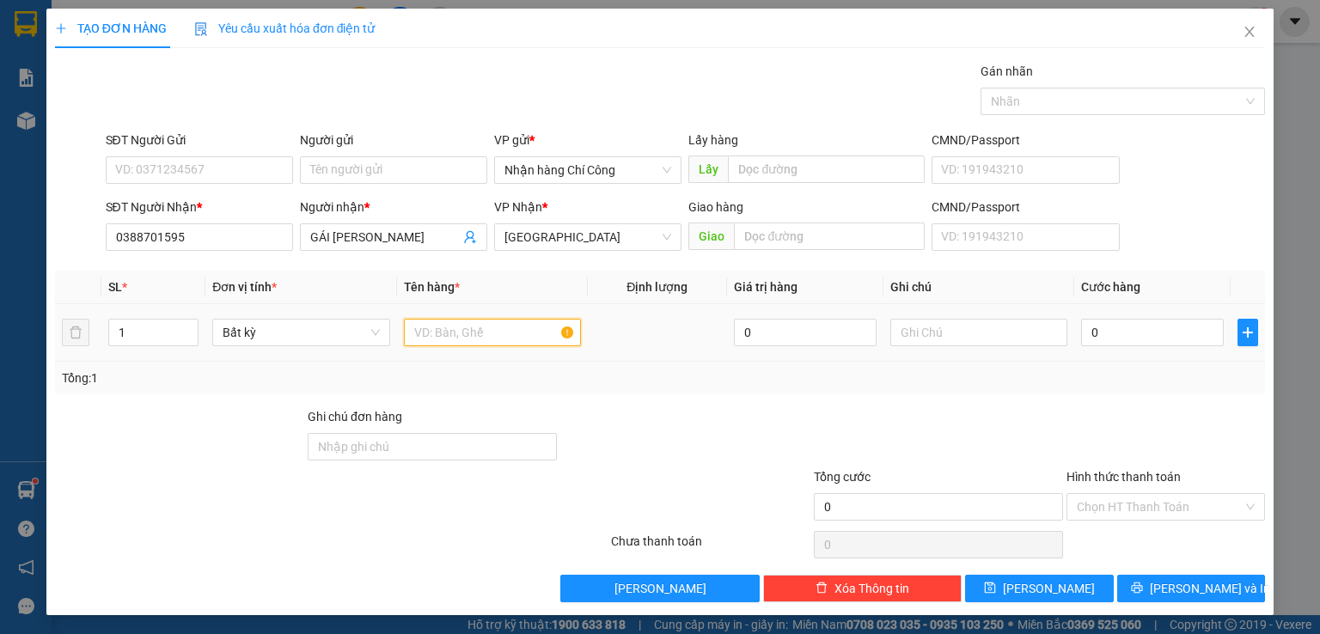
click at [460, 332] on input "text" at bounding box center [492, 332] width 177 height 27
type input "816"
click at [920, 328] on input "text" at bounding box center [978, 332] width 177 height 27
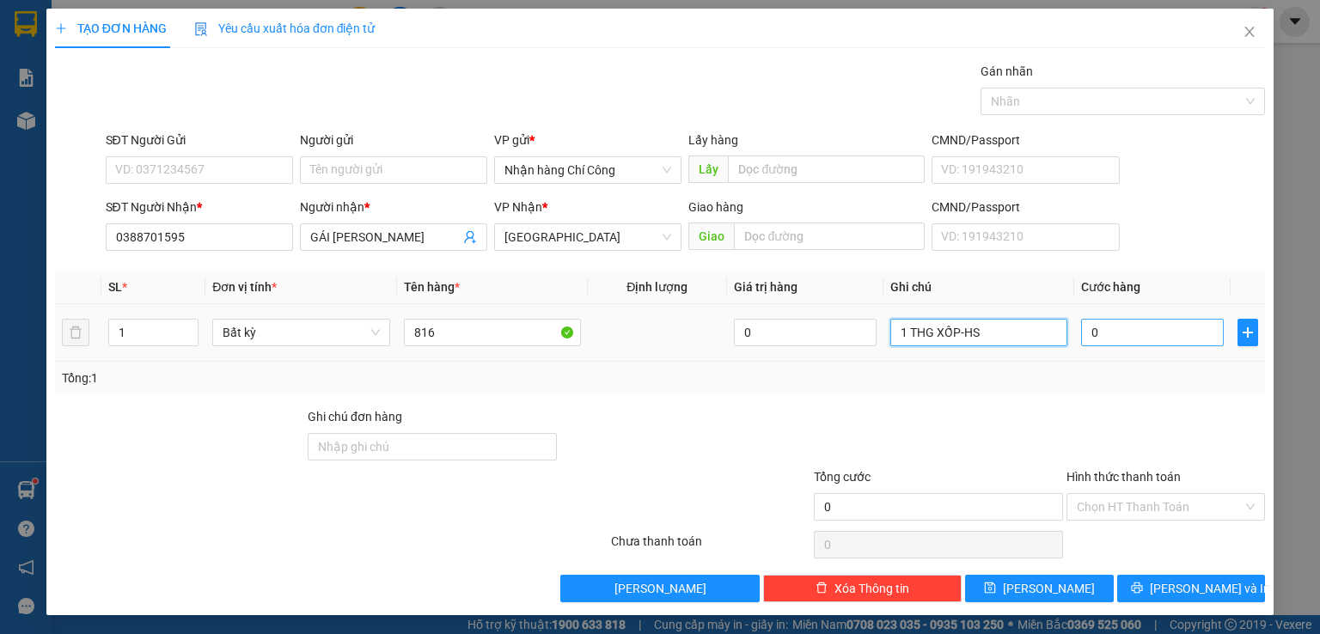
type input "1 THG XỐP-HS"
click at [1131, 327] on input "0" at bounding box center [1152, 332] width 143 height 27
type input "1"
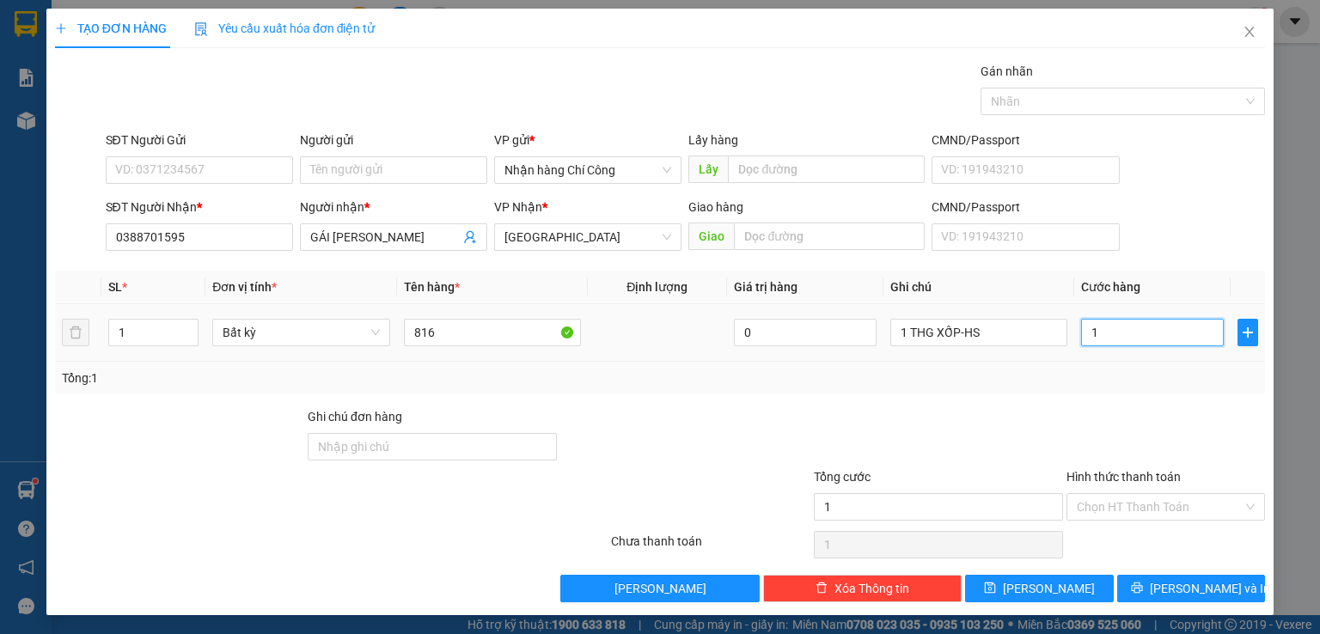
type input "10"
type input "100"
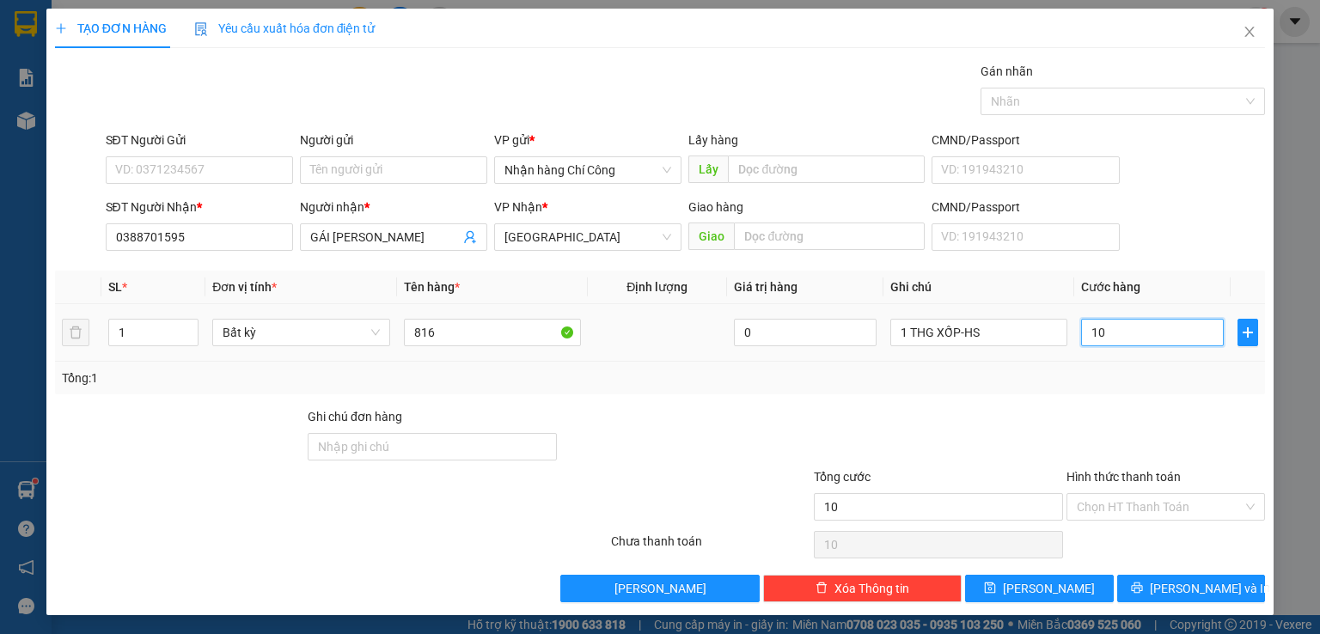
type input "100"
type input "100.000"
click at [1093, 508] on input "Hình thức thanh toán" at bounding box center [1160, 507] width 166 height 26
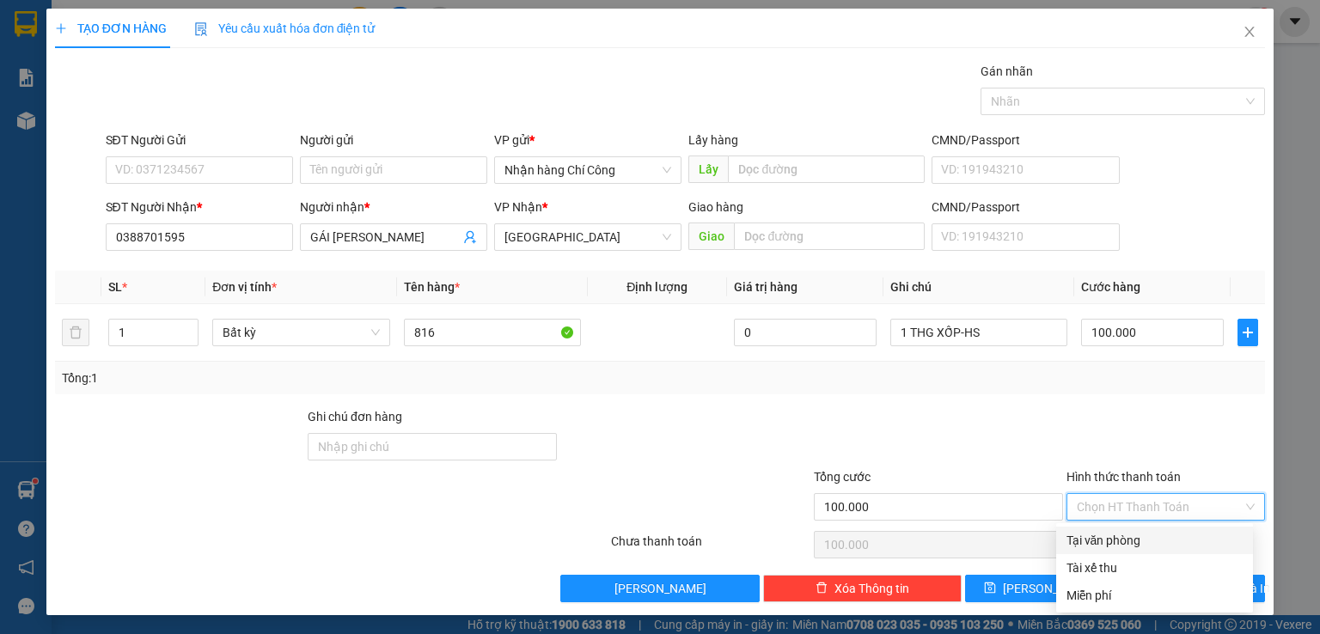
click at [1086, 543] on div "Tại văn phòng" at bounding box center [1154, 540] width 176 height 19
type input "0"
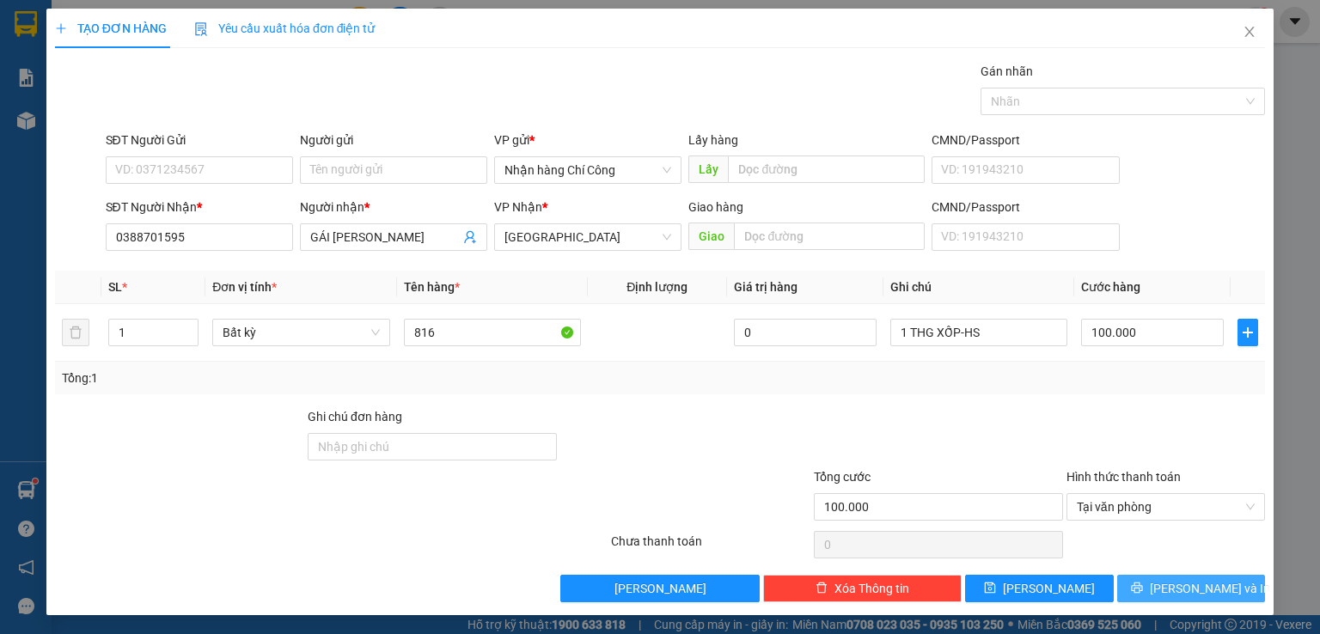
click at [1169, 593] on span "[PERSON_NAME] và In" at bounding box center [1210, 588] width 120 height 19
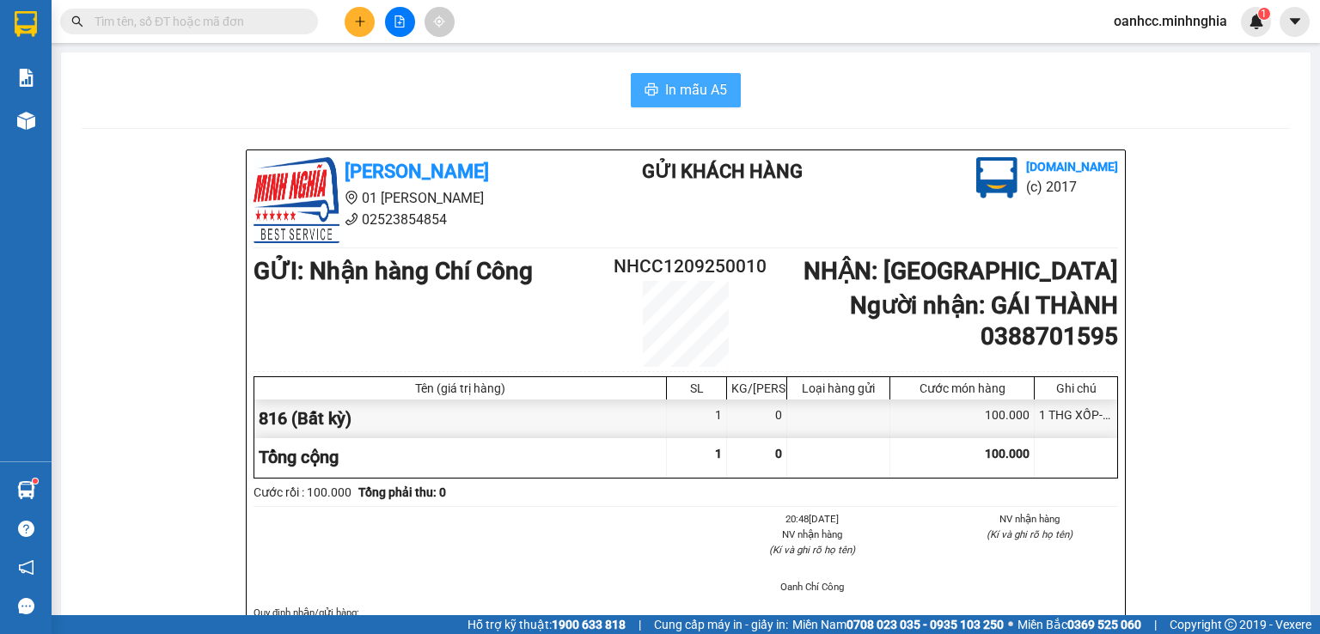
click at [692, 89] on span "In mẫu A5" at bounding box center [696, 89] width 62 height 21
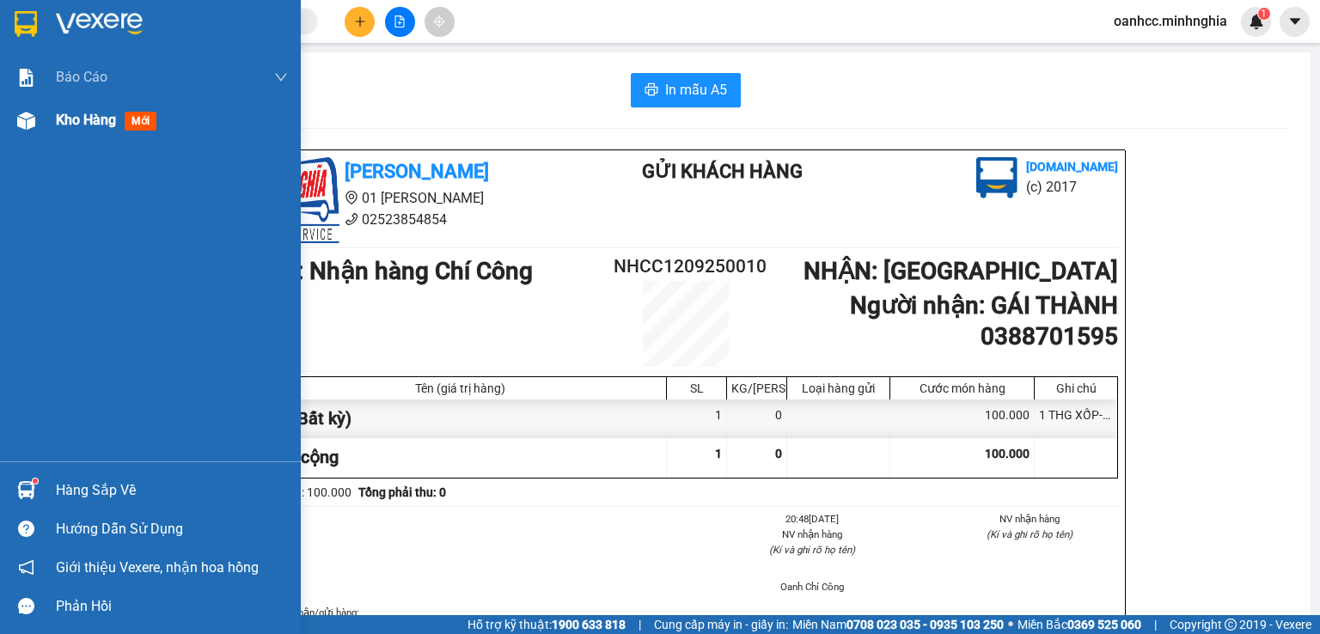
click at [79, 123] on span "Kho hàng" at bounding box center [86, 120] width 60 height 16
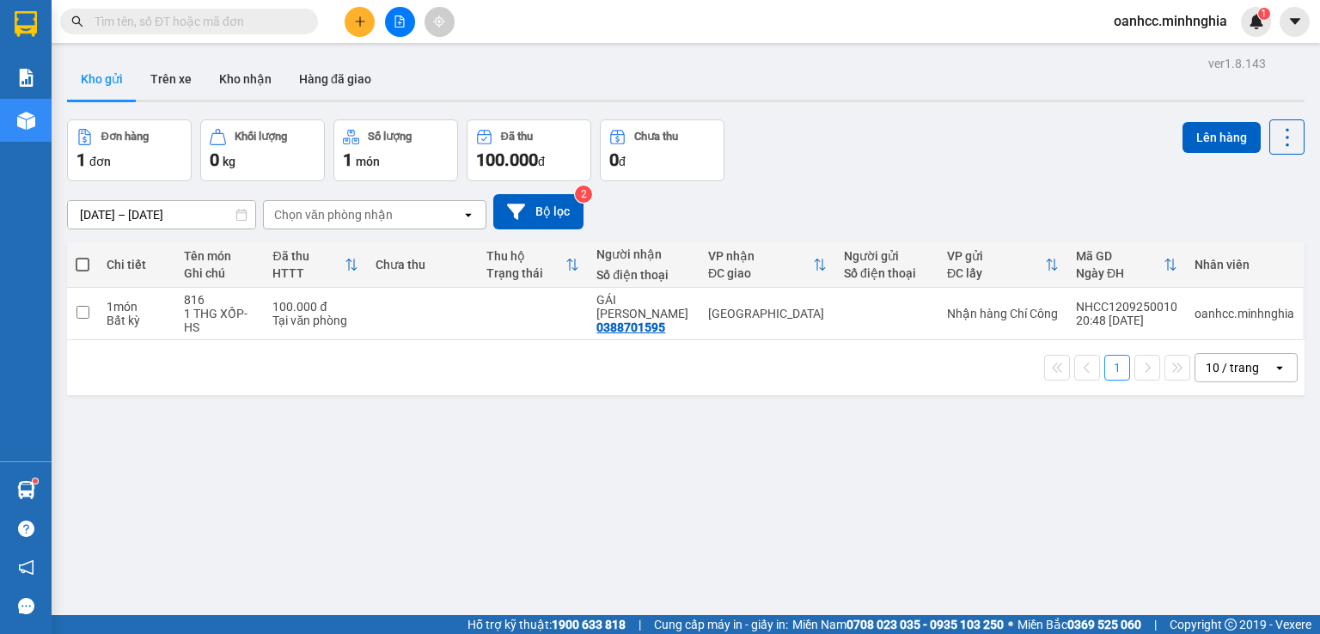
click at [82, 266] on span at bounding box center [83, 265] width 14 height 14
click at [82, 256] on input "checkbox" at bounding box center [82, 256] width 0 height 0
checkbox input "true"
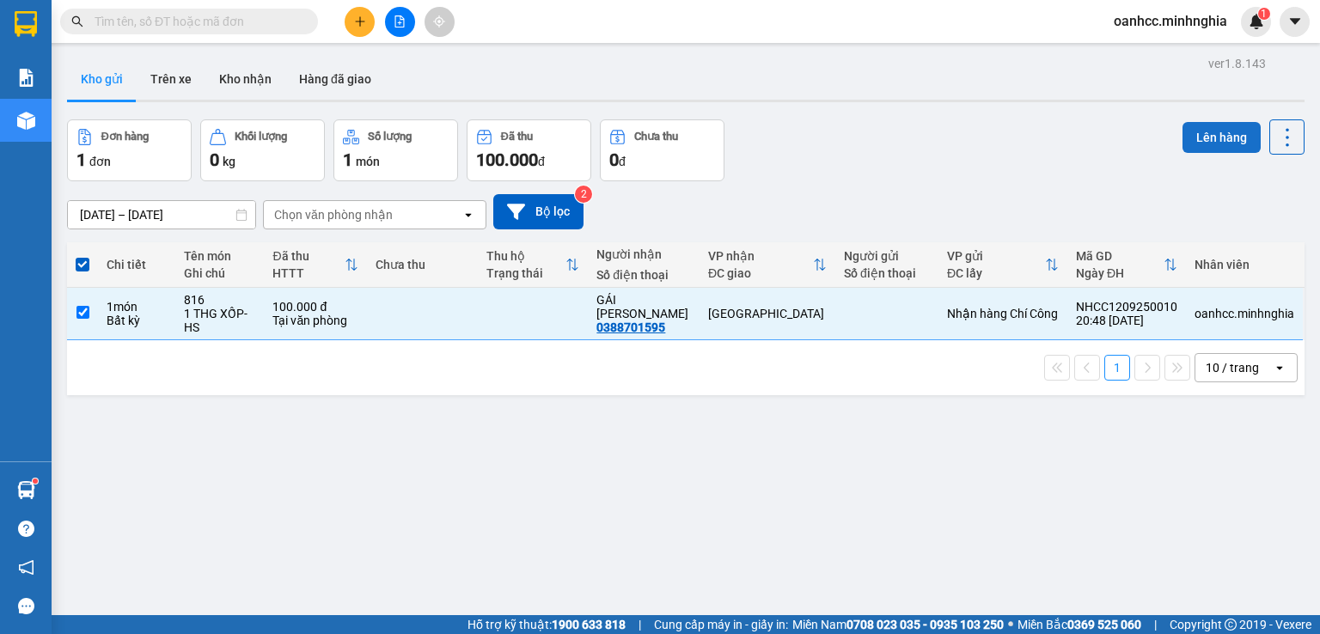
click at [1227, 139] on button "Lên hàng" at bounding box center [1221, 137] width 78 height 31
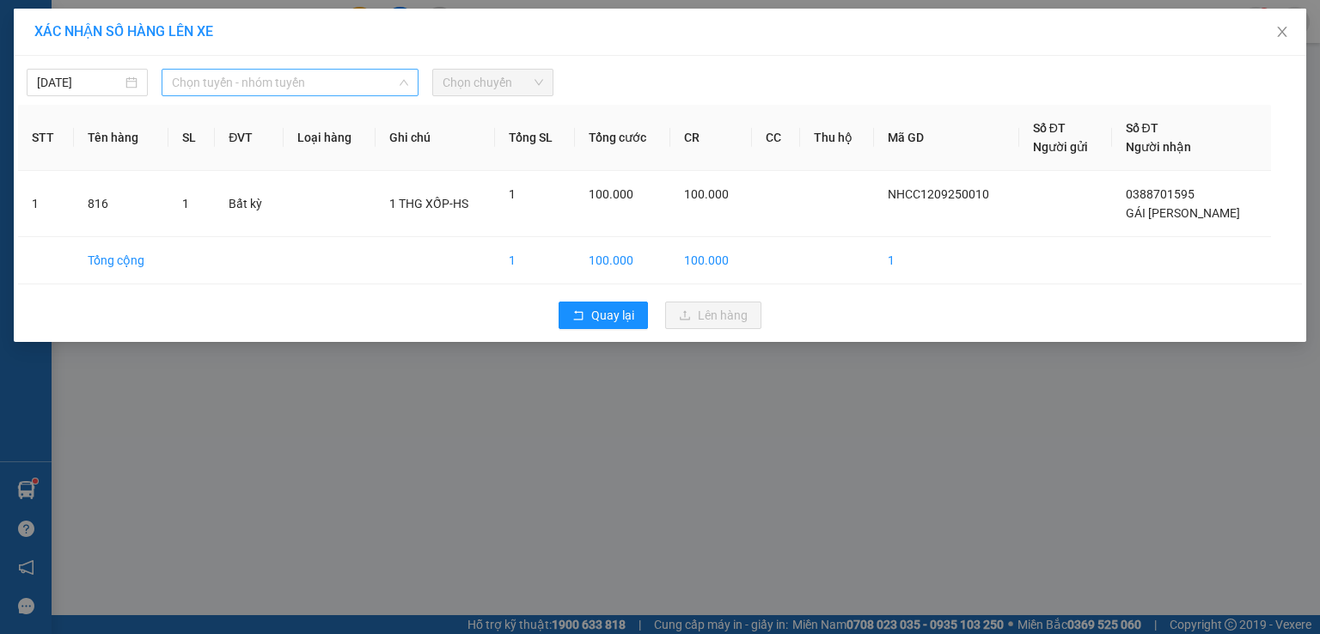
click at [256, 82] on span "Chọn tuyến - nhóm tuyến" at bounding box center [290, 83] width 236 height 26
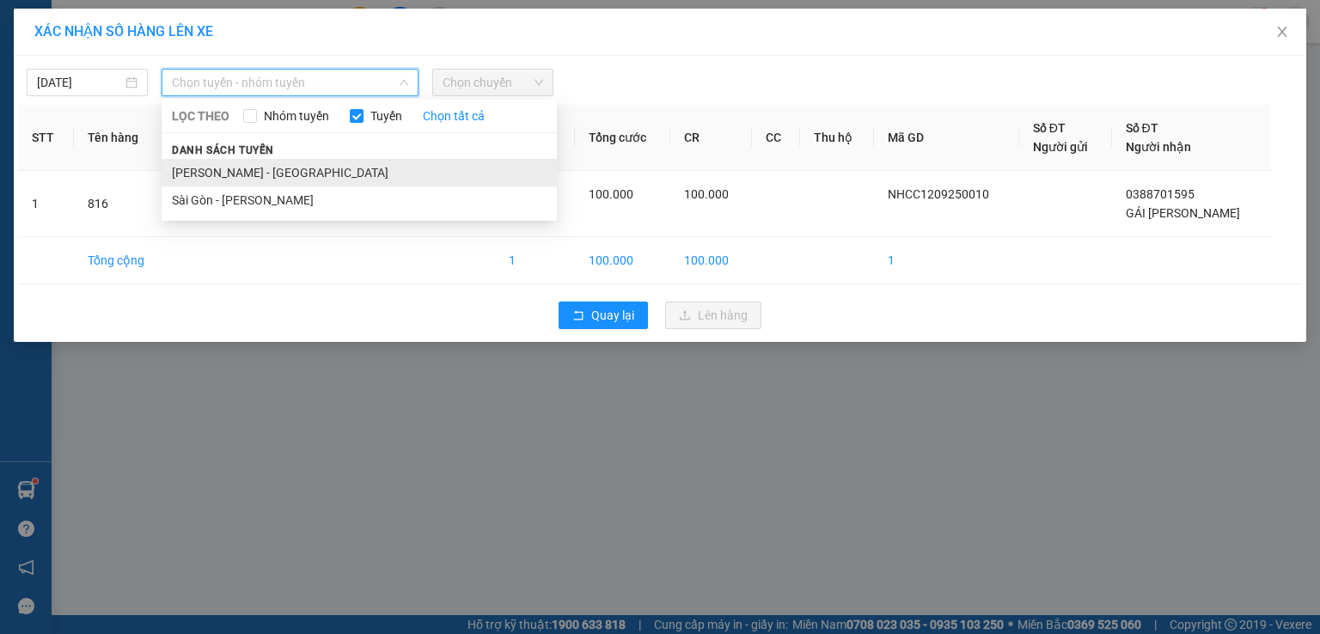
click at [227, 168] on li "[PERSON_NAME] - [GEOGRAPHIC_DATA]" at bounding box center [359, 172] width 395 height 27
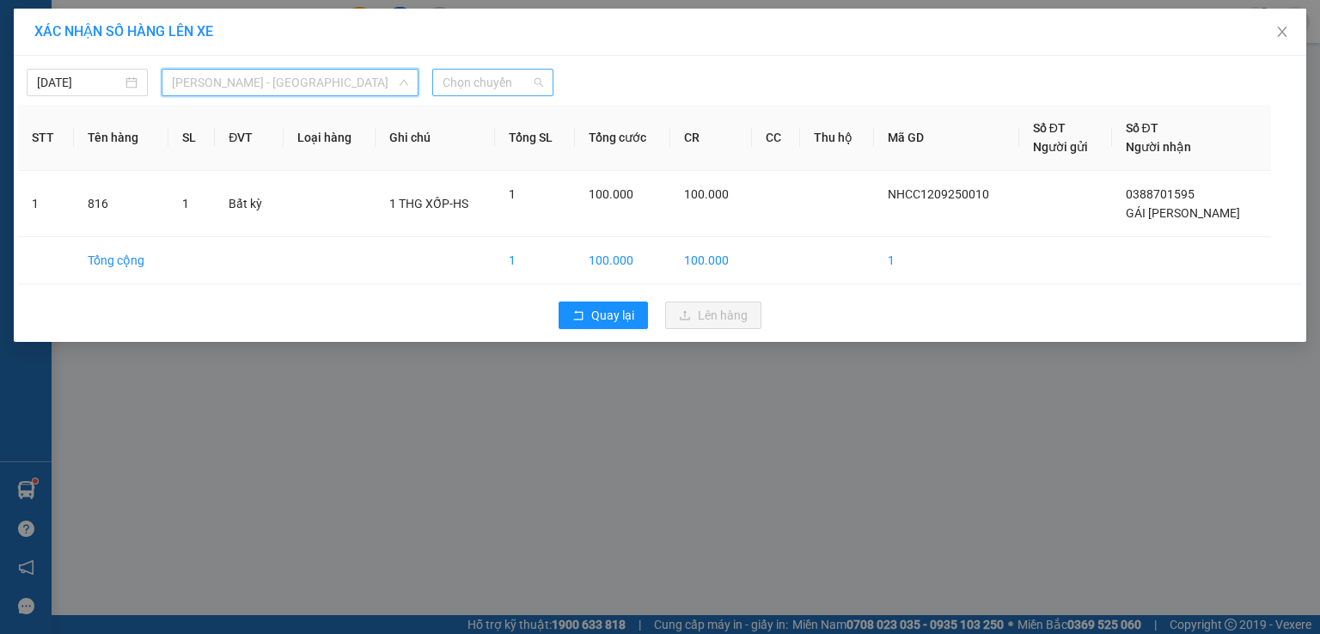
click at [500, 88] on span "Chọn chuyến" at bounding box center [493, 83] width 101 height 26
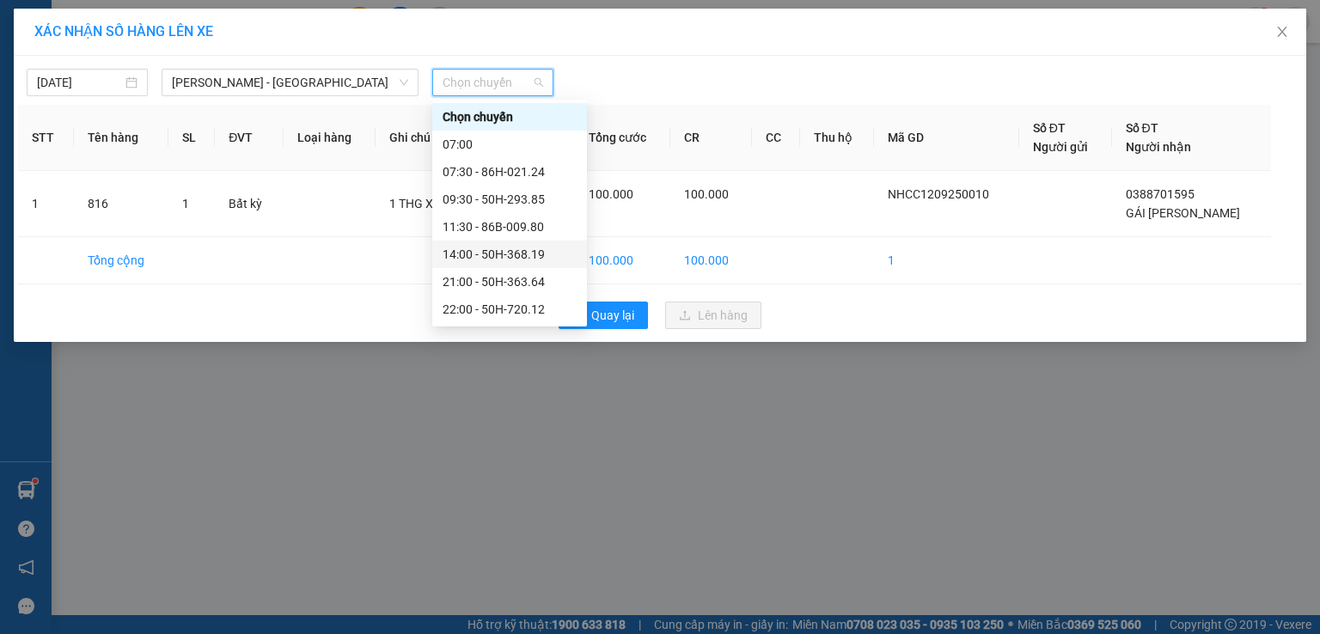
scroll to position [137, 0]
click at [504, 200] on div "22:30 - 50H-300.42" at bounding box center [510, 199] width 134 height 19
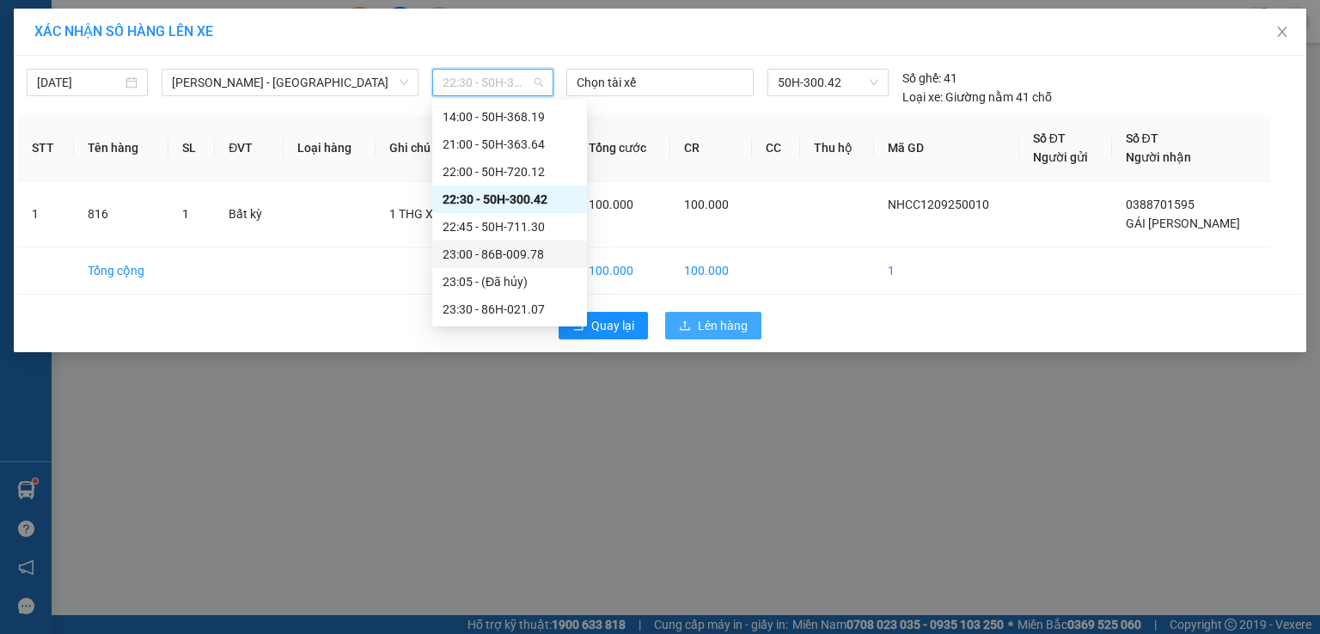
click at [723, 327] on span "Lên hàng" at bounding box center [723, 325] width 50 height 19
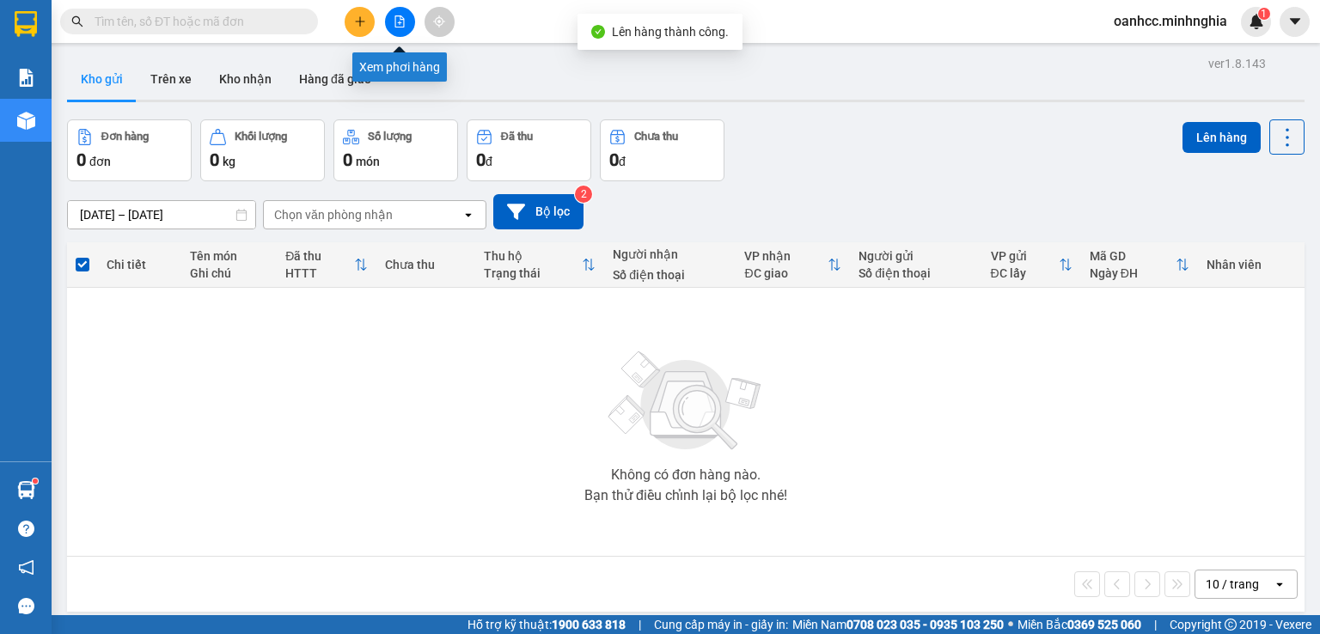
click at [397, 15] on button at bounding box center [400, 22] width 30 height 30
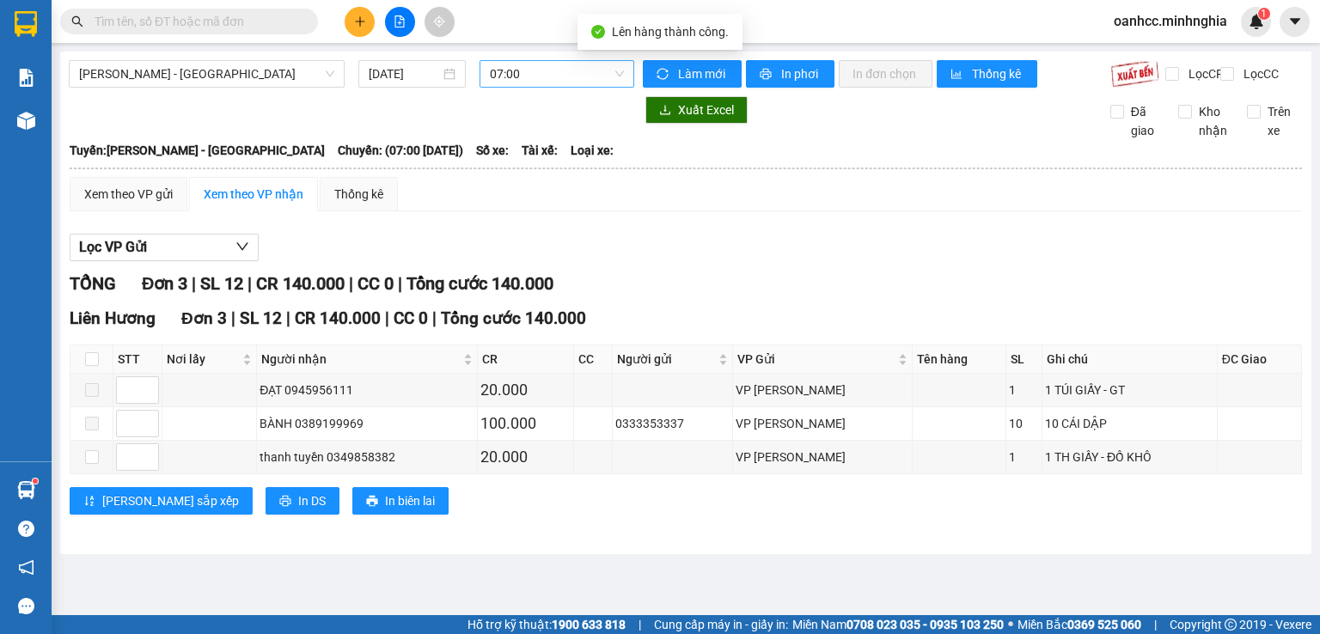
click at [553, 83] on span "07:00" at bounding box center [557, 74] width 135 height 26
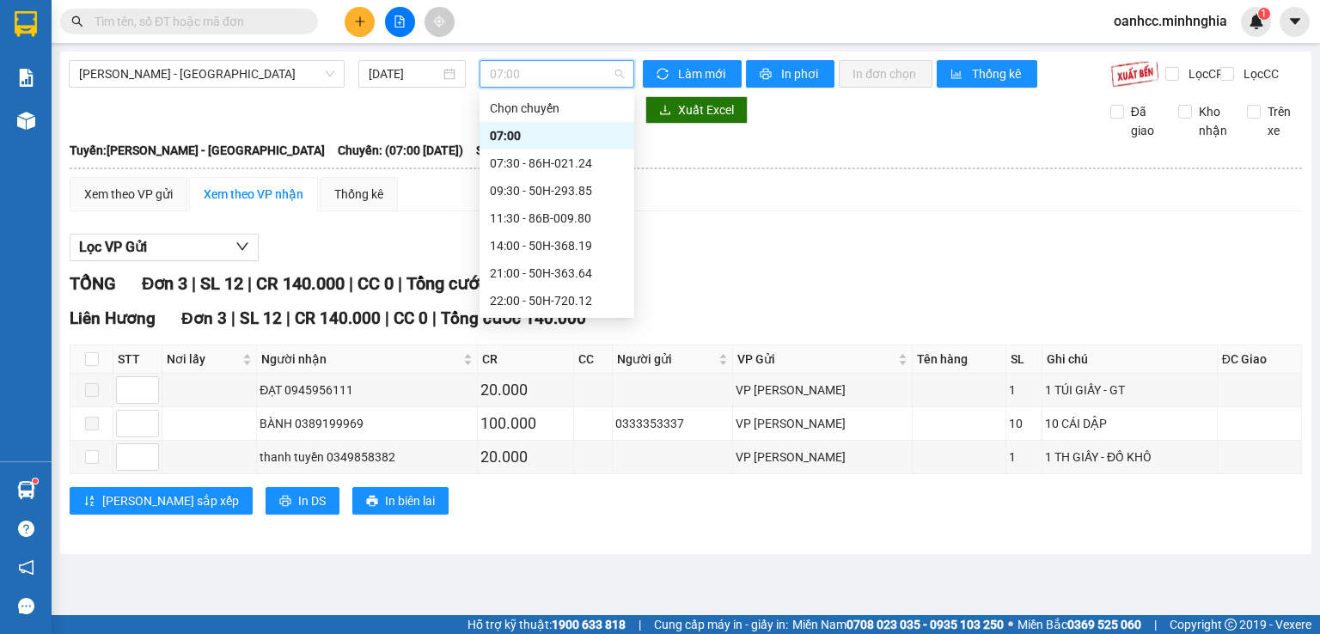
scroll to position [137, 0]
click at [551, 190] on div "22:30 - 50H-300.42" at bounding box center [557, 190] width 134 height 19
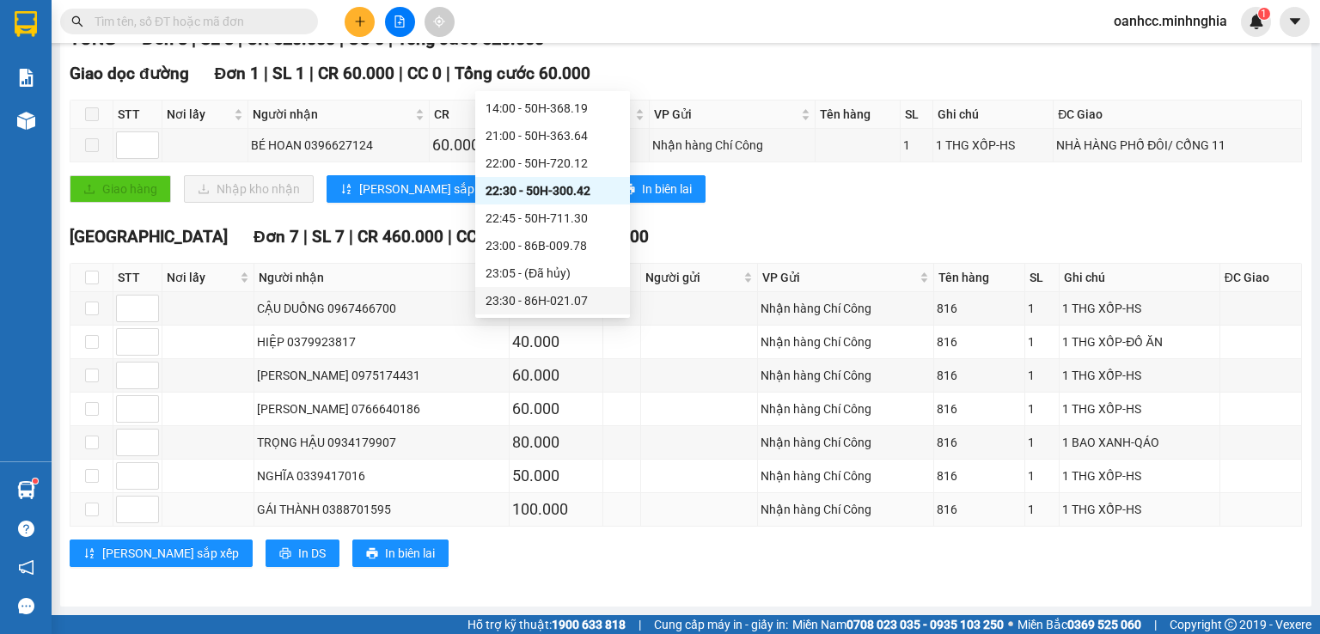
scroll to position [82, 0]
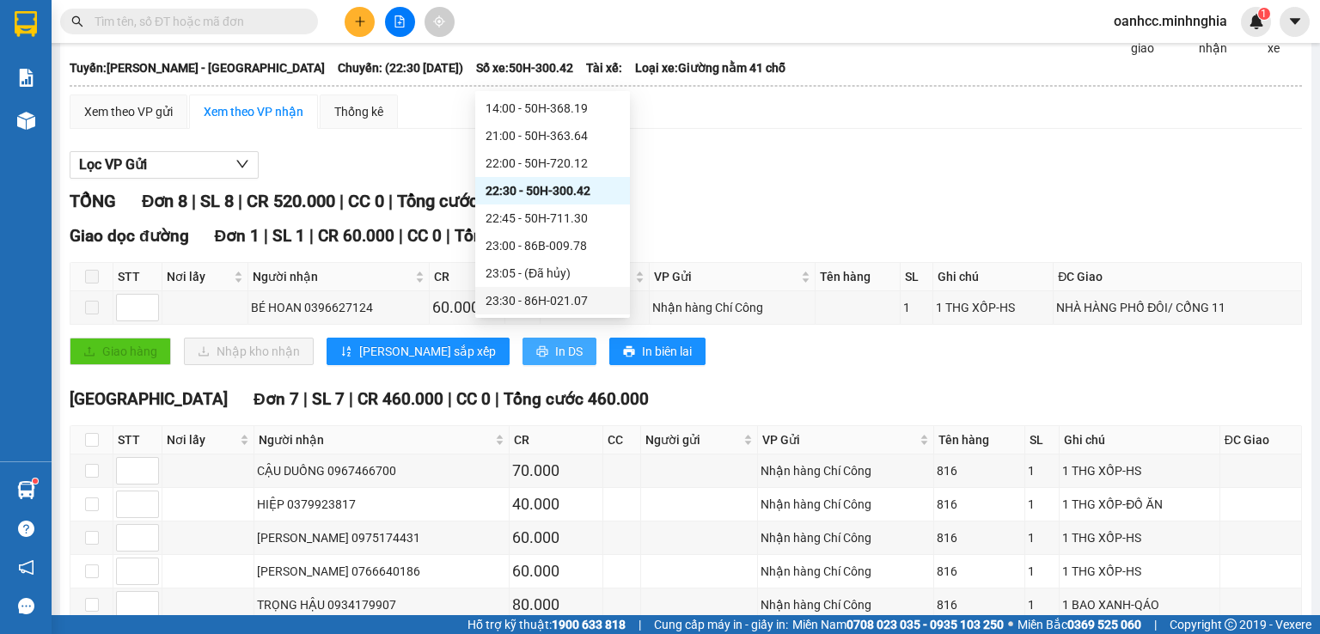
click at [555, 361] on span "In DS" at bounding box center [568, 351] width 27 height 19
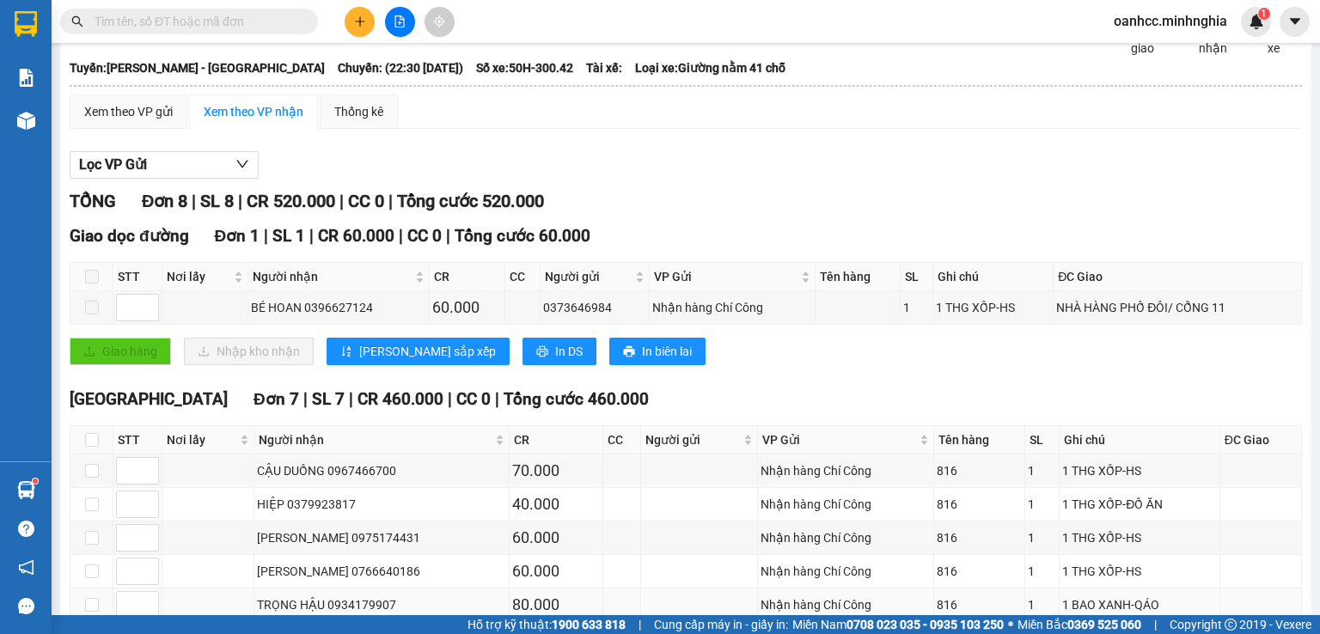
scroll to position [254, 0]
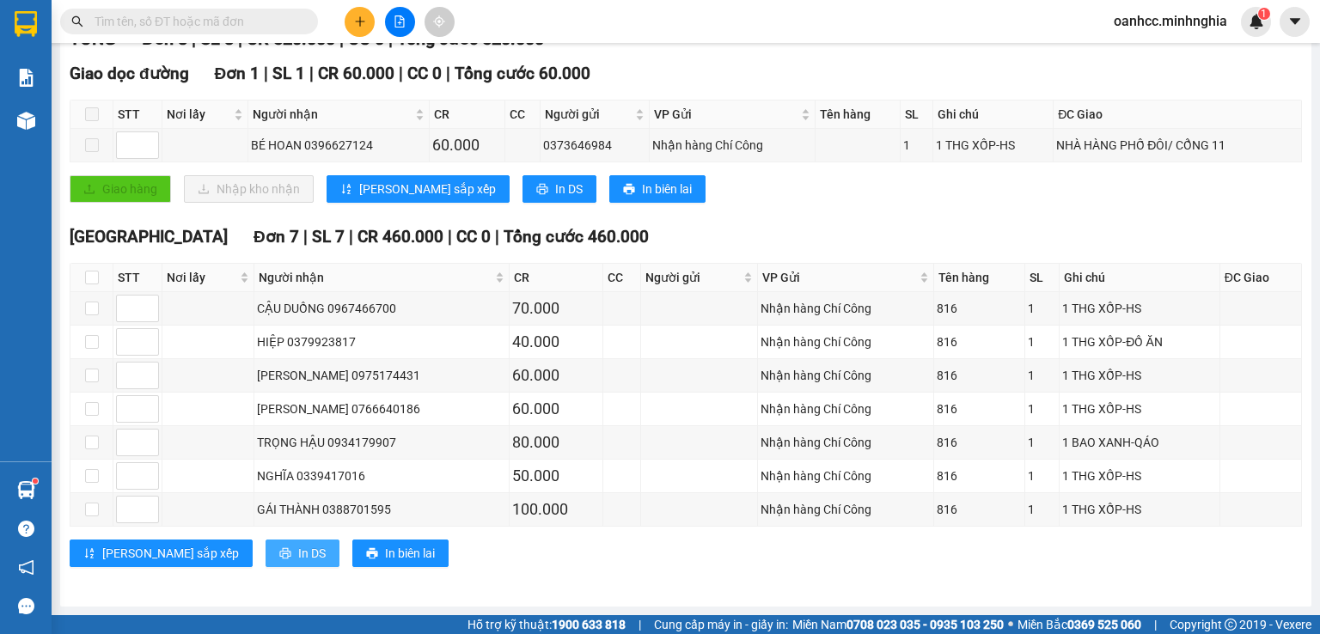
click at [298, 555] on span "In DS" at bounding box center [311, 553] width 27 height 19
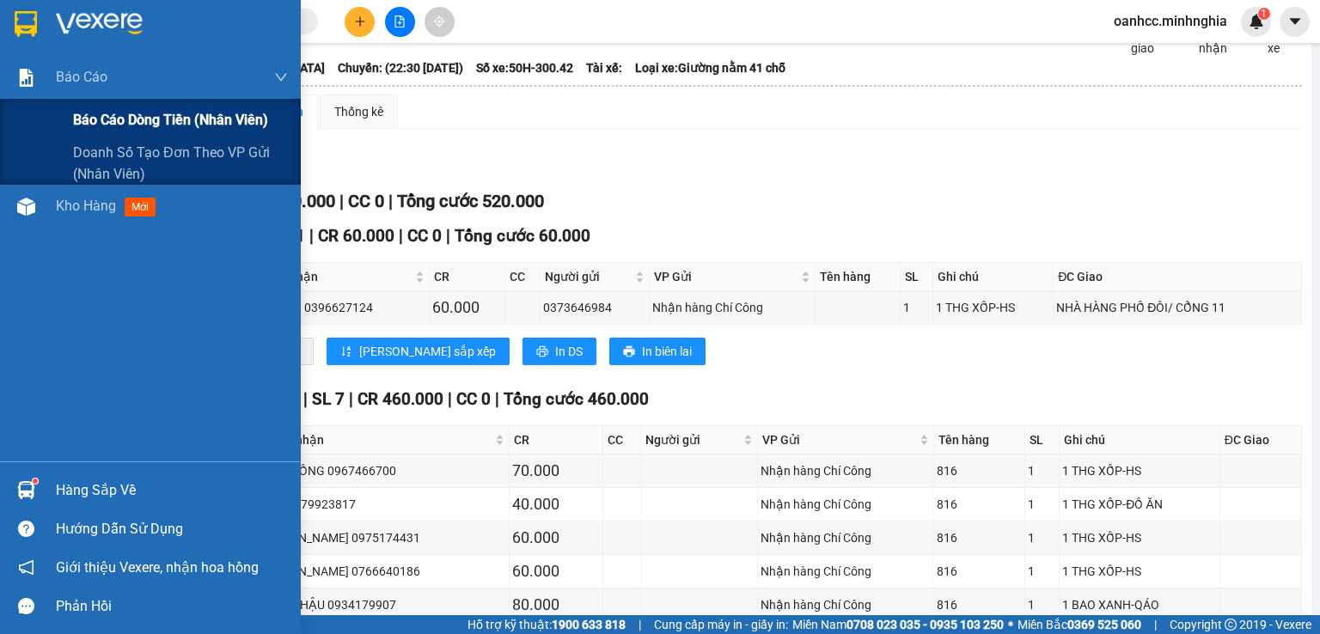
click at [158, 121] on span "Báo cáo dòng tiền (nhân viên)" at bounding box center [170, 119] width 195 height 21
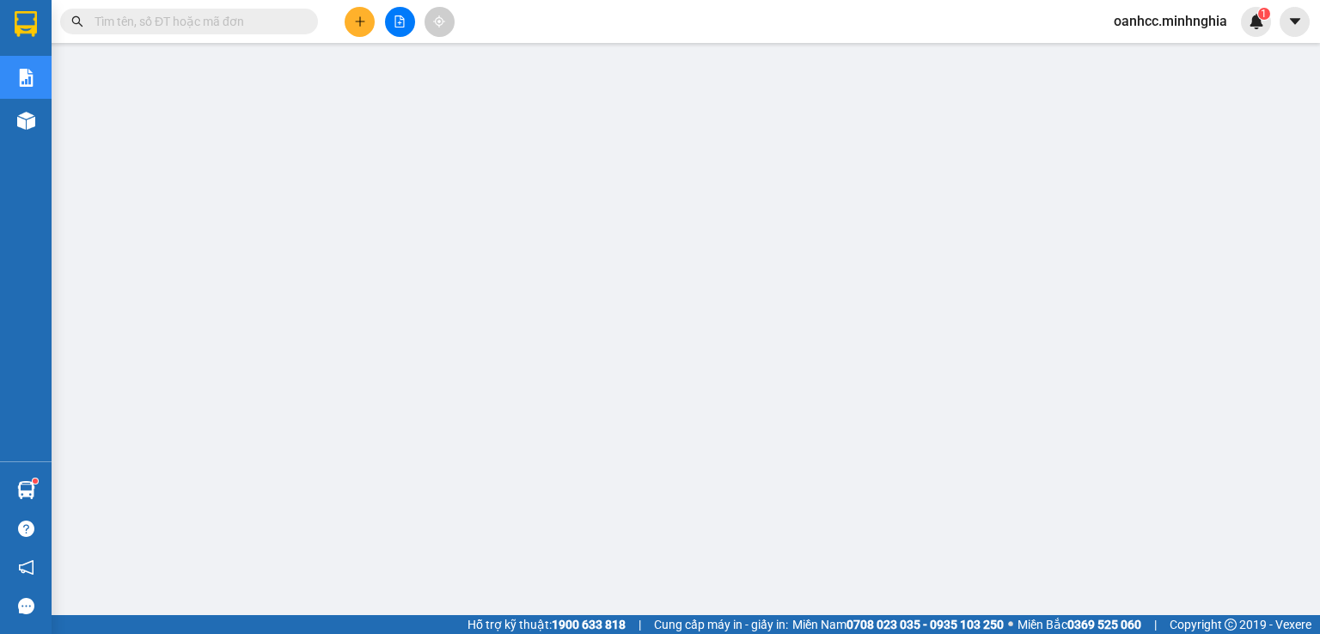
click at [399, 24] on icon "file-add" at bounding box center [400, 21] width 12 height 12
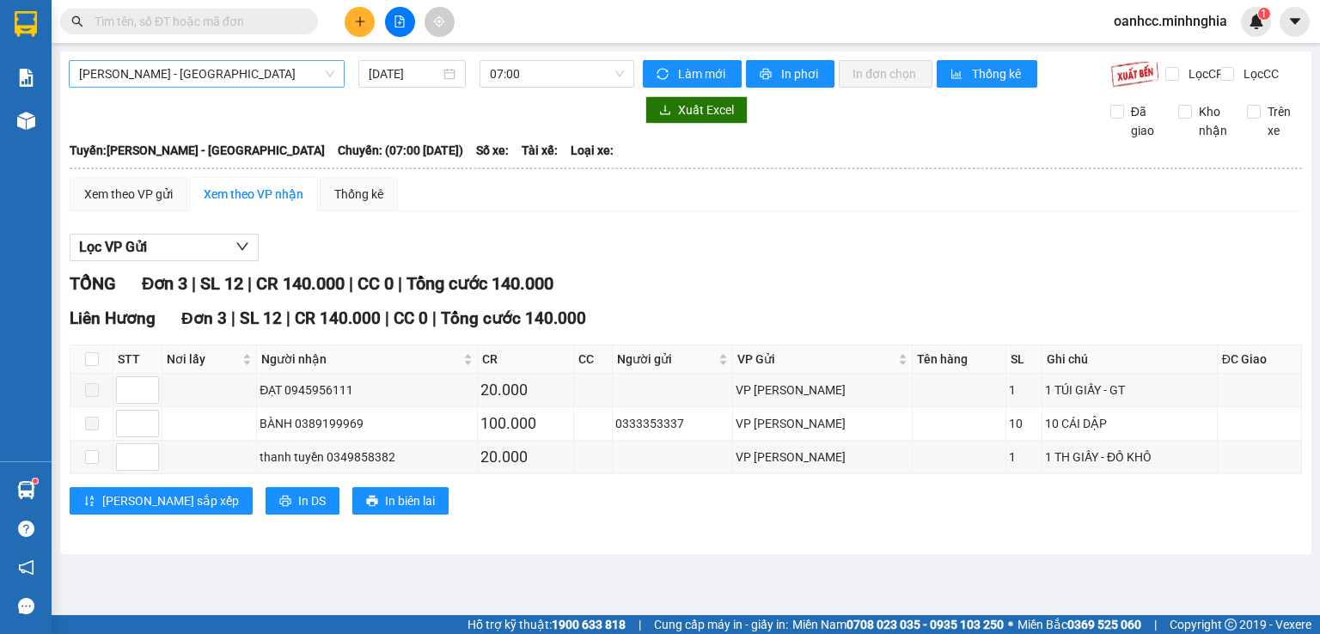
click at [209, 73] on span "[PERSON_NAME] - [GEOGRAPHIC_DATA]" at bounding box center [206, 74] width 255 height 26
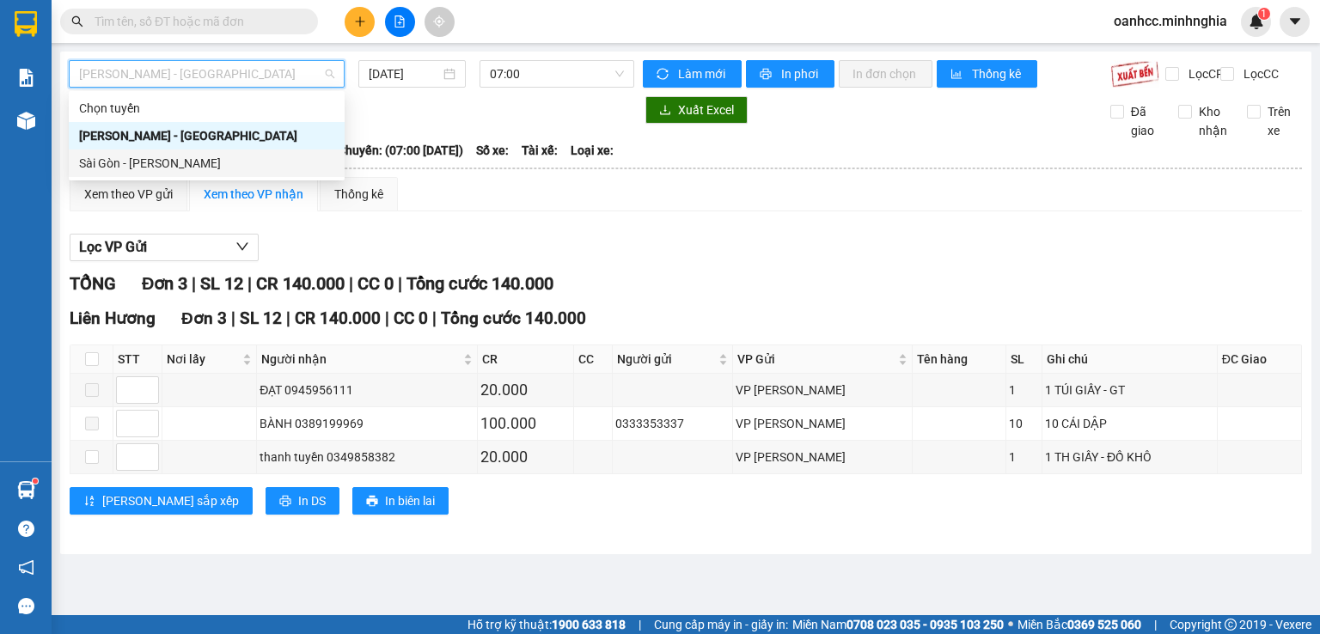
click at [155, 166] on div "Sài Gòn - [PERSON_NAME]" at bounding box center [206, 163] width 255 height 19
type input "[DATE]"
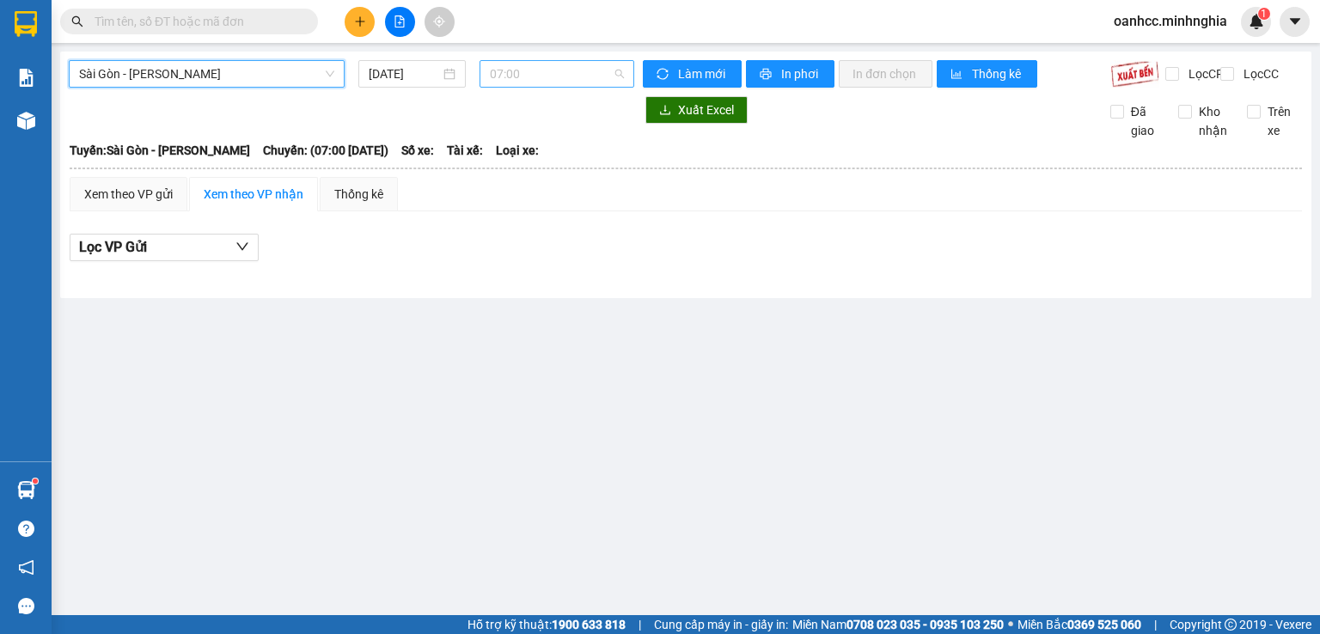
click at [553, 82] on span "07:00" at bounding box center [557, 74] width 135 height 26
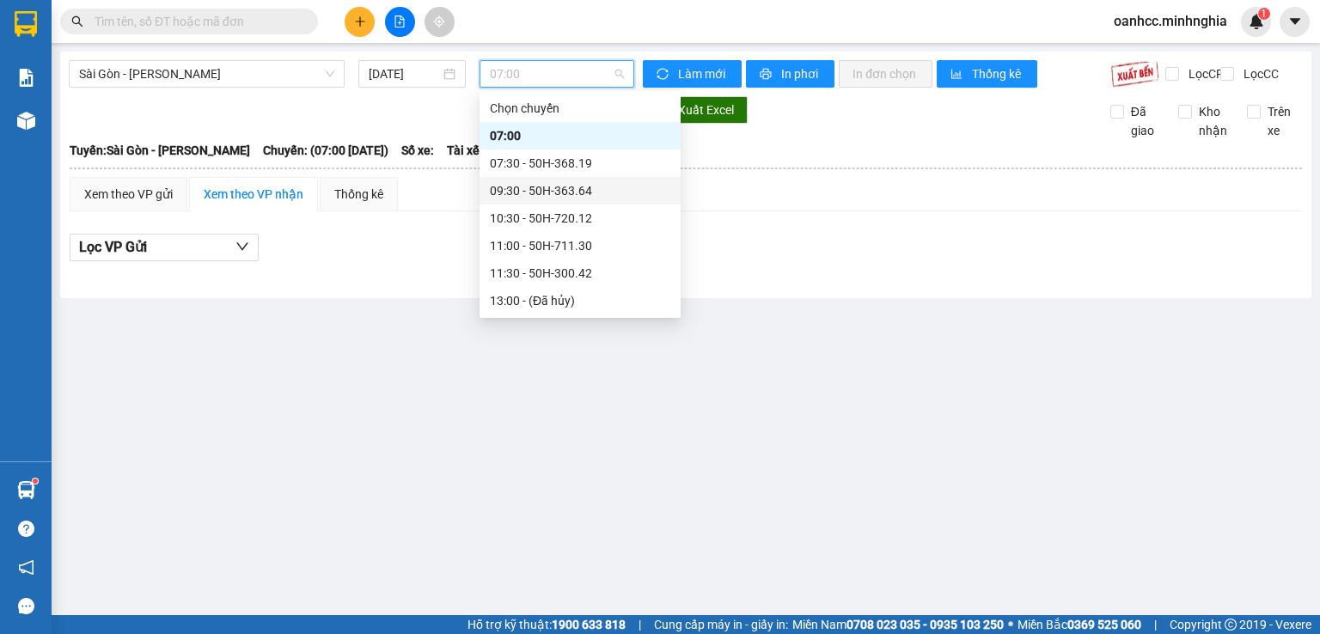
scroll to position [247, 0]
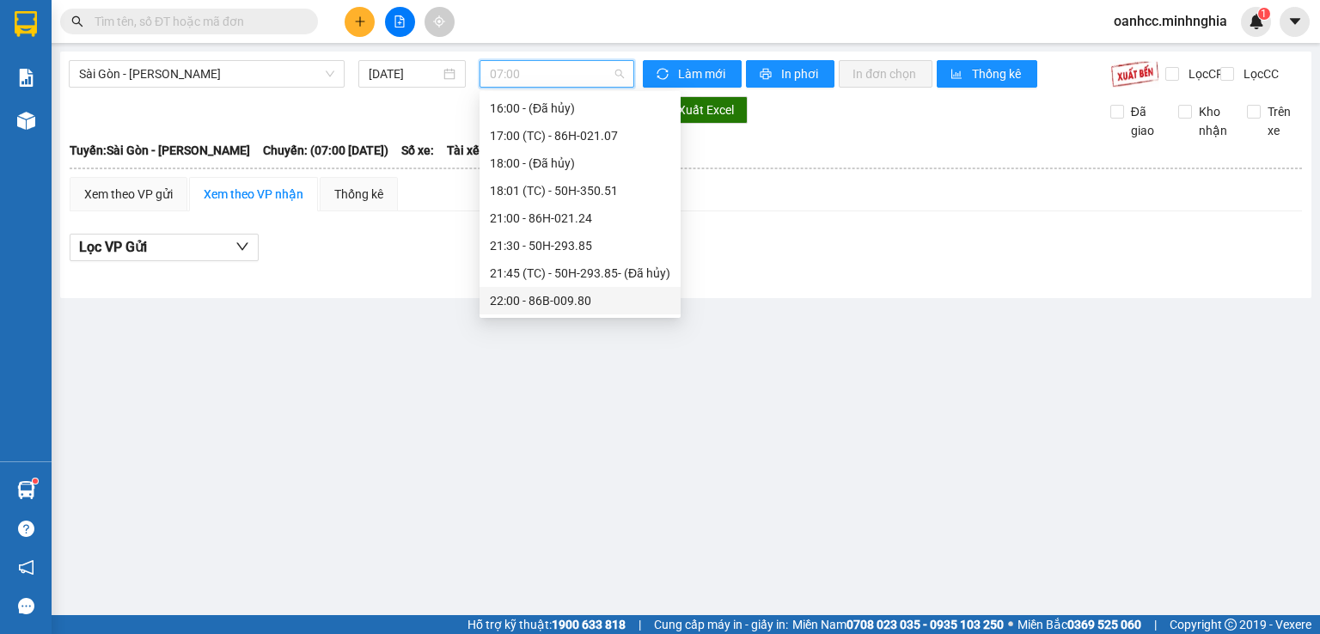
click at [546, 302] on div "22:00 - 86B-009.80" at bounding box center [580, 300] width 180 height 19
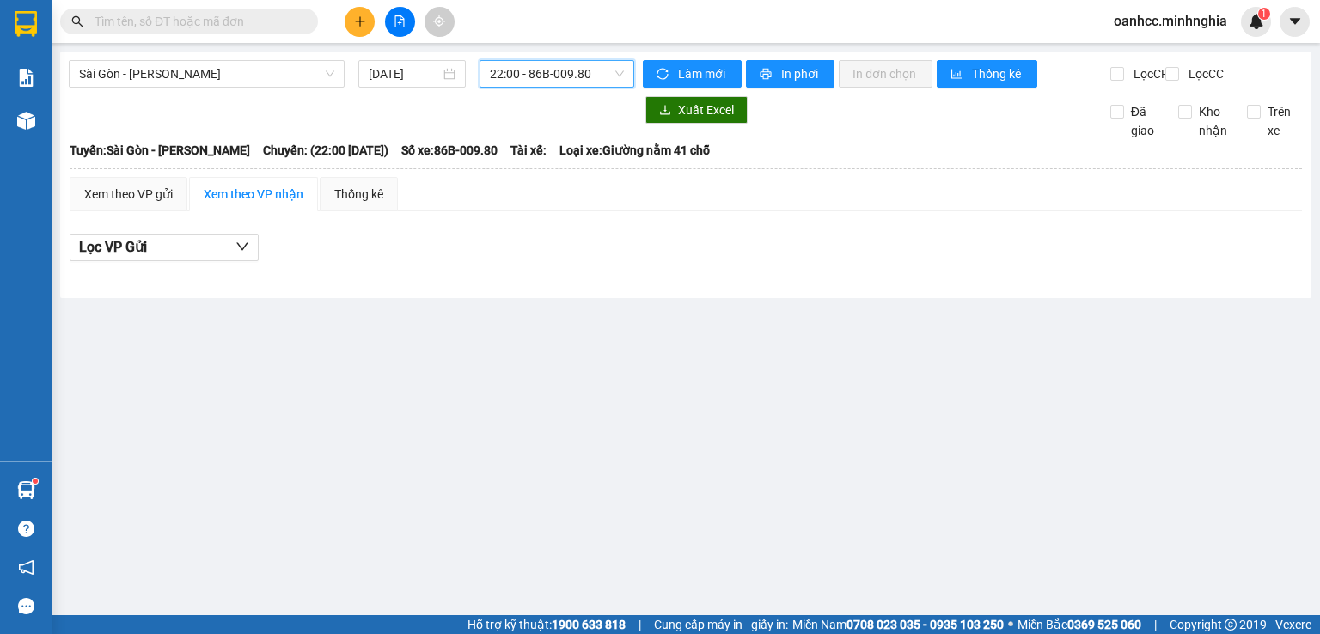
click at [515, 76] on span "22:00 - 86B-009.80" at bounding box center [557, 74] width 135 height 26
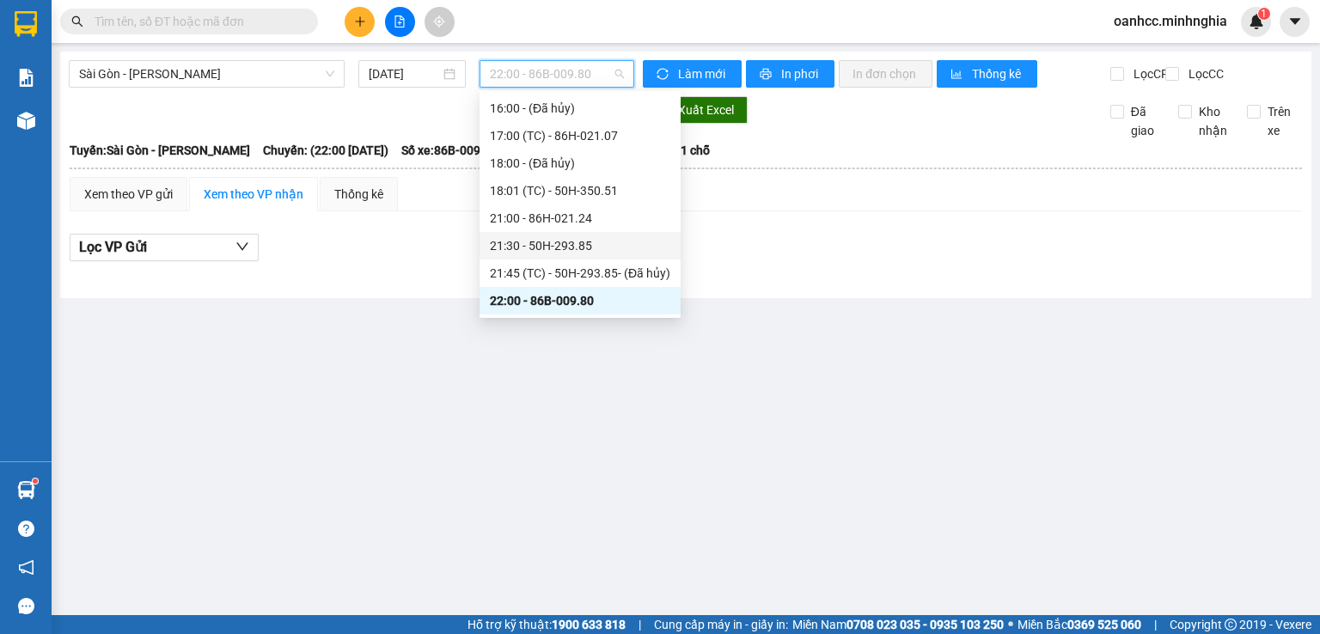
click at [547, 245] on div "21:30 - 50H-293.85" at bounding box center [580, 245] width 180 height 19
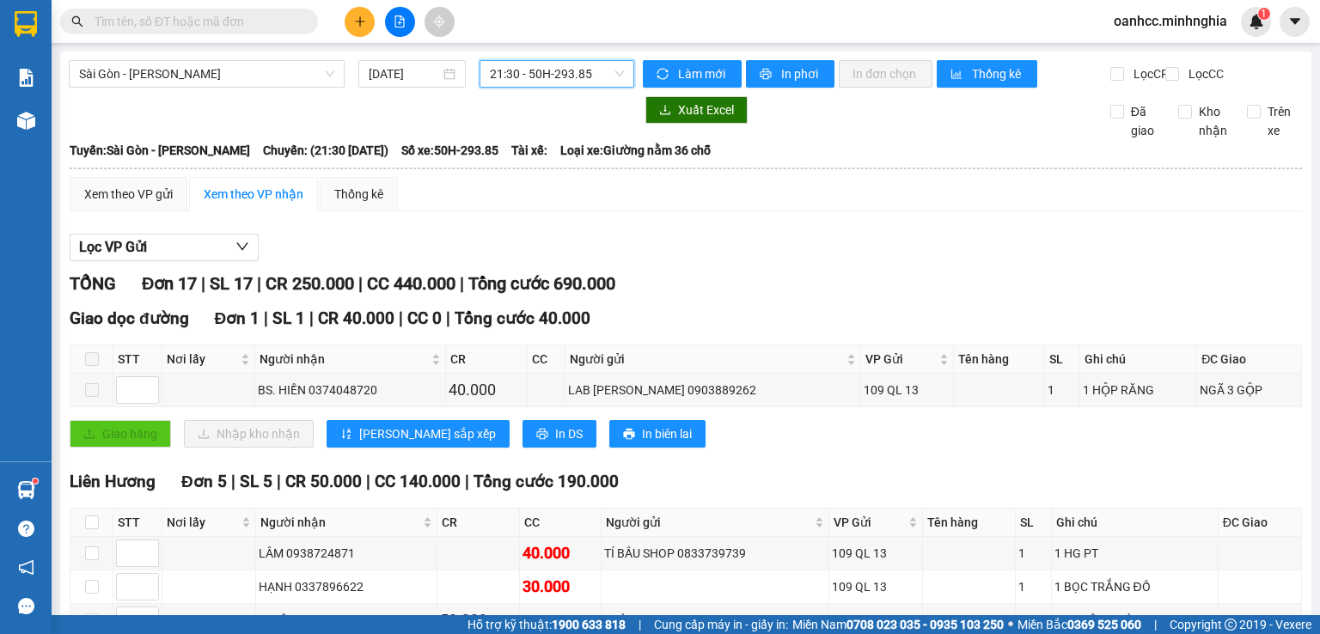
click at [519, 76] on span "21:30 - 50H-293.85" at bounding box center [557, 74] width 135 height 26
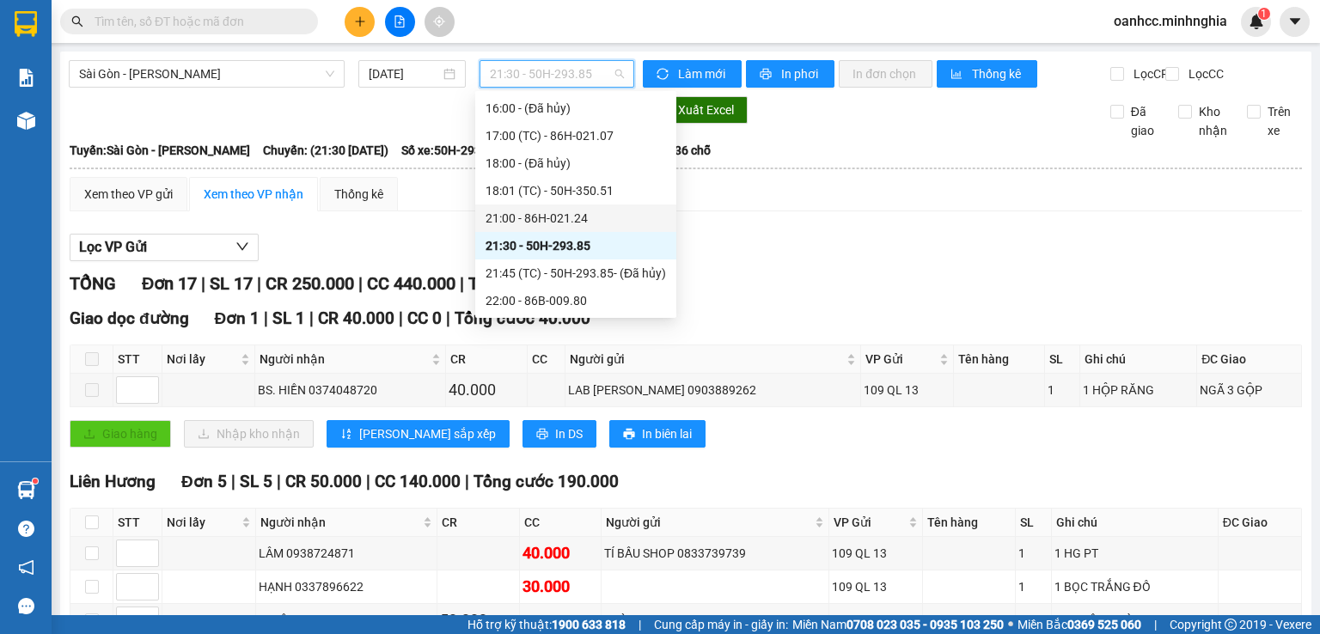
click at [524, 219] on div "21:00 - 86H-021.24" at bounding box center [576, 218] width 180 height 19
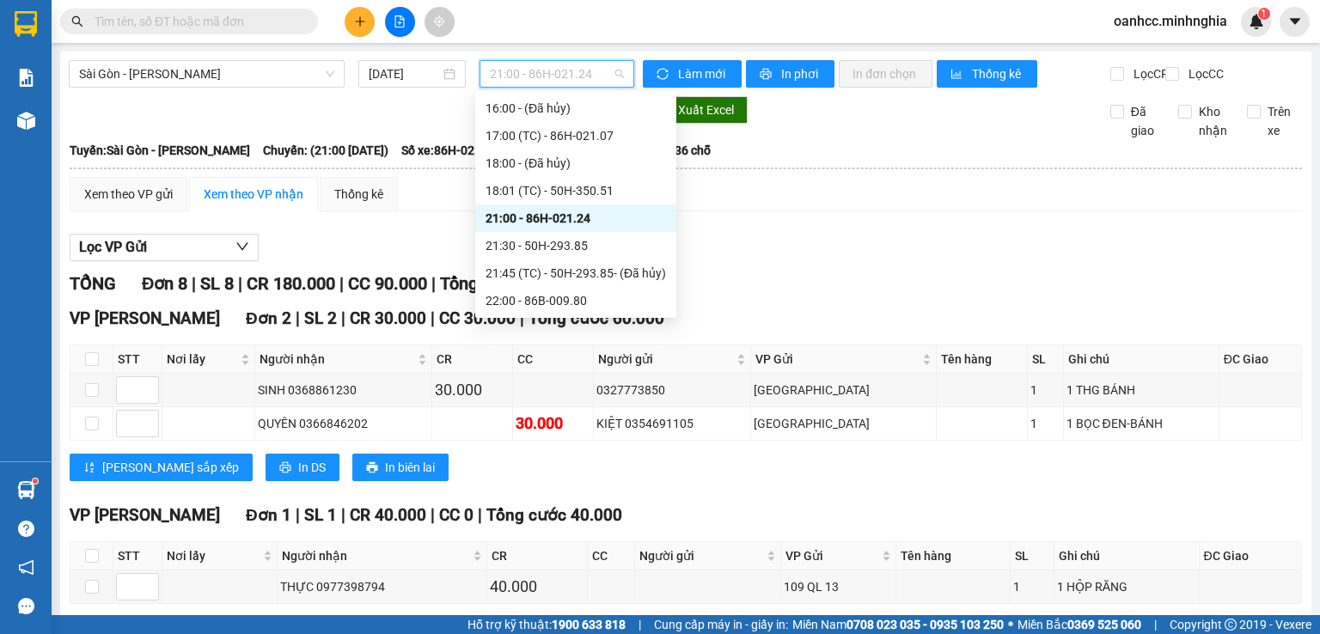
click at [519, 76] on span "21:00 - 86H-021.24" at bounding box center [557, 74] width 135 height 26
click at [549, 192] on div "18:01 (TC) - 50H-350.51" at bounding box center [576, 190] width 180 height 19
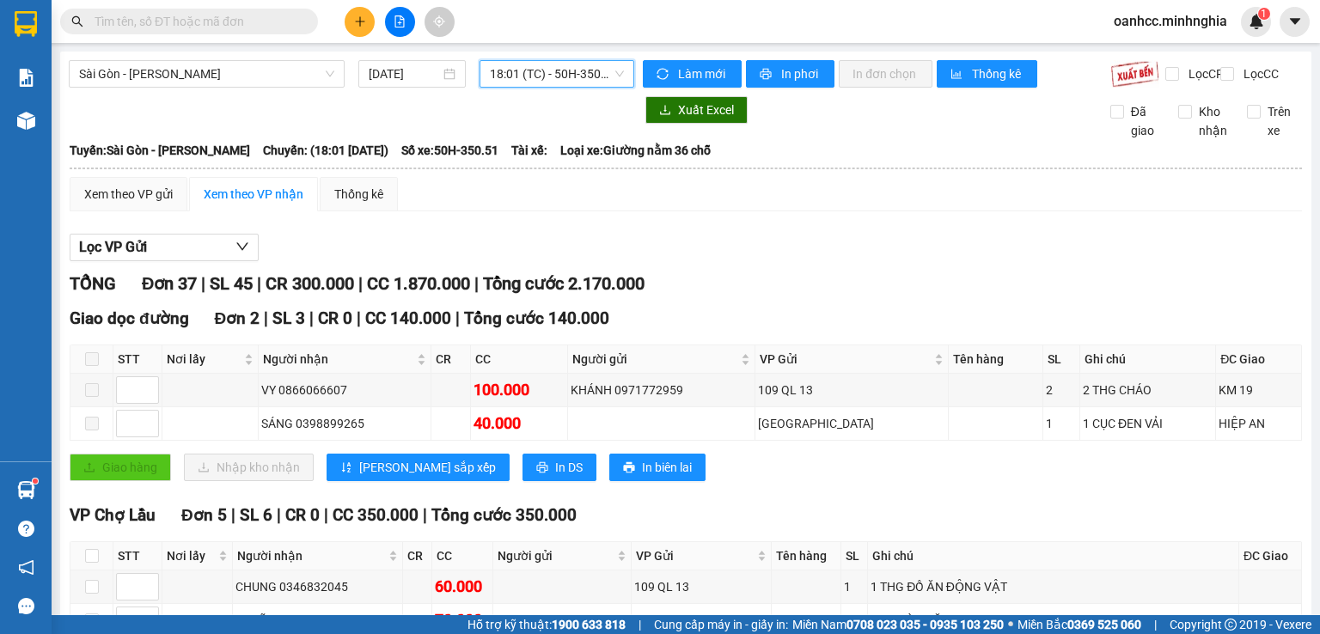
click at [519, 78] on span "18:01 (TC) - 50H-350.51" at bounding box center [557, 74] width 135 height 26
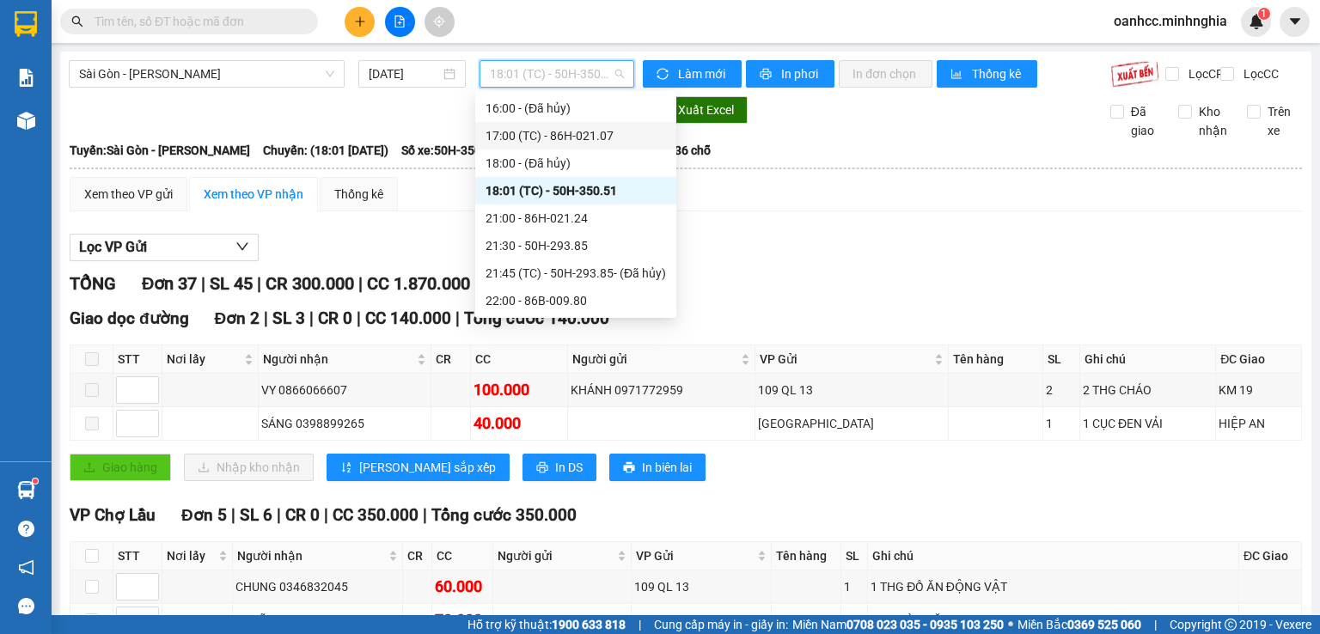
click at [553, 136] on div "17:00 (TC) - 86H-021.07" at bounding box center [576, 135] width 180 height 19
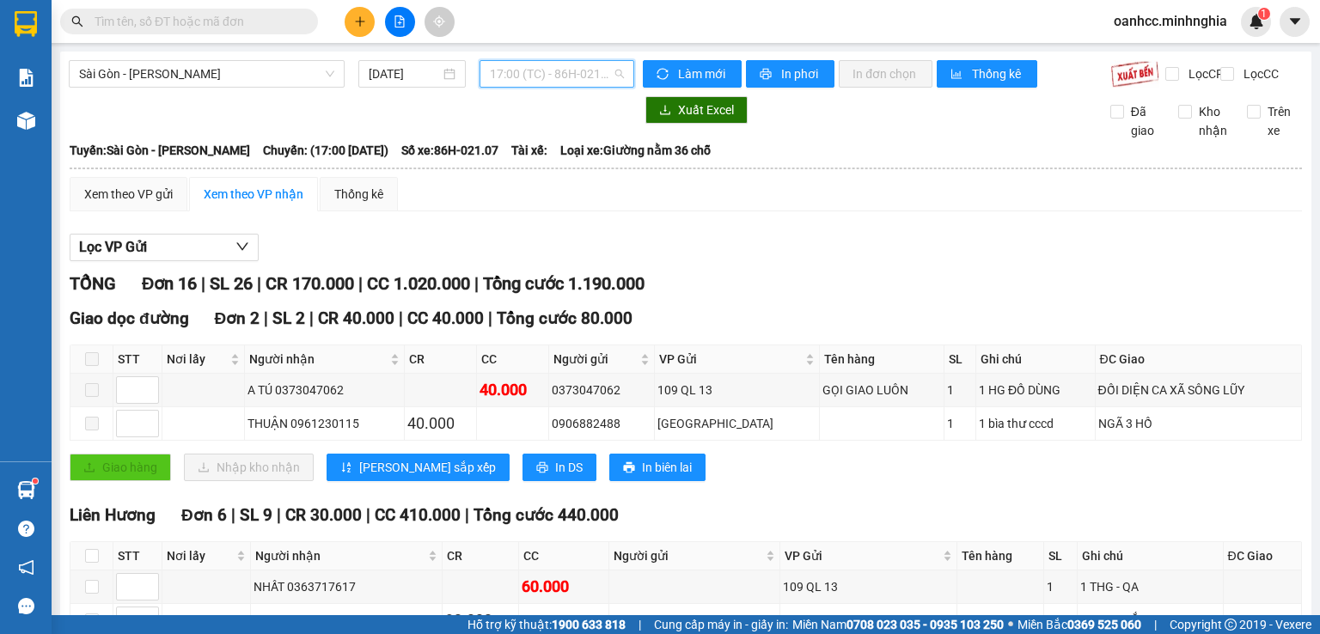
click at [526, 76] on span "17:00 (TC) - 86H-021.07" at bounding box center [557, 74] width 135 height 26
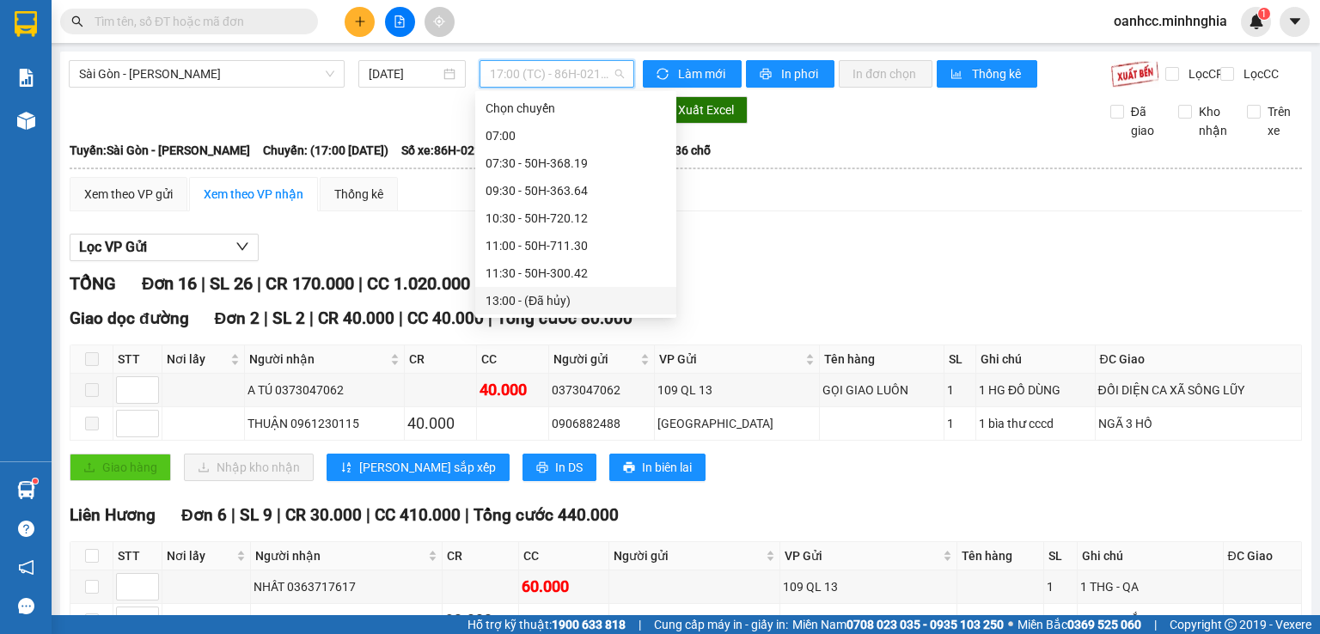
scroll to position [172, 0]
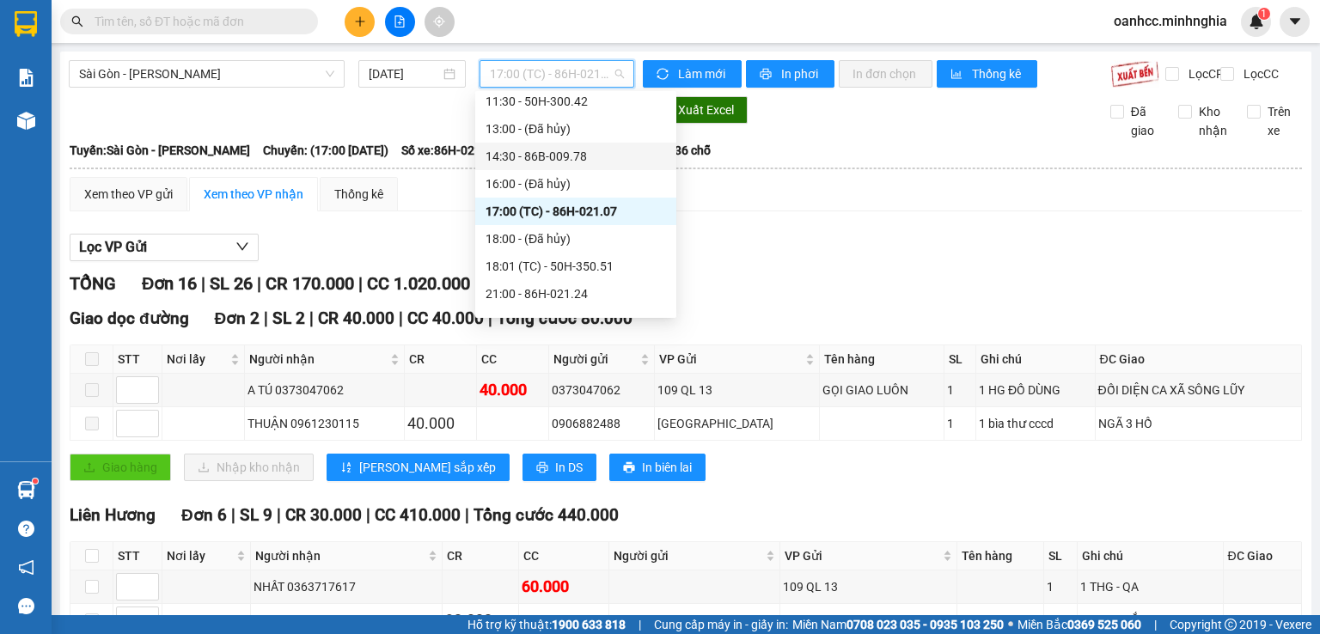
click at [543, 152] on div "14:30 - 86B-009.78" at bounding box center [576, 156] width 180 height 19
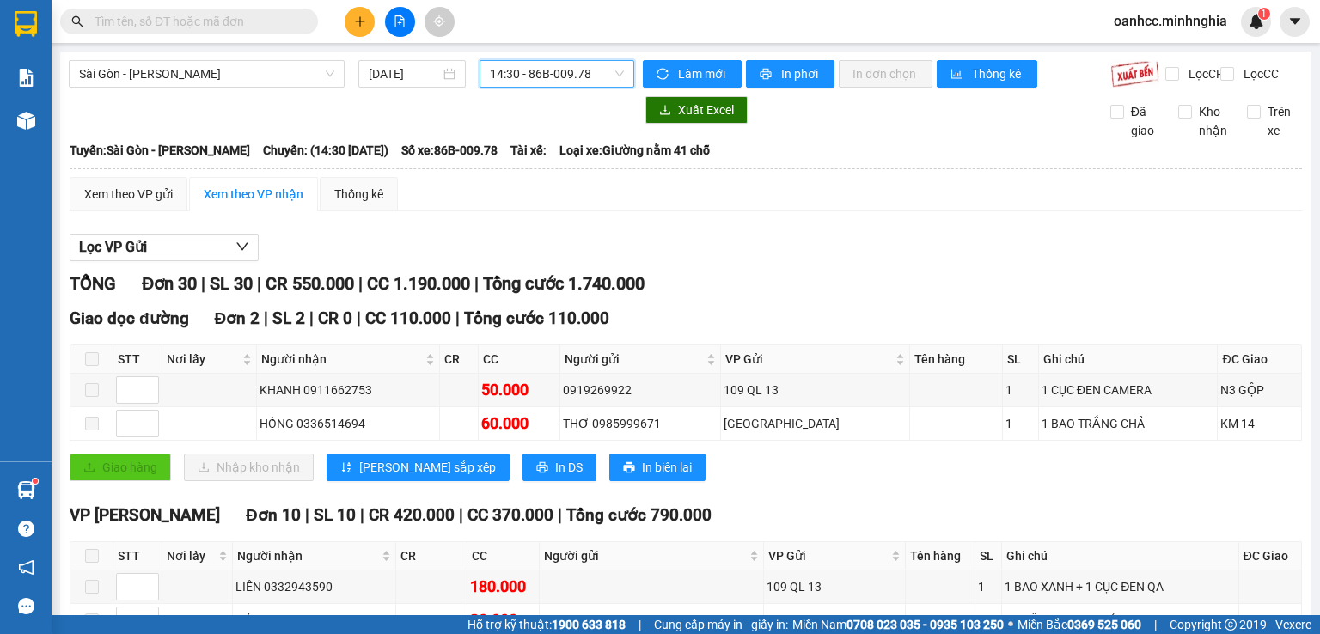
click at [540, 70] on span "14:30 - 86B-009.78" at bounding box center [557, 74] width 135 height 26
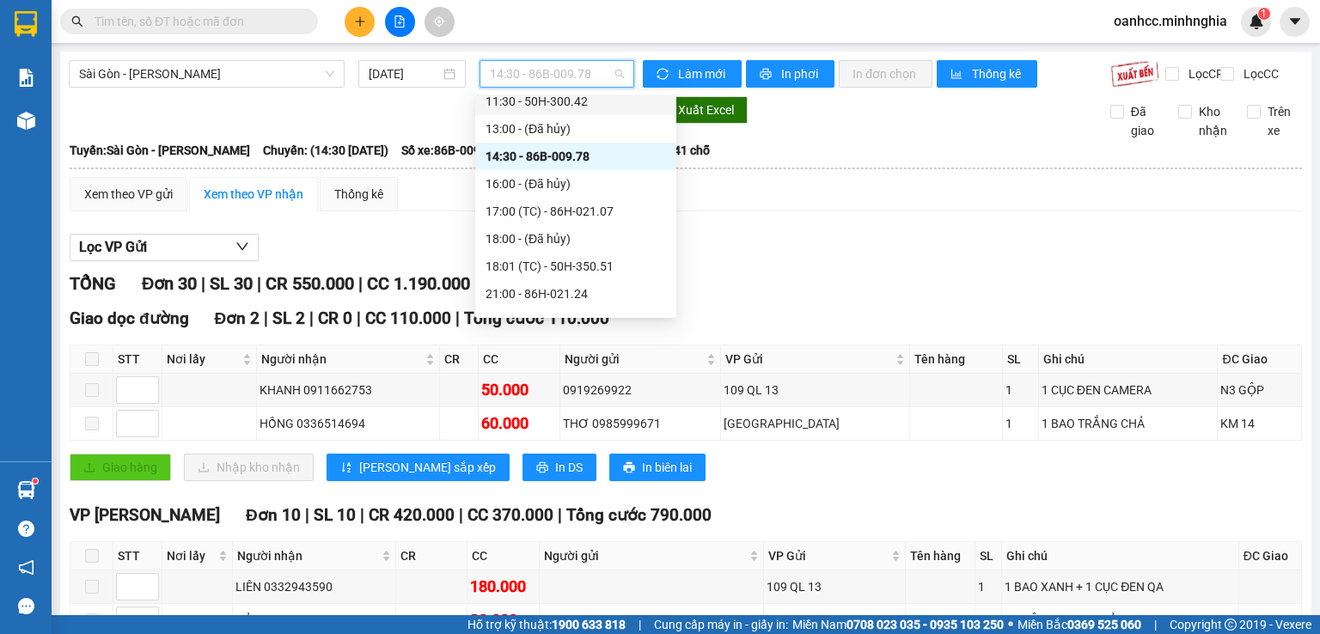
click at [531, 101] on div "11:30 - 50H-300.42" at bounding box center [576, 101] width 180 height 19
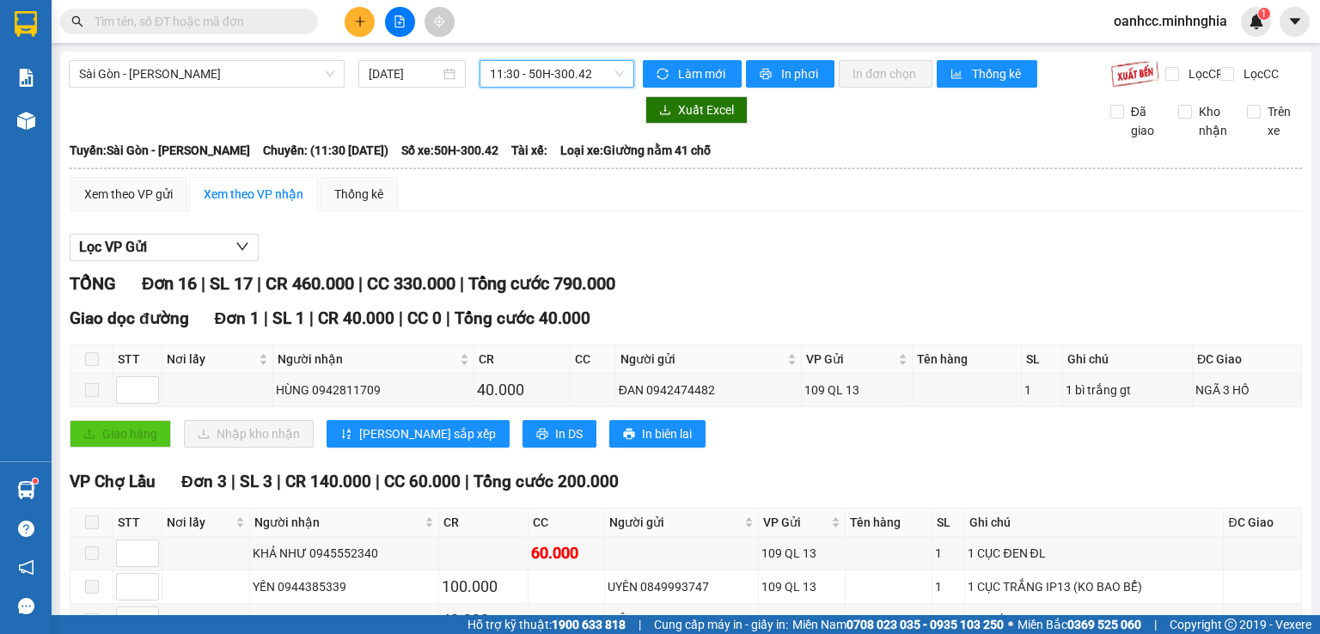
click at [552, 80] on span "11:30 - 50H-300.42" at bounding box center [557, 74] width 135 height 26
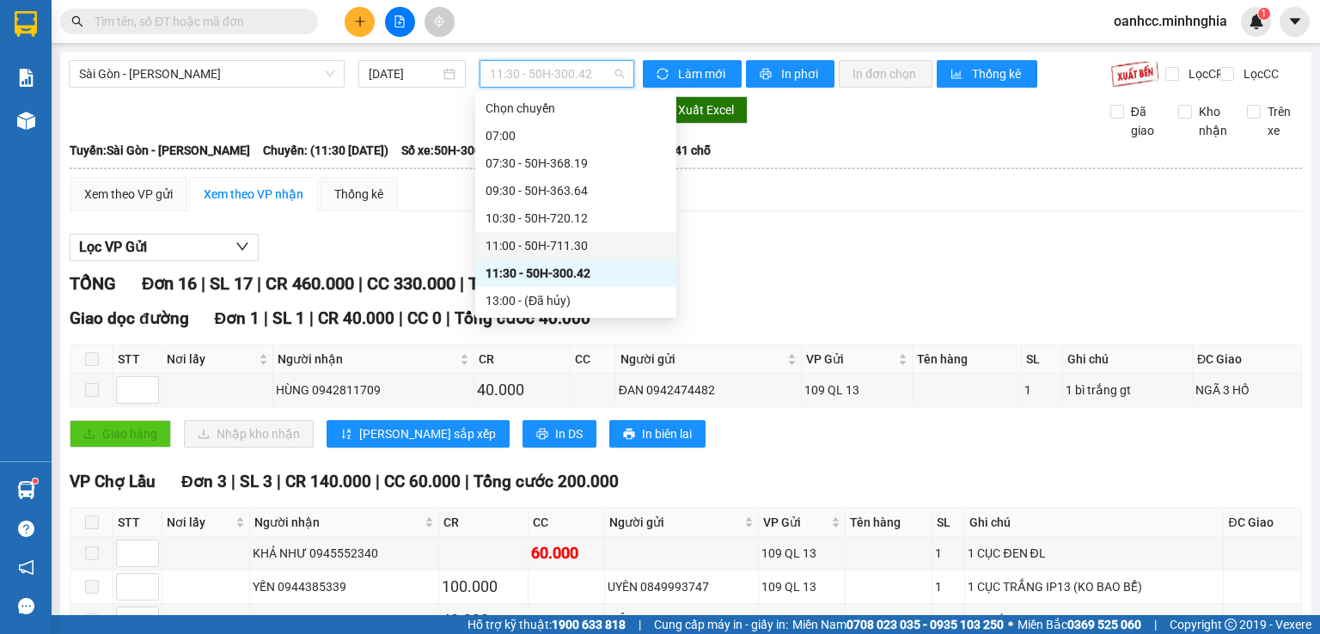
click at [526, 246] on div "11:00 - 50H-711.30" at bounding box center [576, 245] width 180 height 19
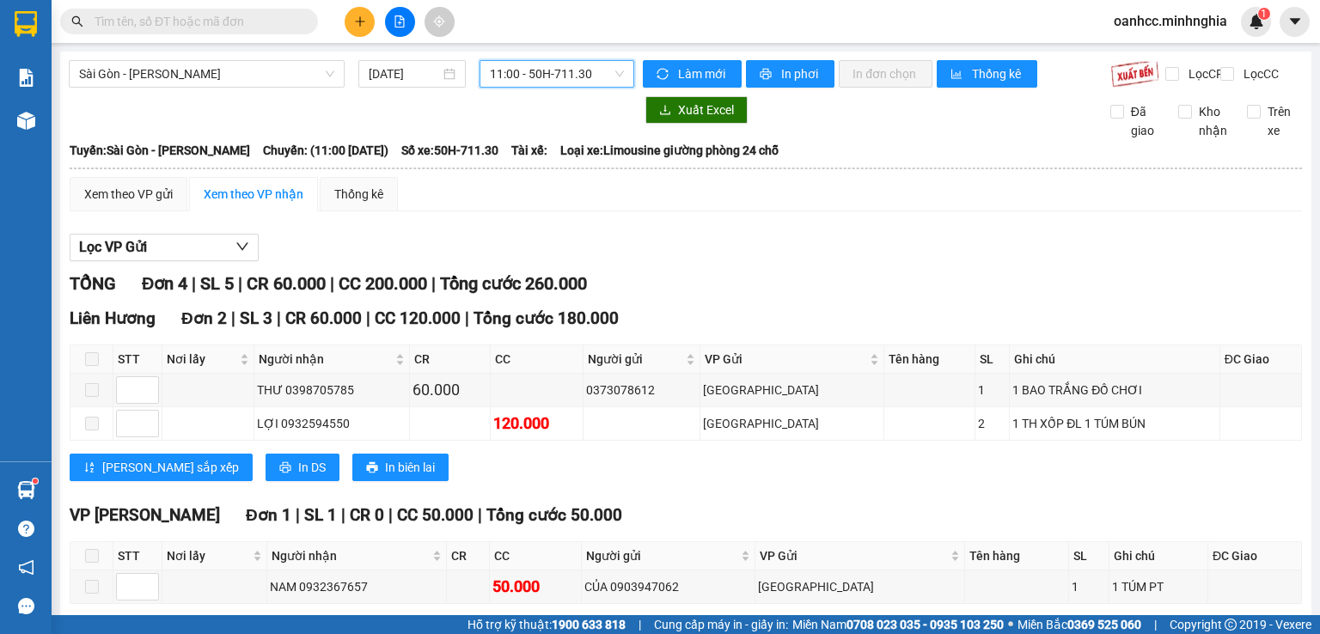
click at [530, 76] on span "11:00 - 50H-711.30" at bounding box center [557, 74] width 135 height 26
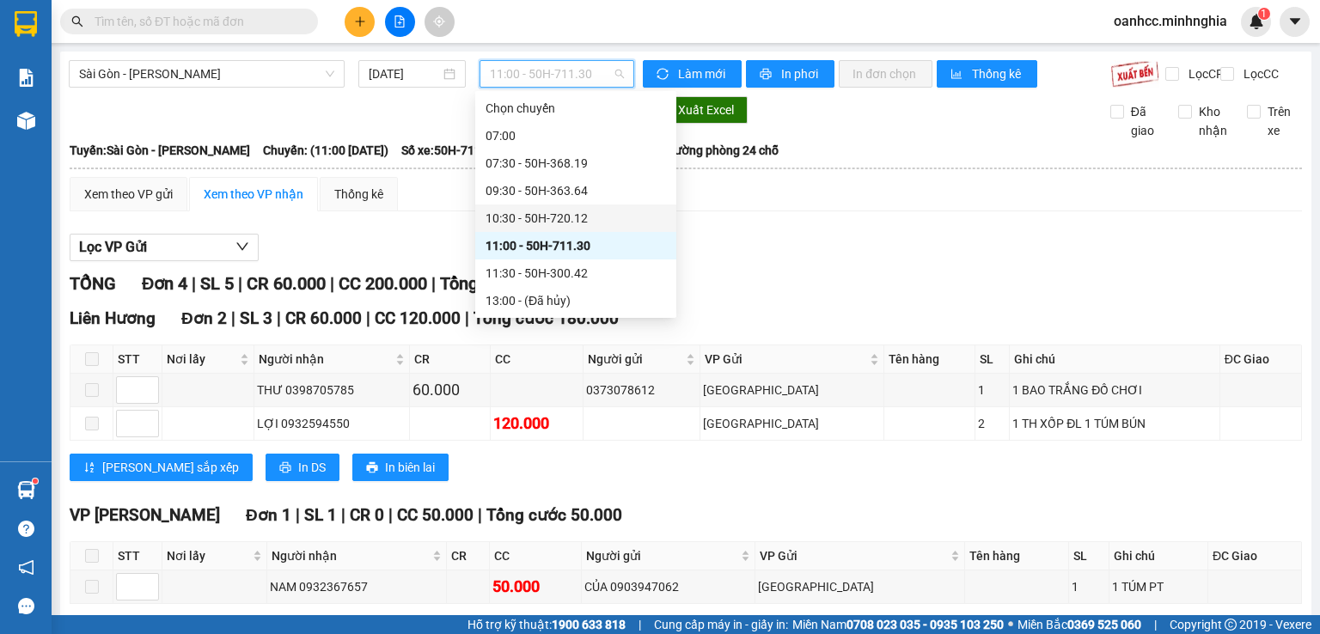
click at [534, 215] on div "10:30 - 50H-720.12" at bounding box center [576, 218] width 180 height 19
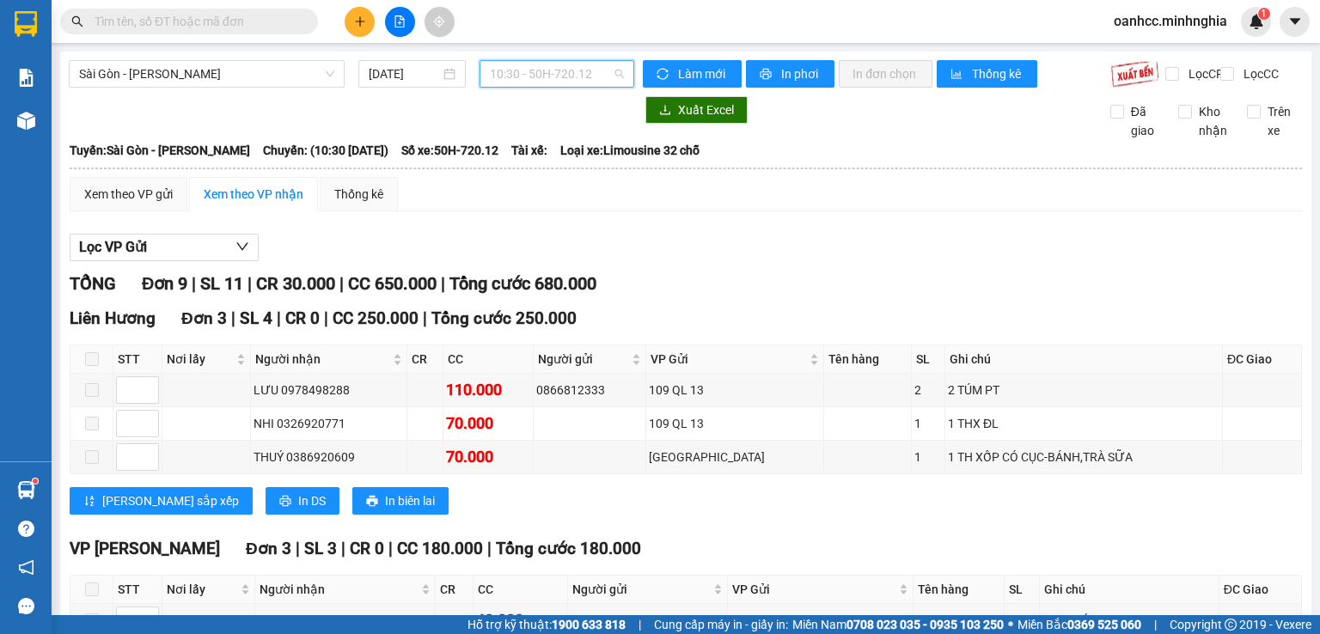
click at [527, 81] on span "10:30 - 50H-720.12" at bounding box center [557, 74] width 135 height 26
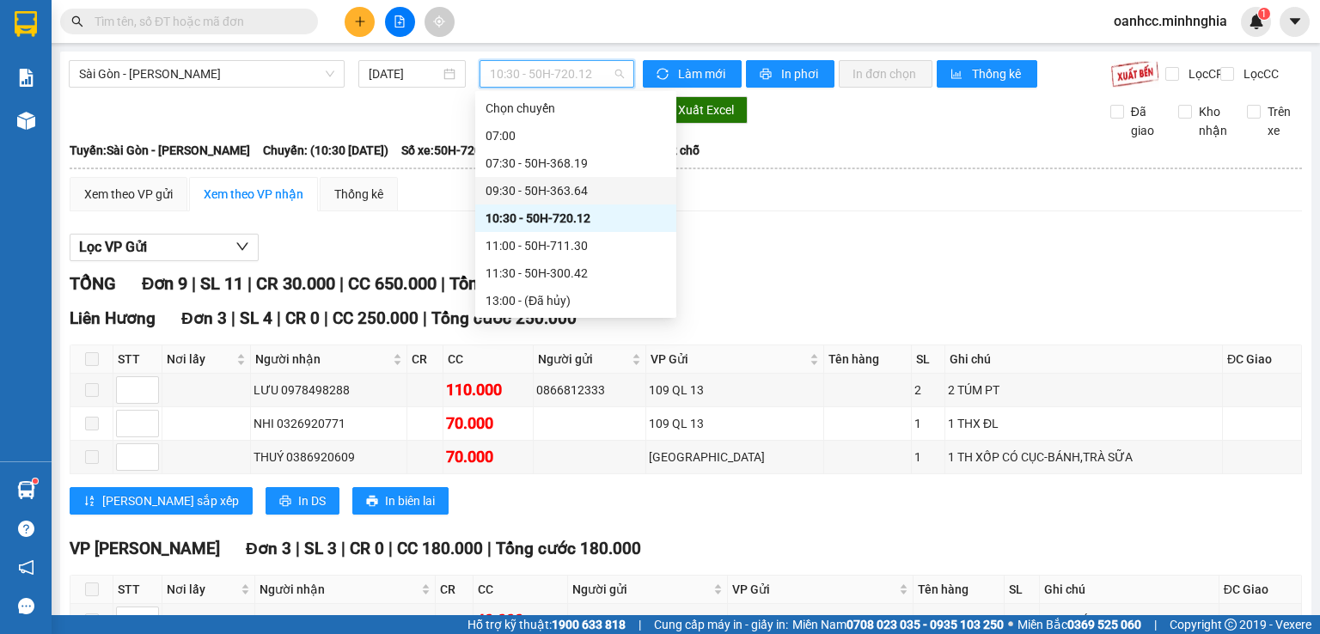
click at [512, 192] on div "09:30 - 50H-363.64" at bounding box center [576, 190] width 180 height 19
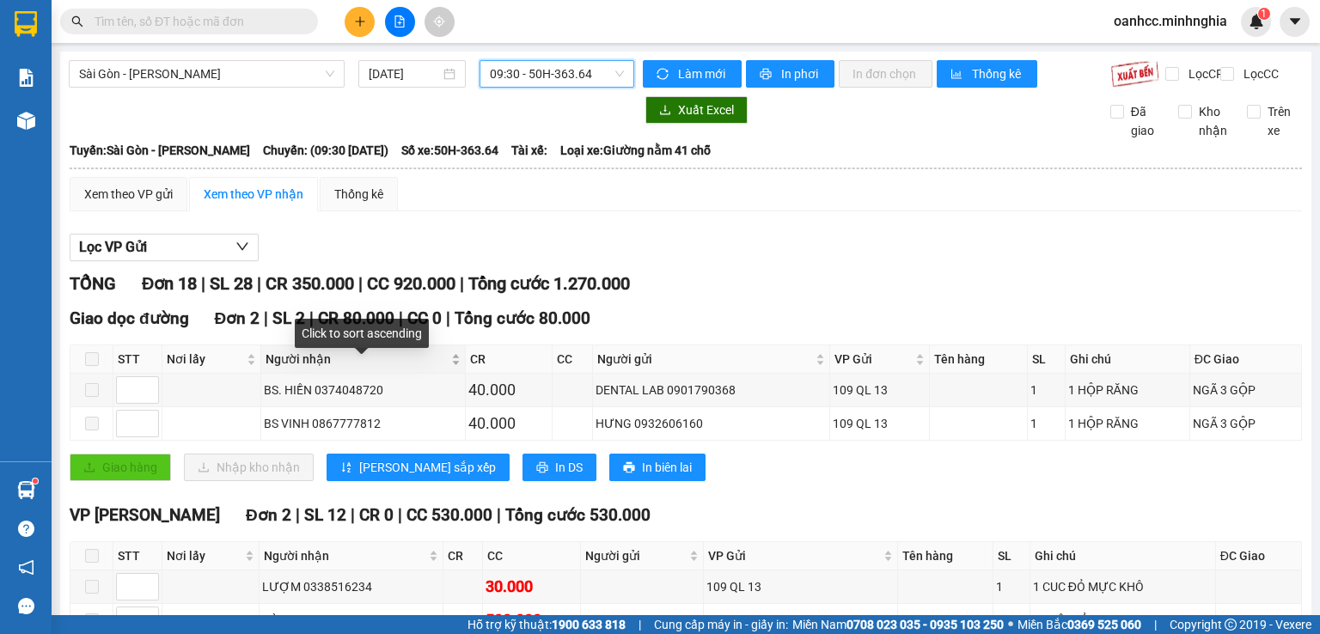
scroll to position [172, 0]
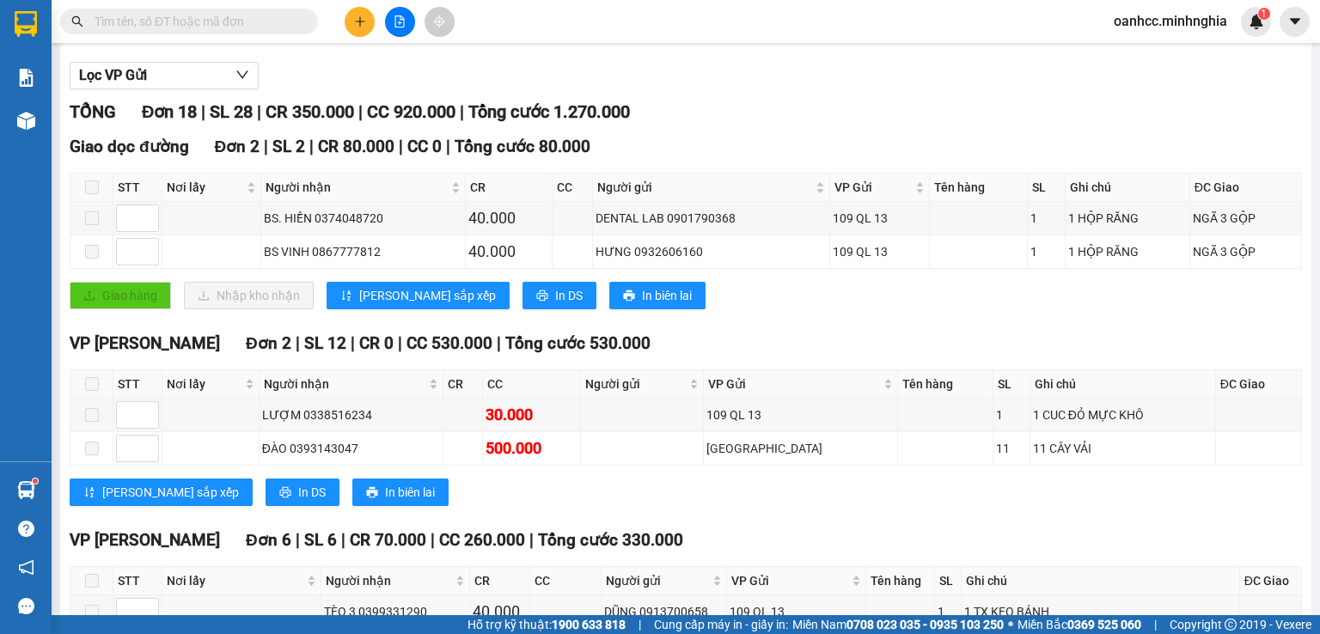
click at [392, 25] on button at bounding box center [400, 22] width 30 height 30
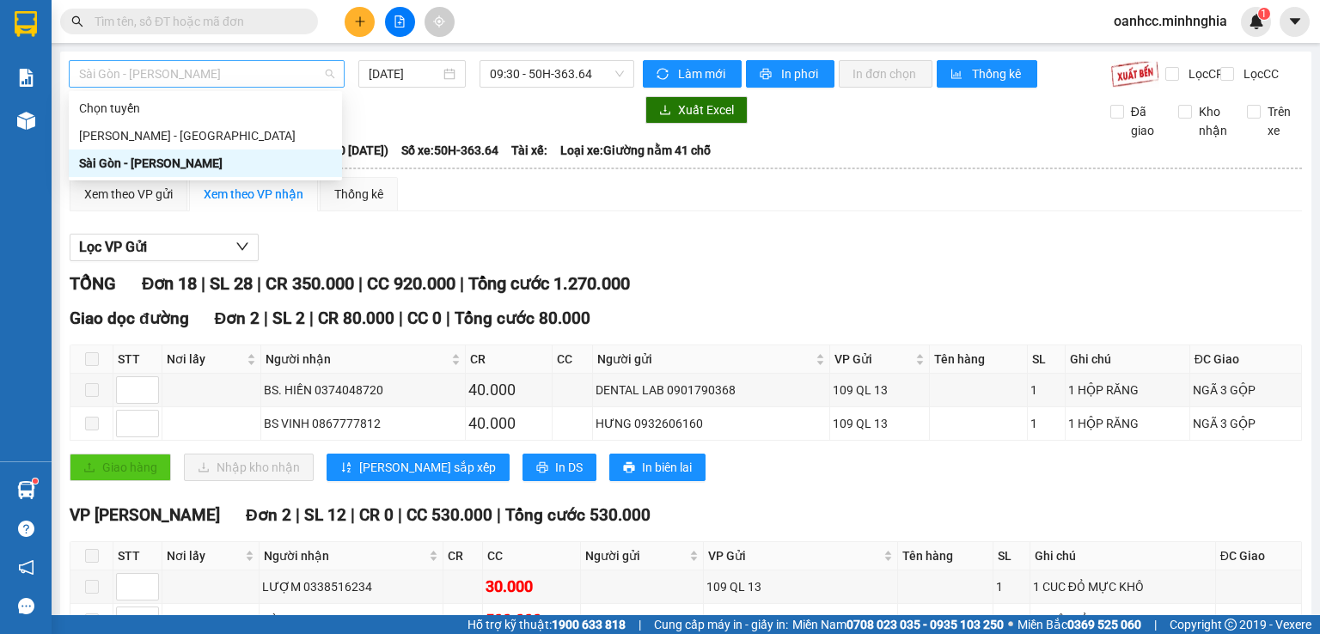
click at [153, 76] on span "Sài Gòn - [PERSON_NAME]" at bounding box center [206, 74] width 255 height 26
click at [144, 139] on div "[PERSON_NAME] - [GEOGRAPHIC_DATA]" at bounding box center [205, 135] width 253 height 19
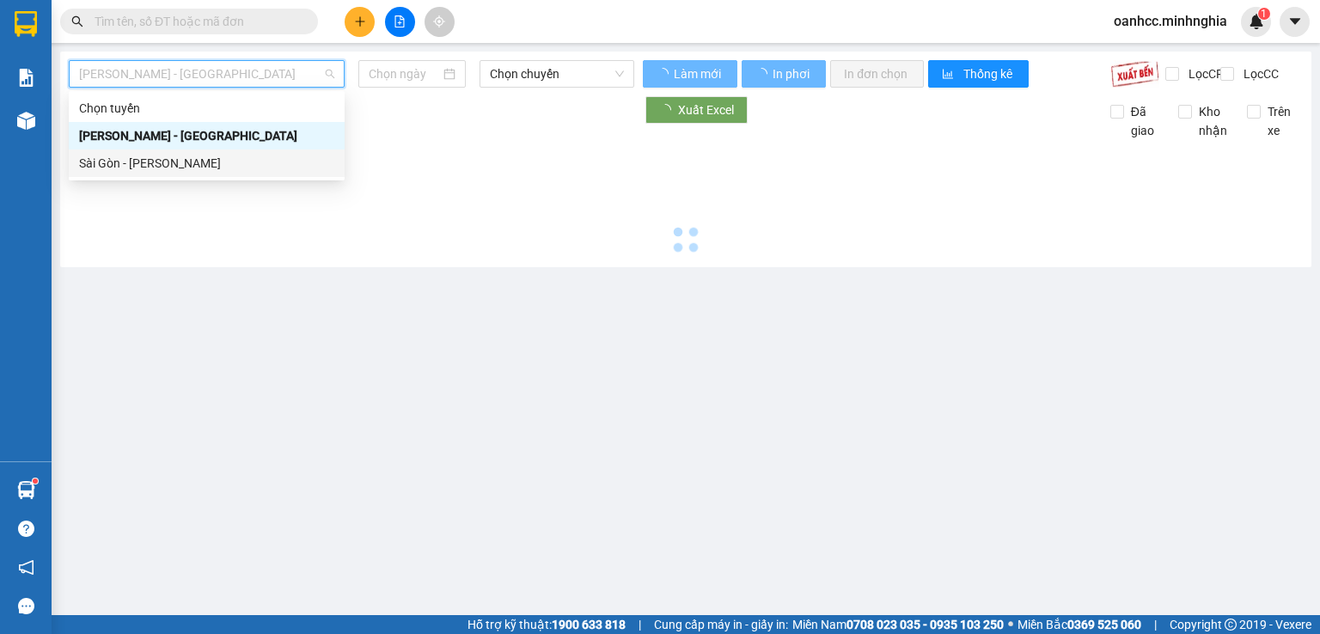
type input "[DATE]"
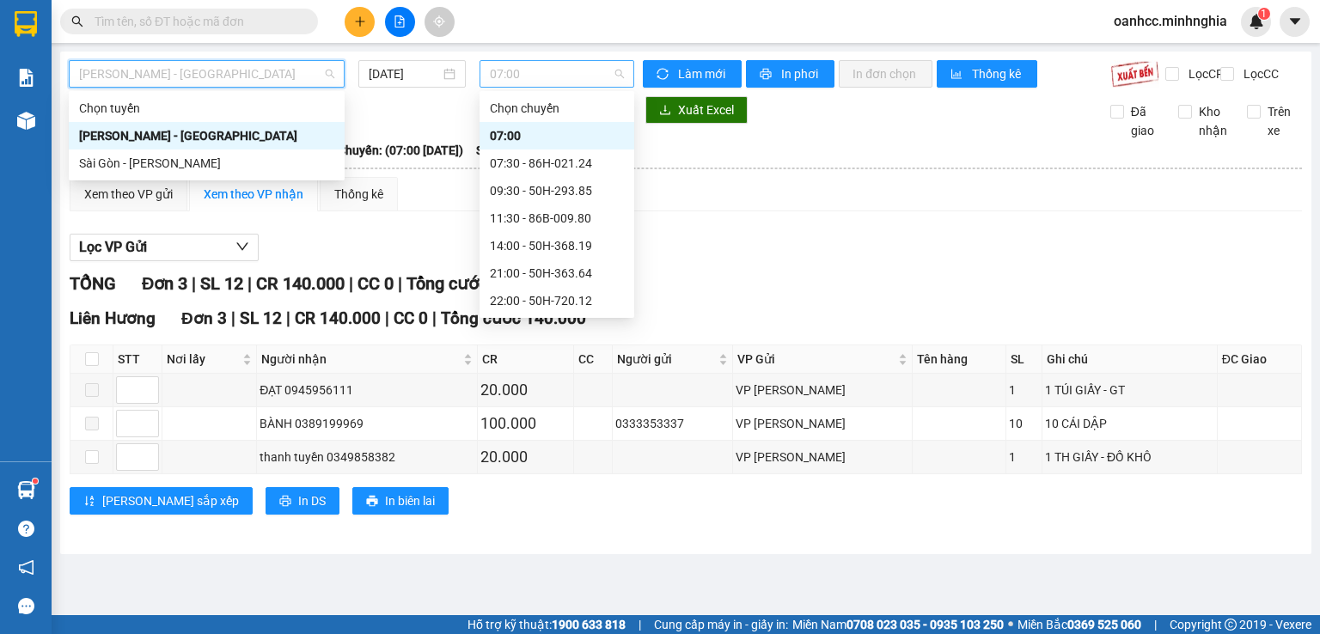
click at [537, 79] on span "07:00" at bounding box center [557, 74] width 135 height 26
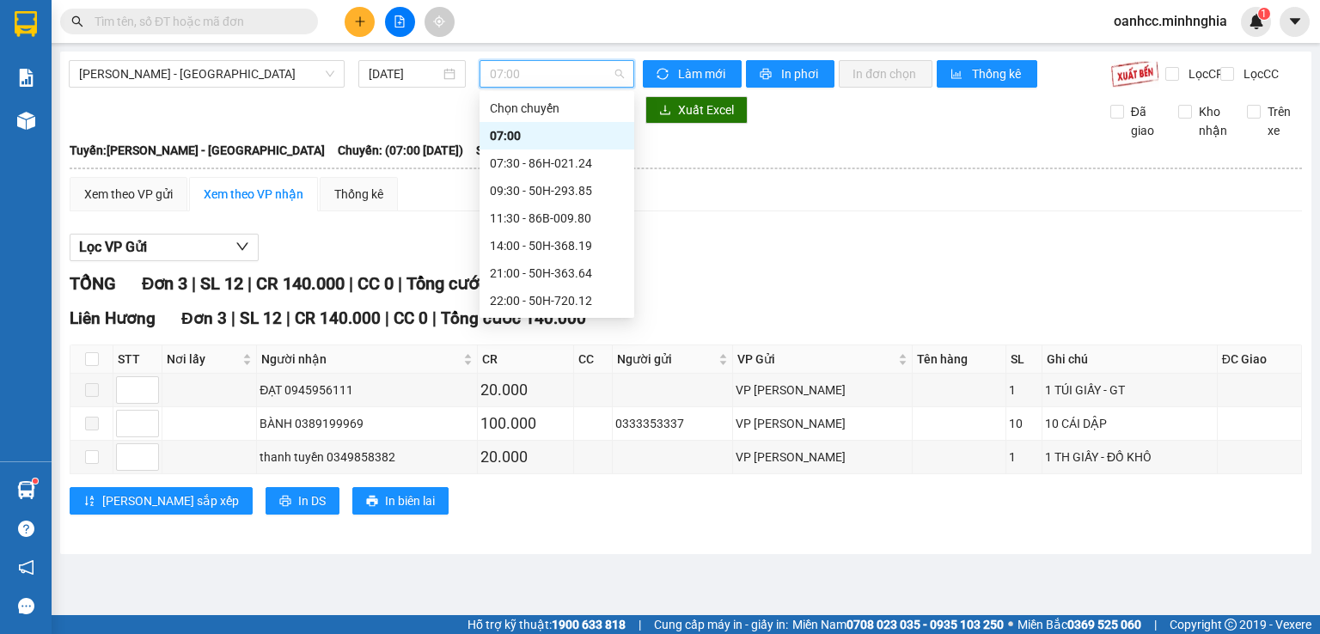
scroll to position [137, 0]
click at [533, 187] on div "22:30 - 50H-300.42" at bounding box center [557, 190] width 134 height 19
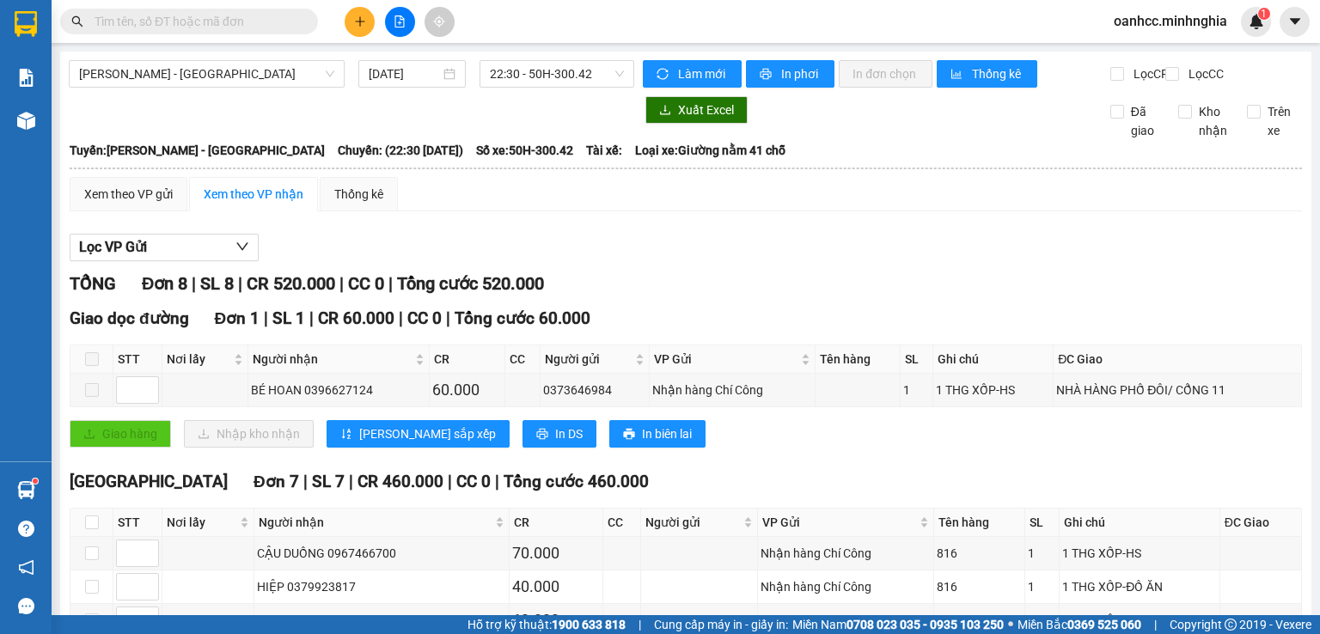
click at [749, 233] on div "Xem theo VP gửi Xem theo VP nhận Thống kê Lọc VP Gửi TỔNG Đơn 8 | SL 8 | CR 52…" at bounding box center [686, 505] width 1232 height 657
click at [201, 68] on span "[PERSON_NAME] - [GEOGRAPHIC_DATA]" at bounding box center [206, 74] width 255 height 26
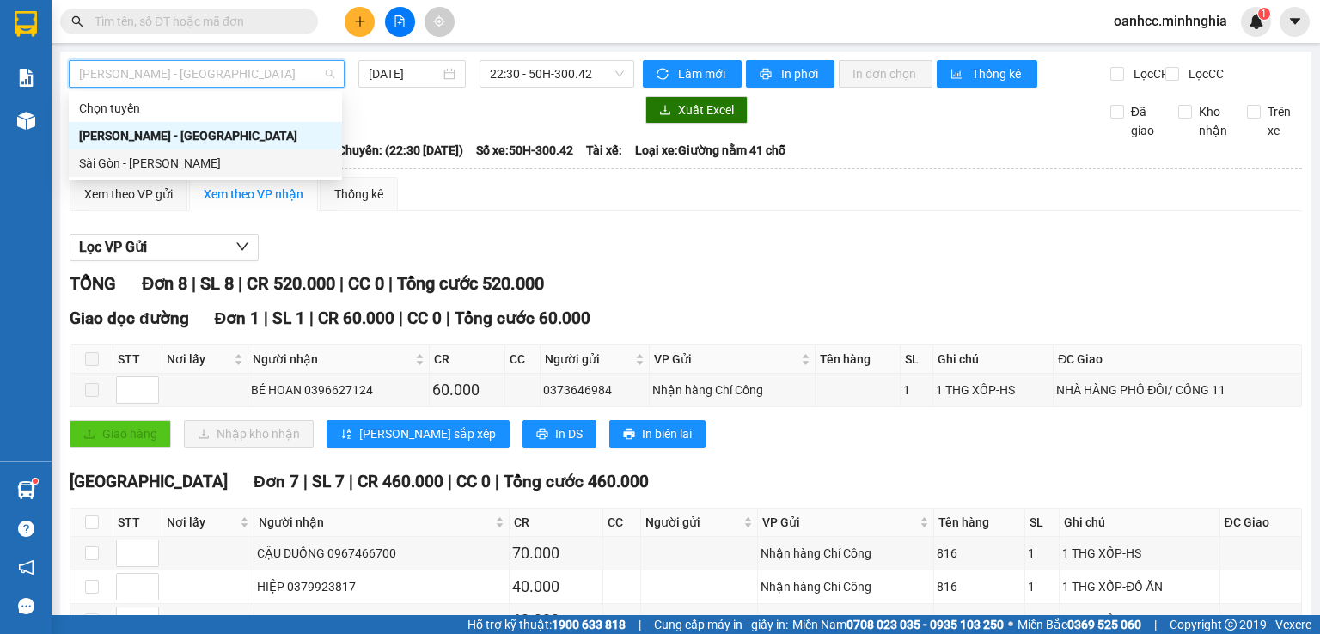
click at [122, 166] on div "Sài Gòn - [PERSON_NAME]" at bounding box center [205, 163] width 253 height 19
type input "[DATE]"
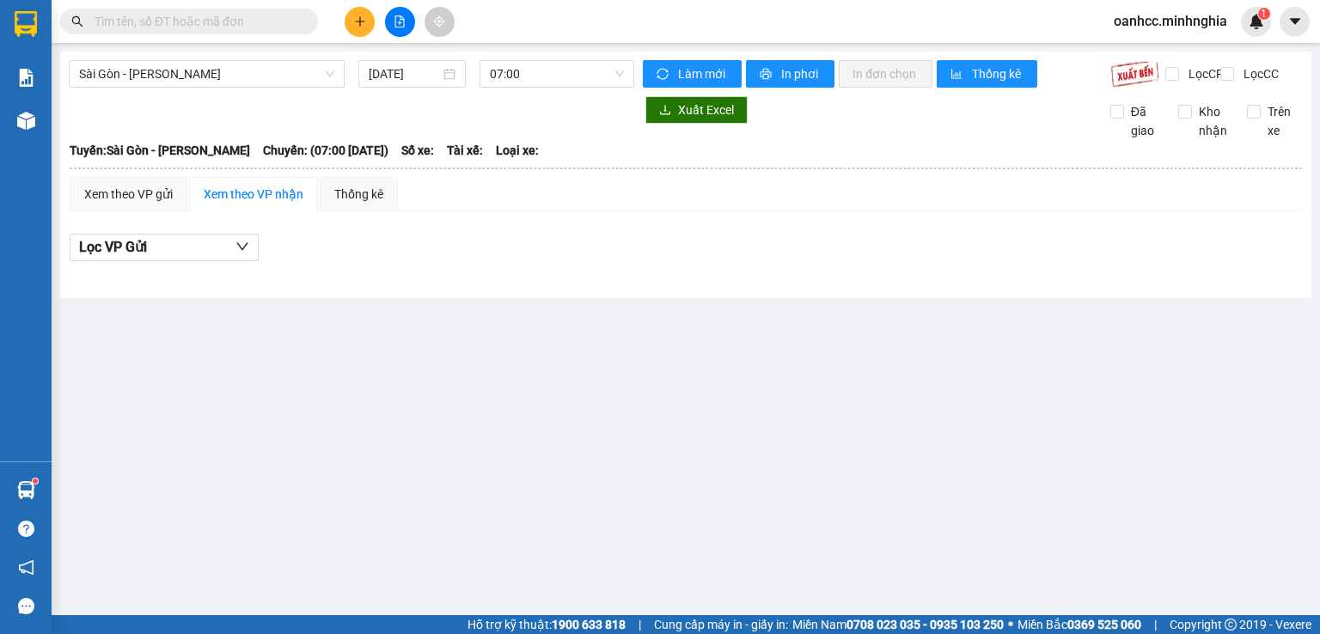
click at [560, 58] on div "[GEOGRAPHIC_DATA] - Phan Rí [DATE] 07:00 Làm mới In phơi In đơn chọn Thống kê L…" at bounding box center [685, 175] width 1251 height 247
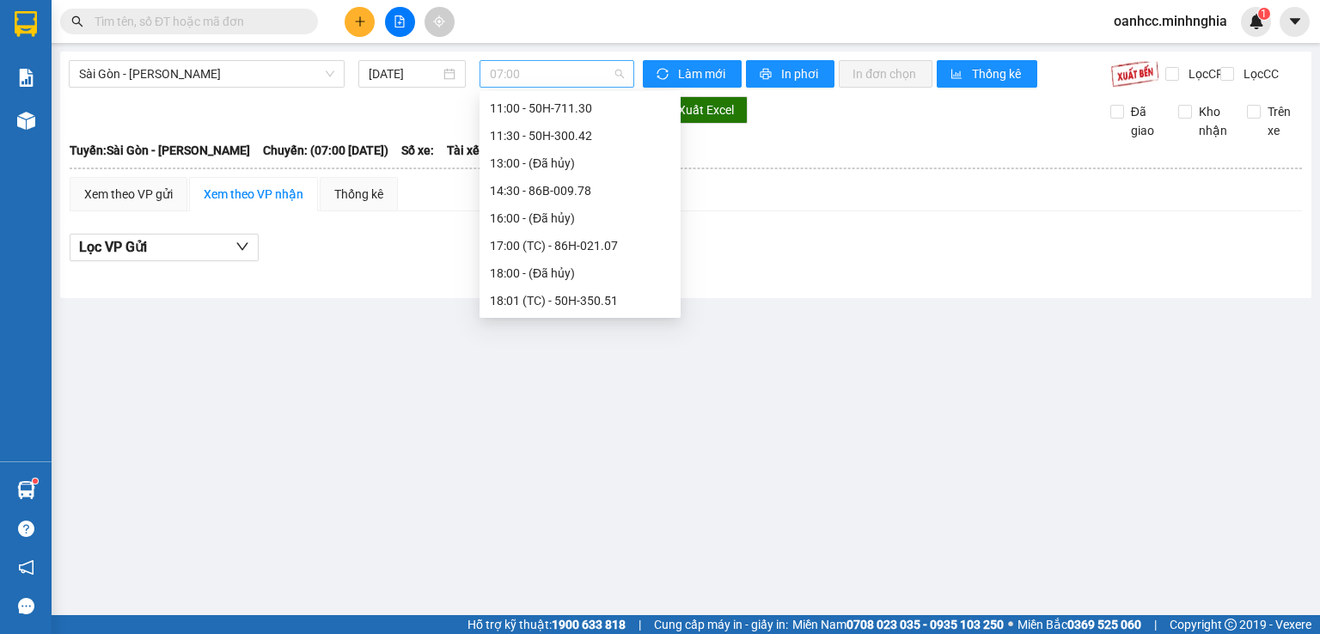
click at [551, 70] on span "07:00" at bounding box center [557, 74] width 135 height 26
click at [546, 245] on div "21:30 - 50H-293.85" at bounding box center [580, 245] width 180 height 19
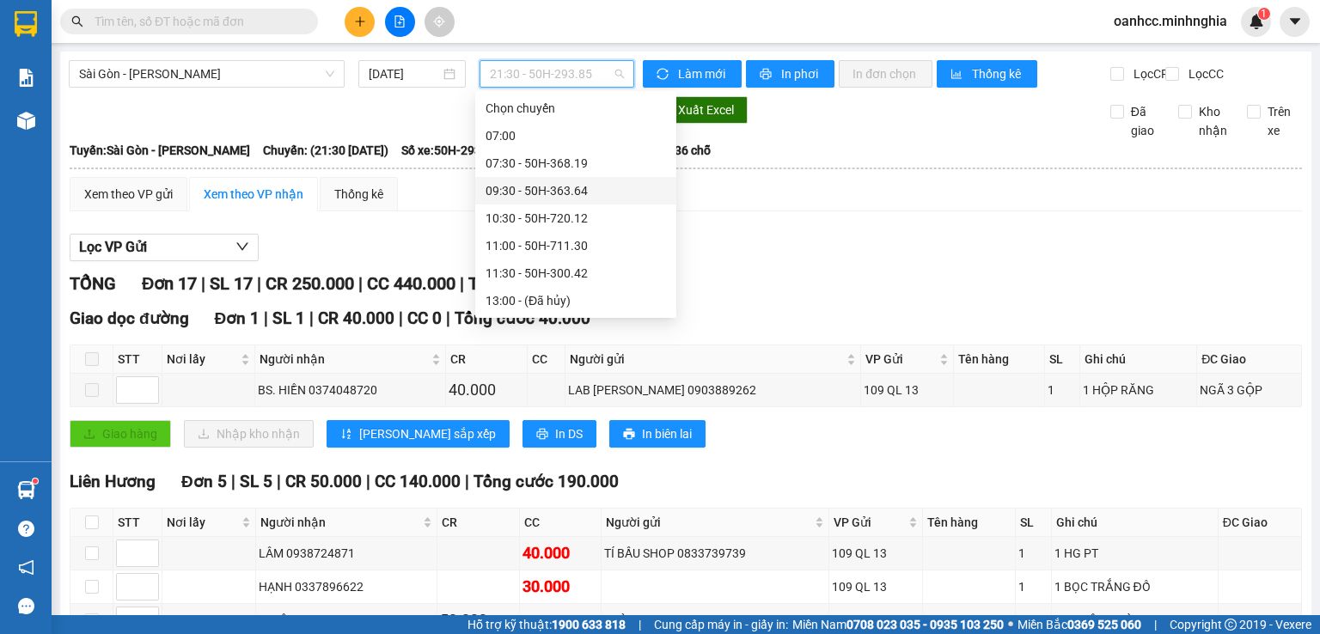
click at [539, 188] on div "09:30 - 50H-363.64" at bounding box center [576, 190] width 180 height 19
